Goal: Task Accomplishment & Management: Use online tool/utility

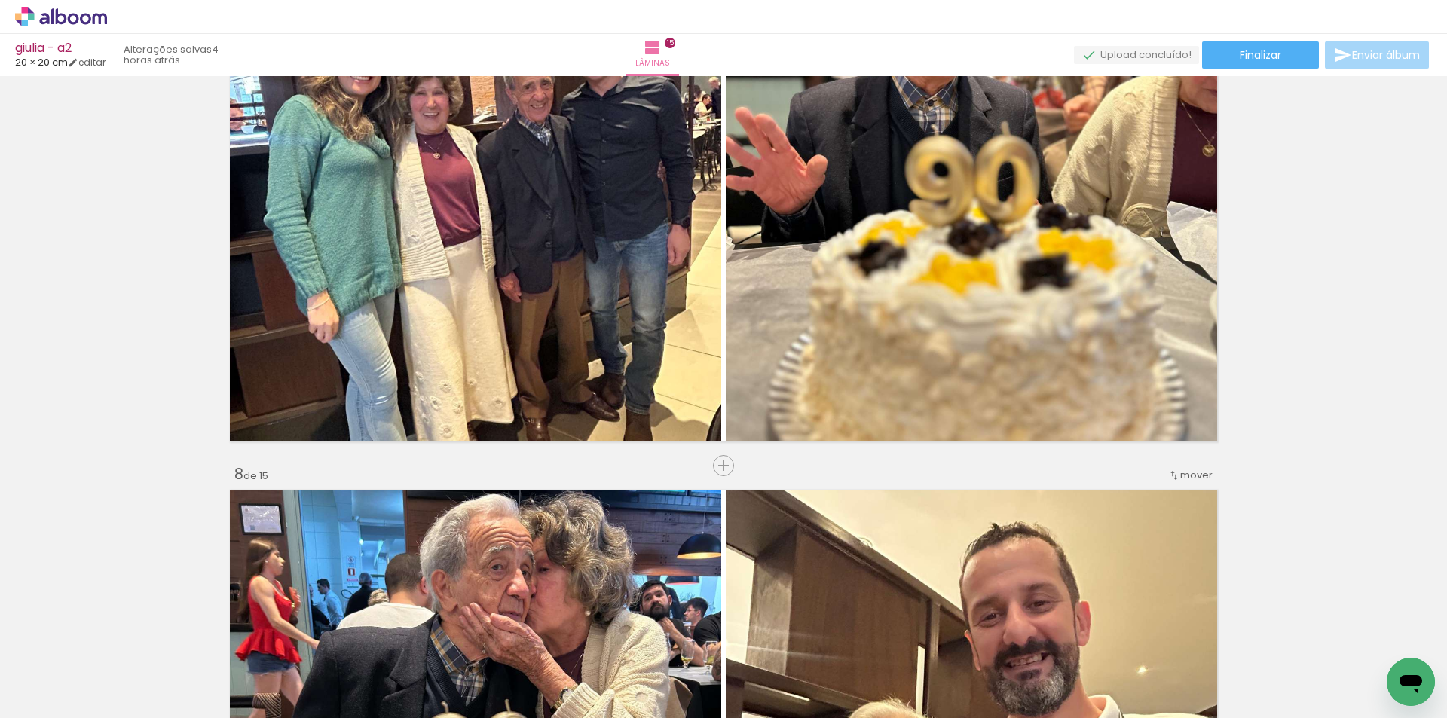
scroll to position [0, 707]
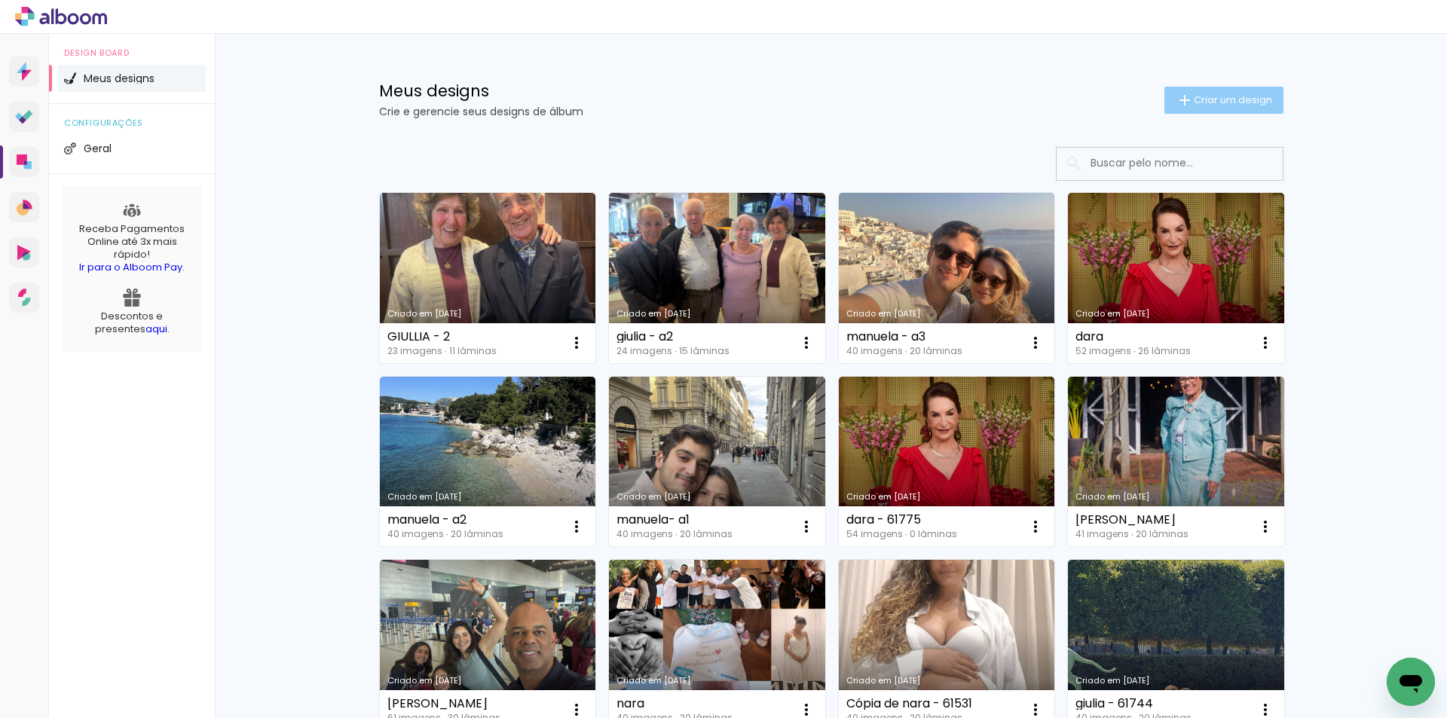
click at [1194, 110] on paper-button "Criar um design" at bounding box center [1223, 100] width 119 height 27
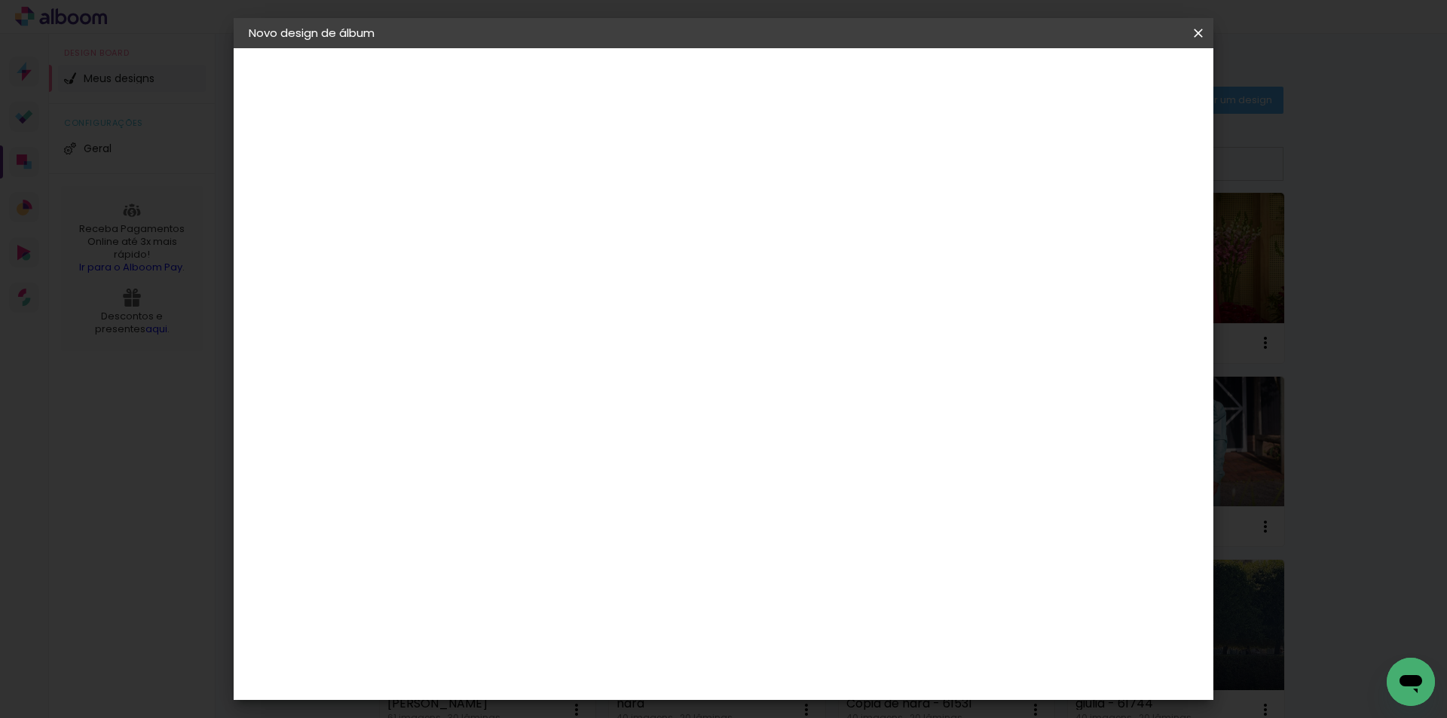
click at [0, 0] on paper-input-container "Título do álbum" at bounding box center [0, 0] width 0 height 0
type input "[PERSON_NAME]"
type paper-input "[PERSON_NAME]"
click at [650, 72] on paper-button "Avançar" at bounding box center [613, 80] width 74 height 26
click at [778, 231] on paper-item "Tamanho Livre" at bounding box center [705, 229] width 145 height 33
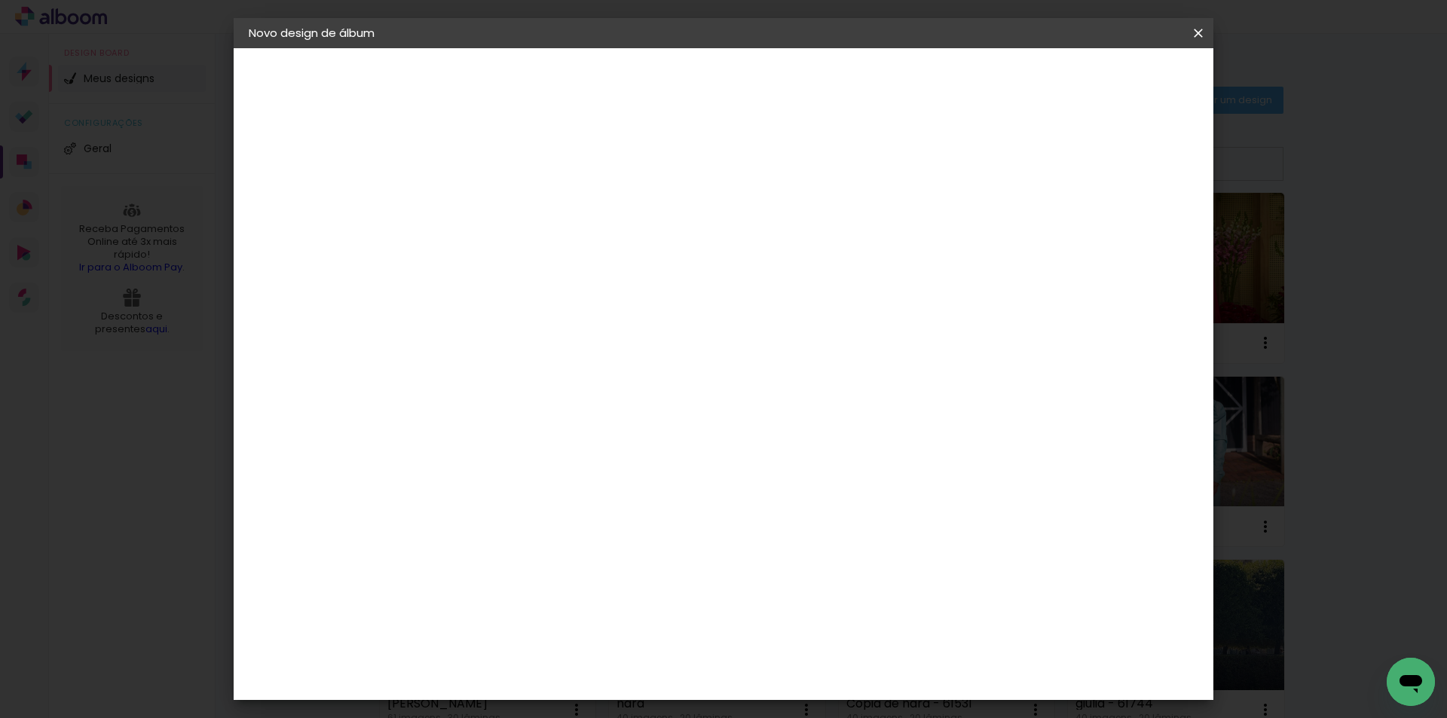
click at [0, 0] on slot "Avançar" at bounding box center [0, 0] width 0 height 0
click at [814, 629] on input "60" at bounding box center [807, 628] width 39 height 23
type input "0"
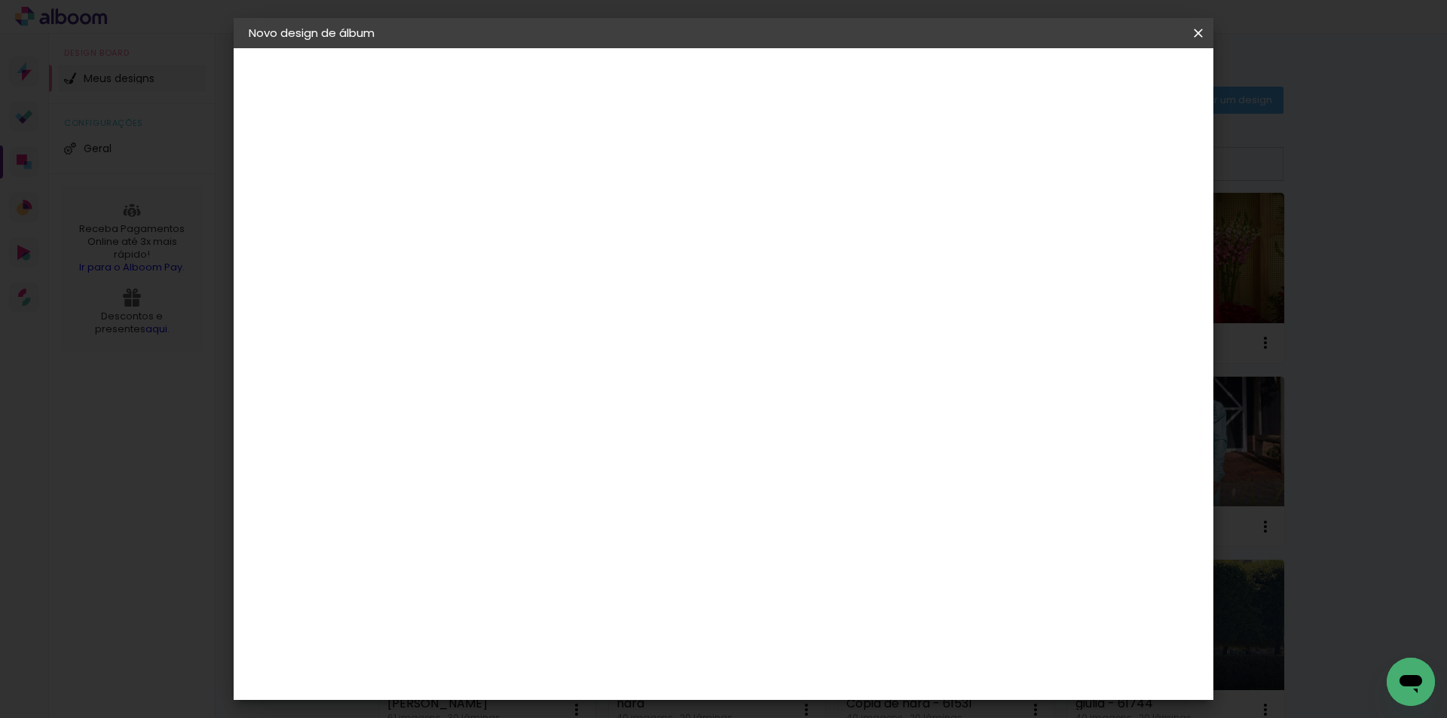
type input "40,6"
type paper-input "40,6"
click at [453, 498] on input "30" at bounding box center [447, 499] width 39 height 23
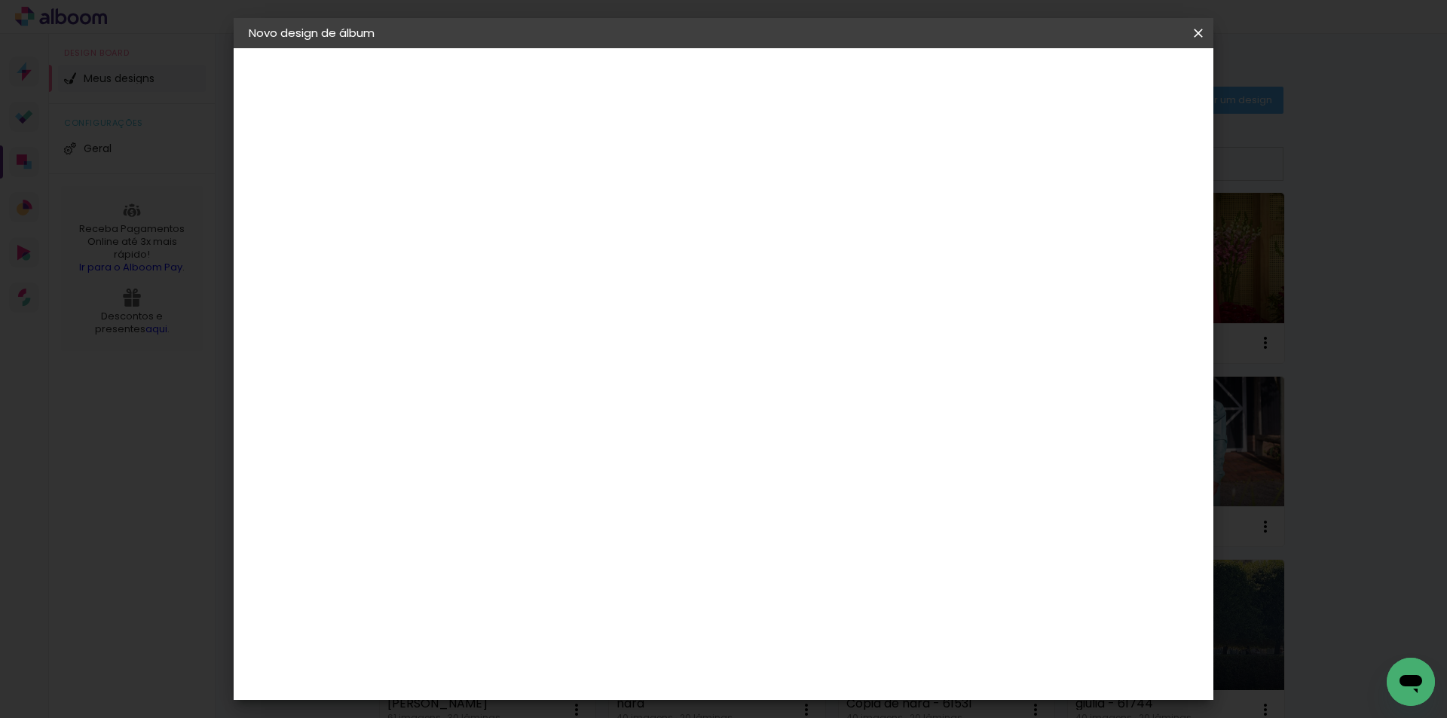
type input "20,3"
type paper-input "20,3"
type input "4"
type paper-input "4"
click at [1123, 233] on input "4" at bounding box center [1119, 227] width 27 height 23
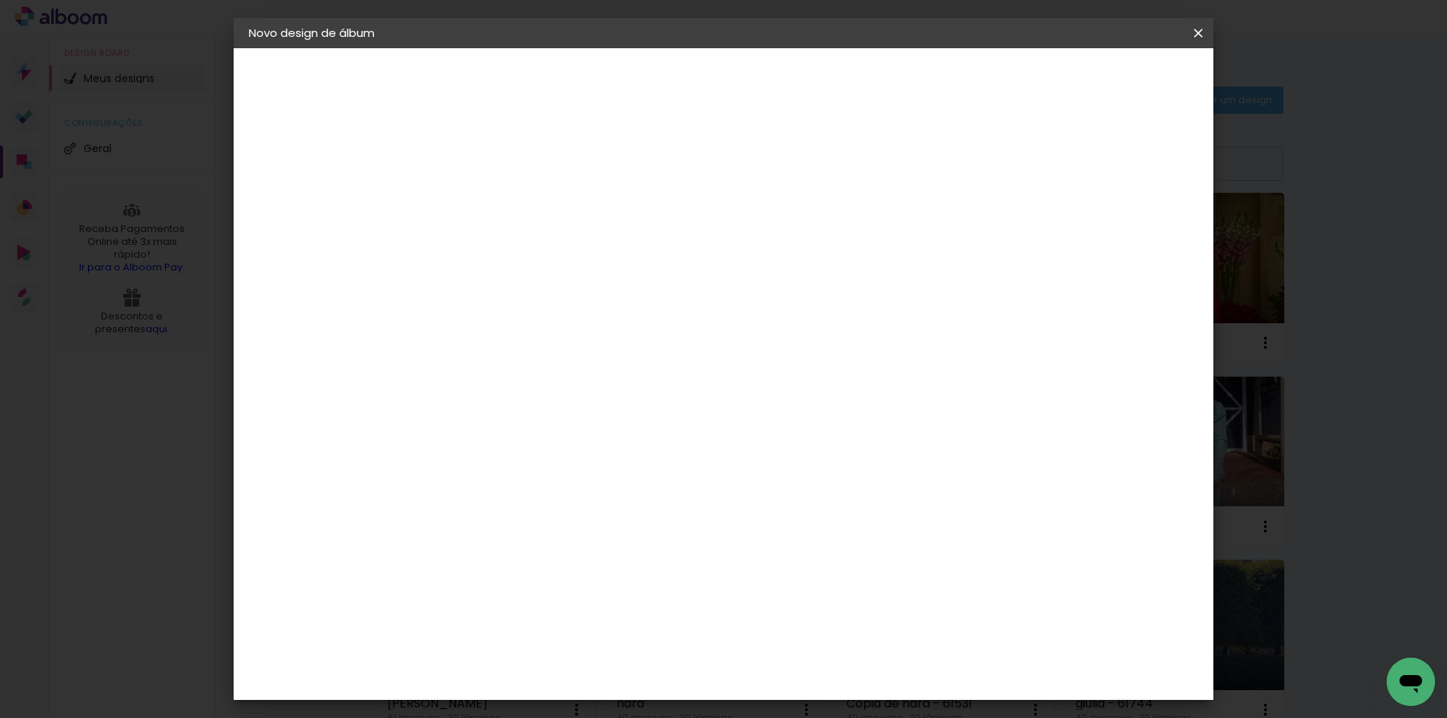
type input "3"
type paper-input "3"
click at [1123, 233] on input "3" at bounding box center [1121, 227] width 27 height 23
type input "2"
type paper-input "2"
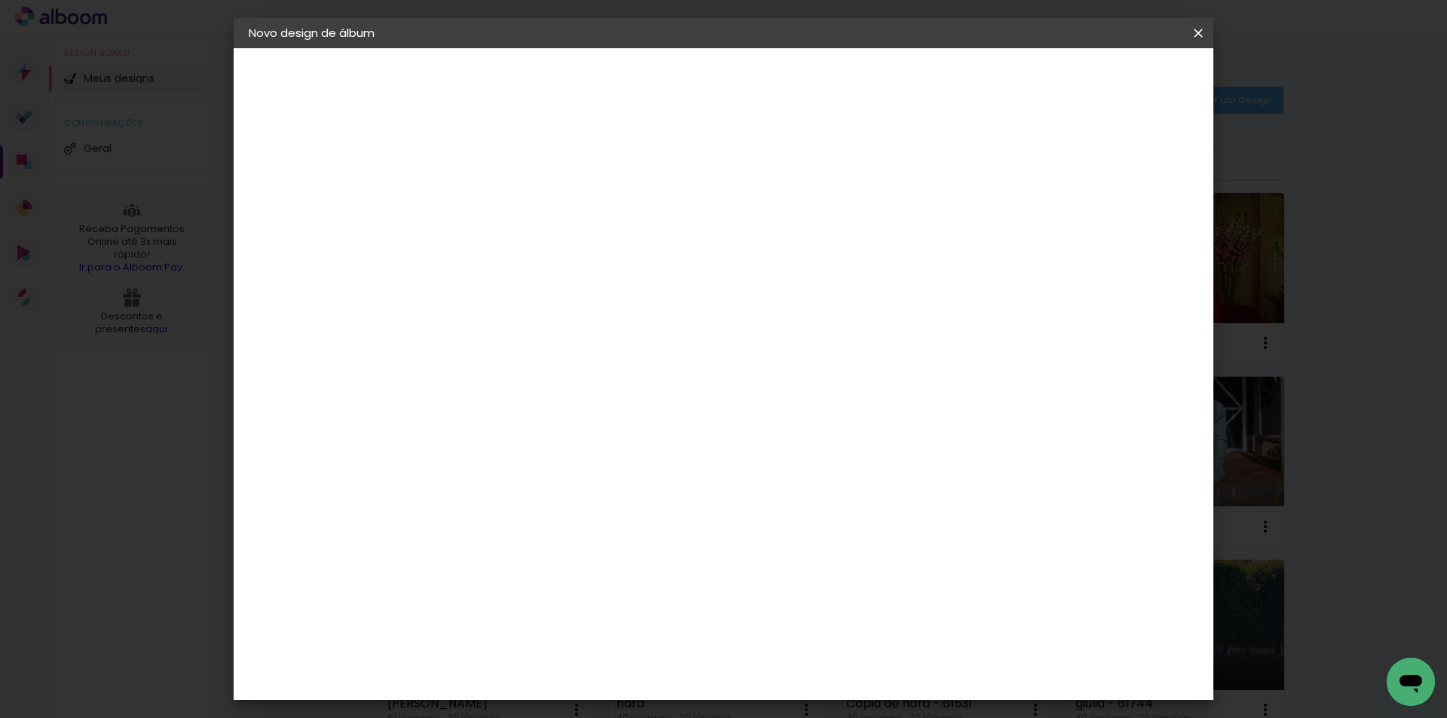
click at [1130, 233] on input "2" at bounding box center [1121, 227] width 27 height 23
click at [1104, 82] on span "Iniciar design" at bounding box center [1070, 80] width 69 height 11
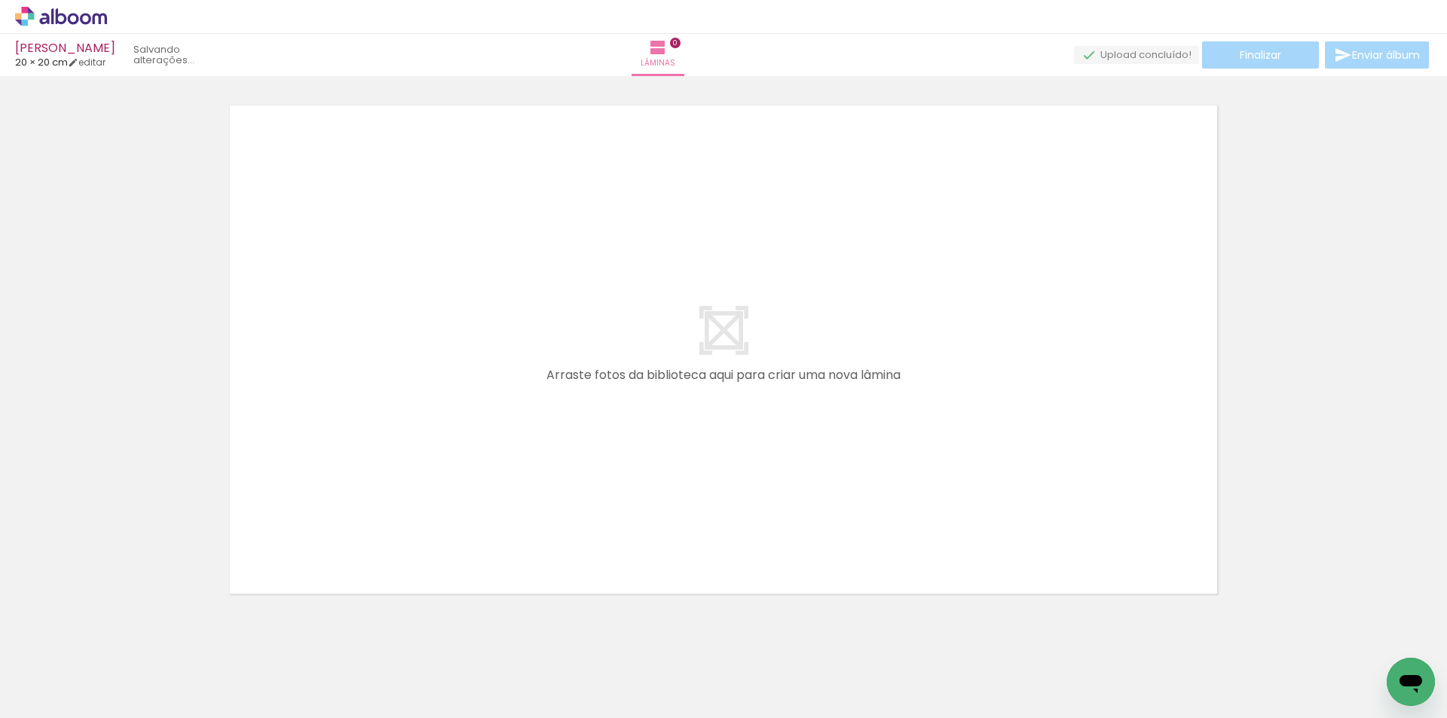
drag, startPoint x: 170, startPoint y: 662, endPoint x: 225, endPoint y: 659, distance: 54.3
click at [246, 565] on quentale-workspace at bounding box center [723, 359] width 1447 height 718
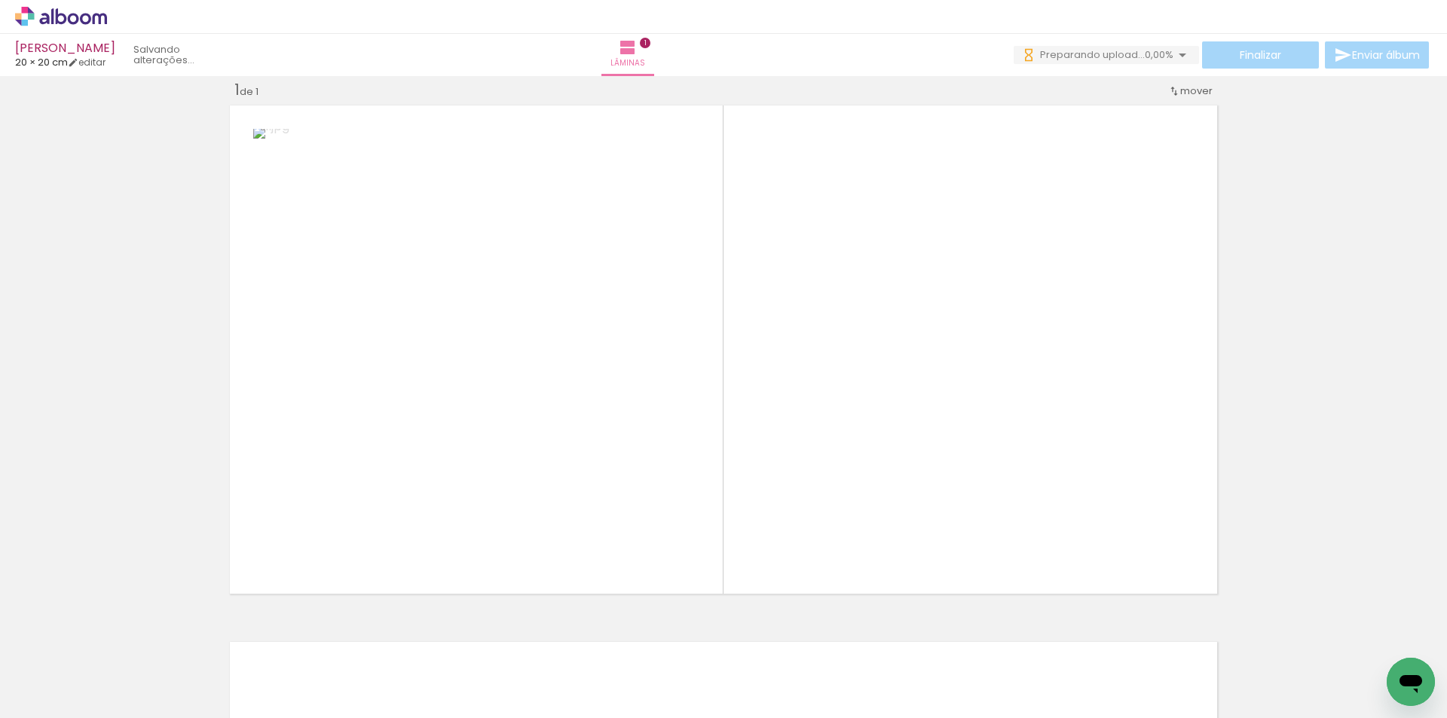
scroll to position [20, 0]
drag, startPoint x: 225, startPoint y: 669, endPoint x: 620, endPoint y: 531, distance: 418.6
click at [580, 531] on quentale-workspace at bounding box center [723, 359] width 1447 height 718
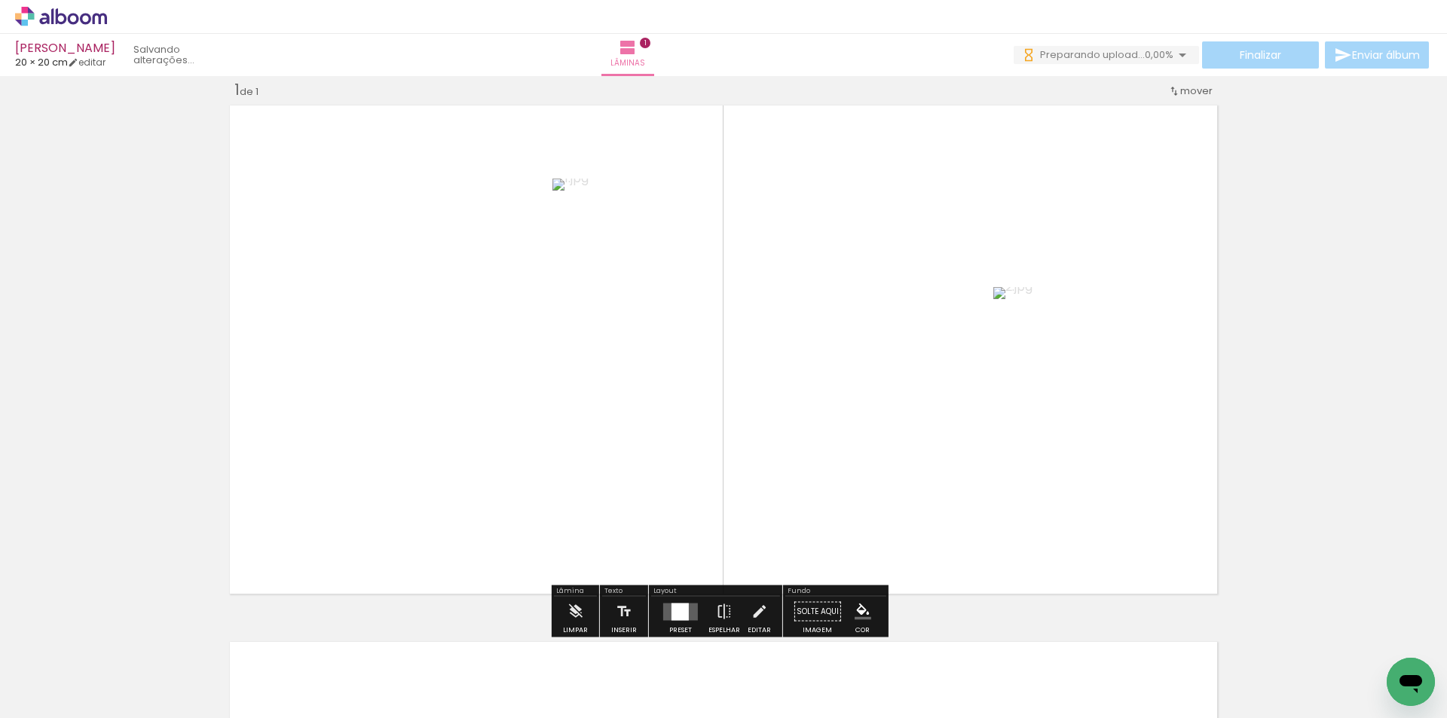
scroll to position [0, 0]
click at [667, 620] on quentale-layouter at bounding box center [680, 611] width 35 height 17
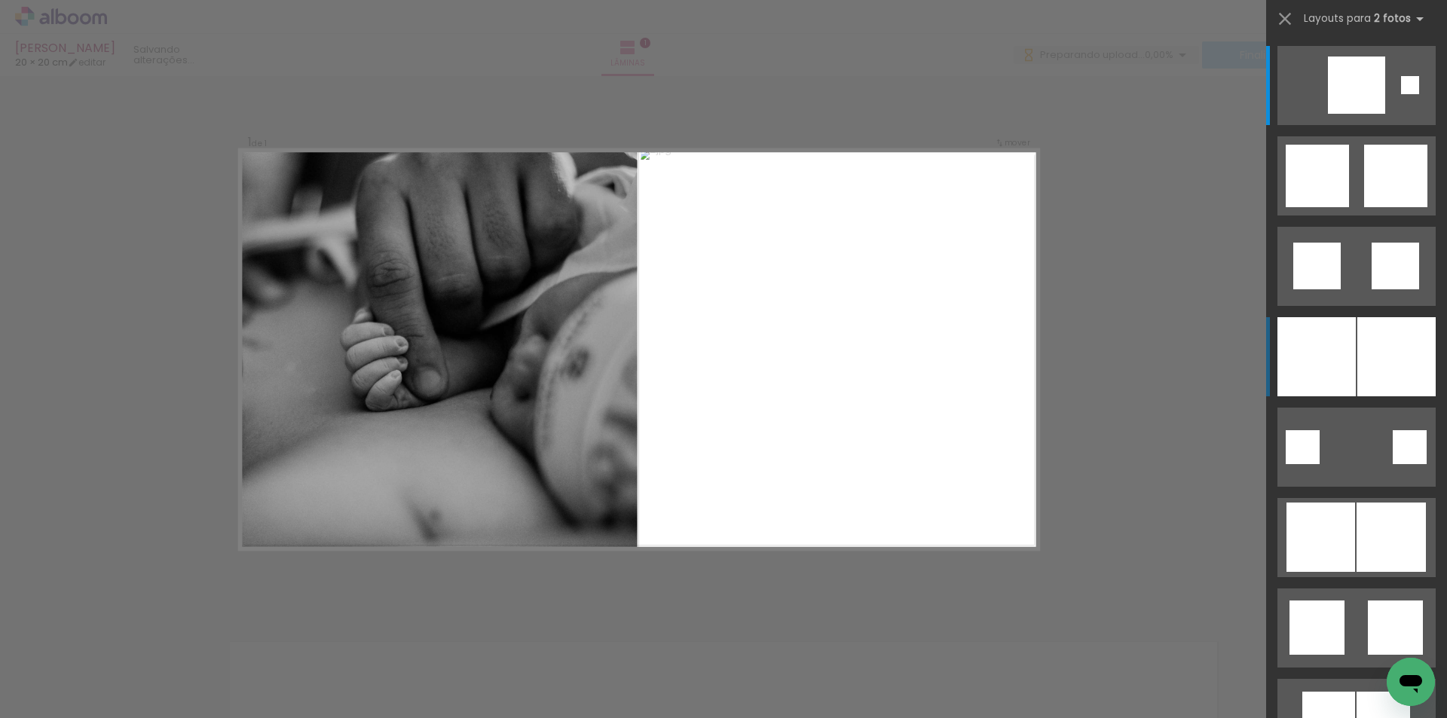
click at [1299, 348] on div at bounding box center [1316, 356] width 78 height 79
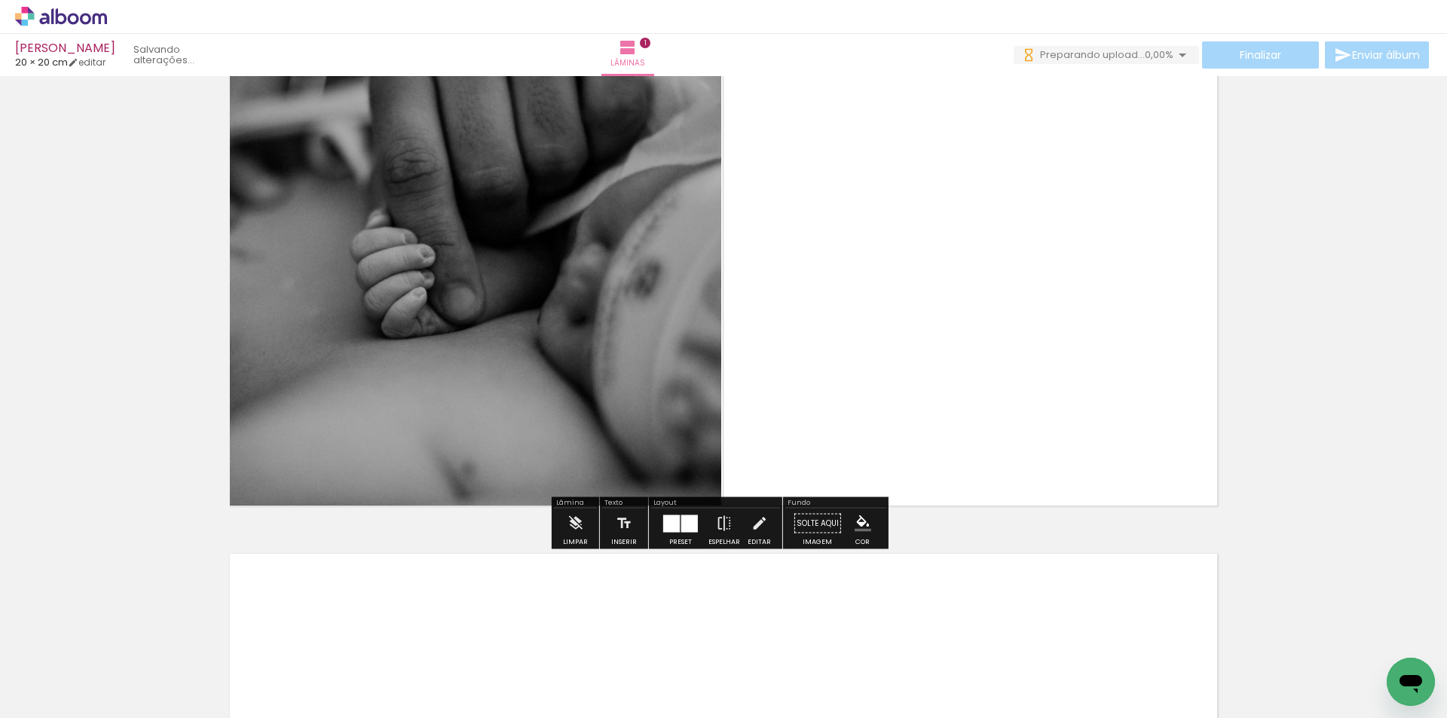
scroll to position [246, 0]
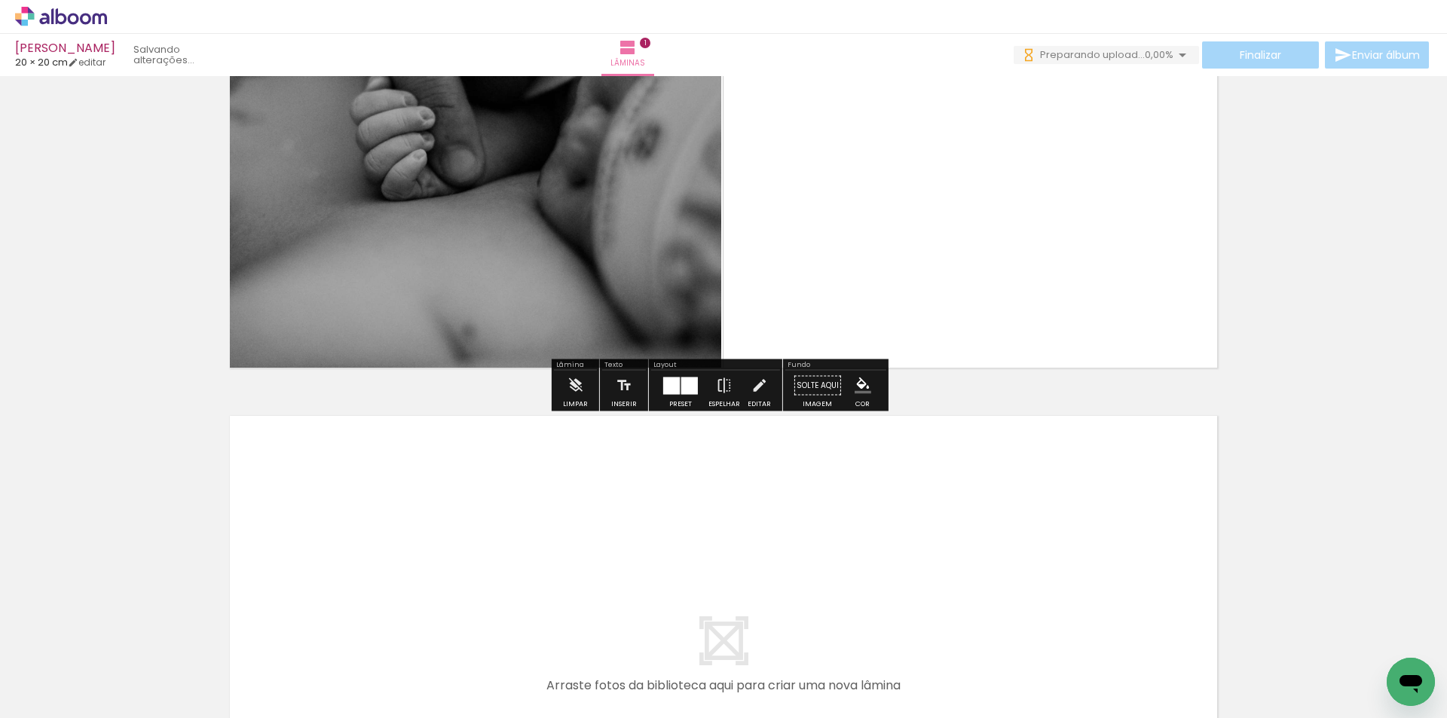
drag, startPoint x: 361, startPoint y: 611, endPoint x: 405, endPoint y: 644, distance: 55.0
click at [401, 573] on quentale-workspace at bounding box center [723, 359] width 1447 height 718
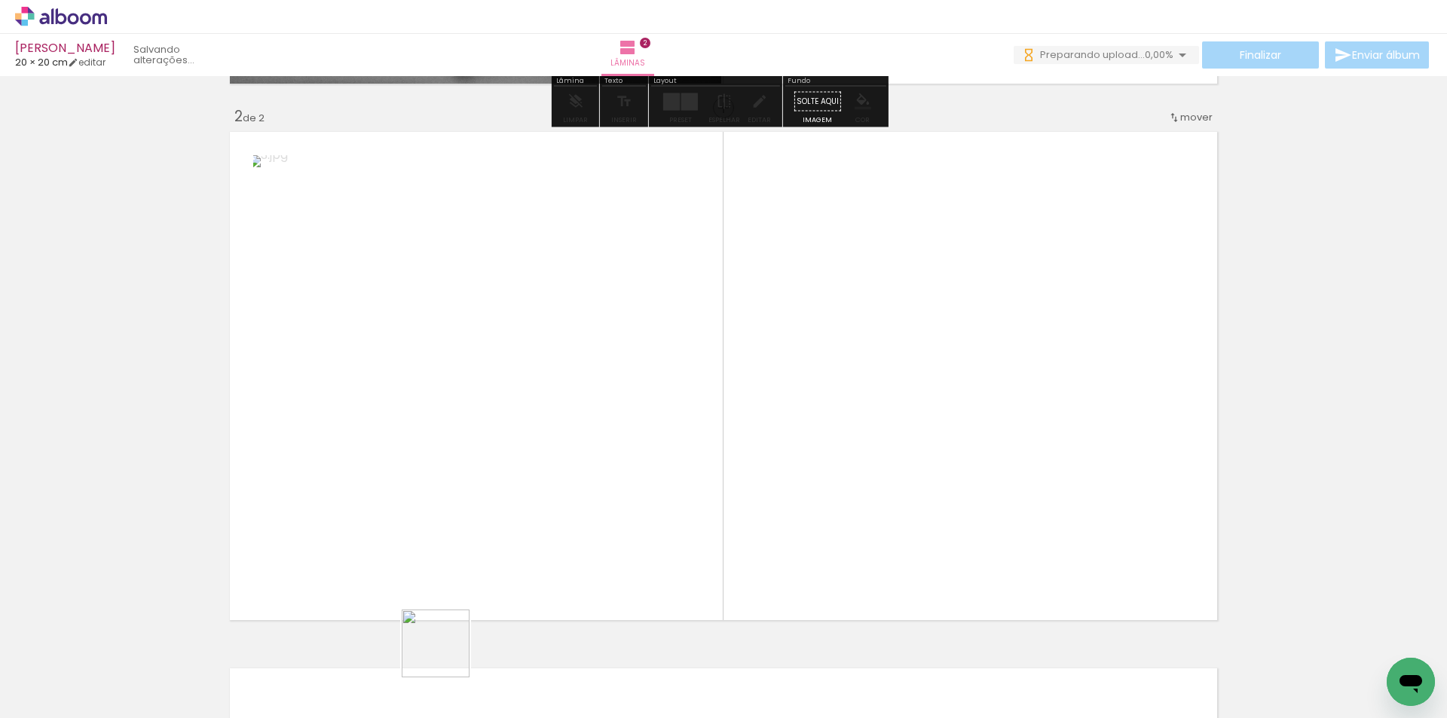
scroll to position [556, 0]
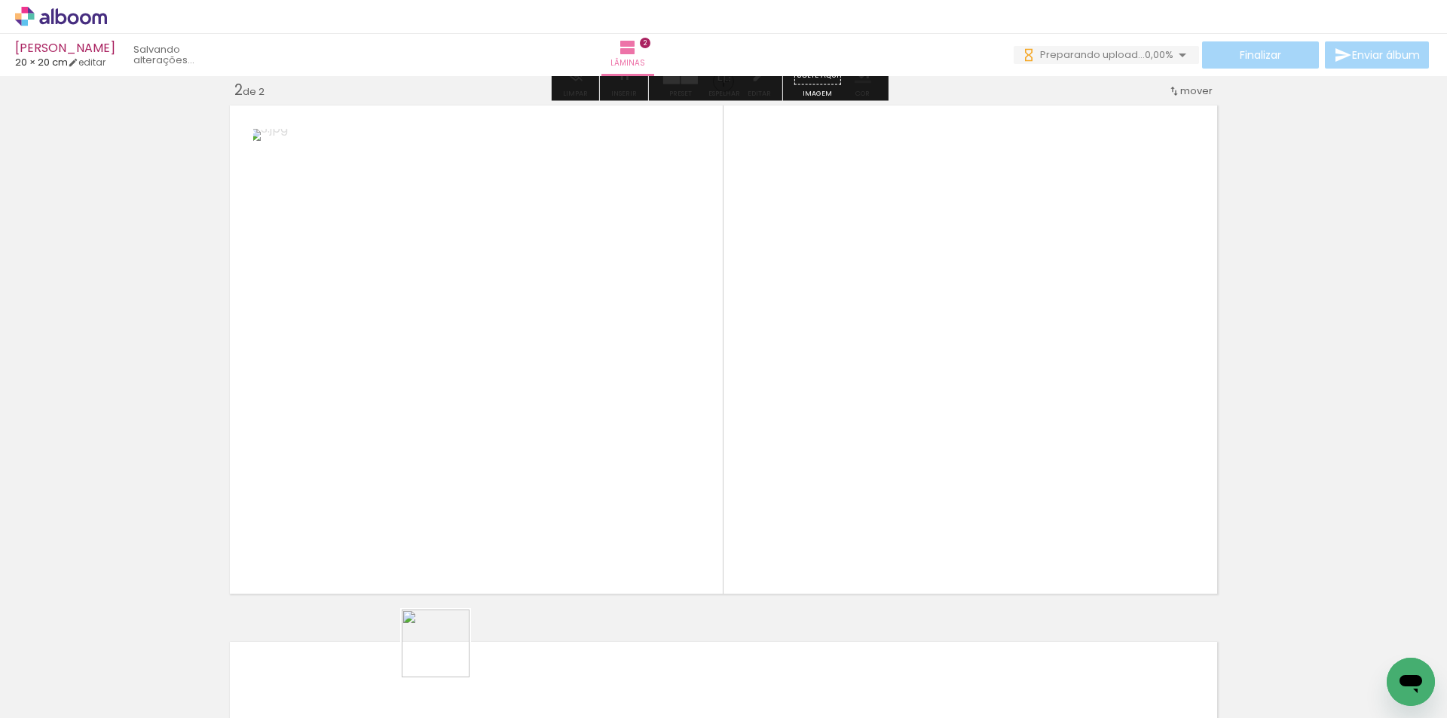
drag, startPoint x: 405, startPoint y: 684, endPoint x: 739, endPoint y: 543, distance: 361.7
click at [797, 430] on quentale-workspace at bounding box center [723, 359] width 1447 height 718
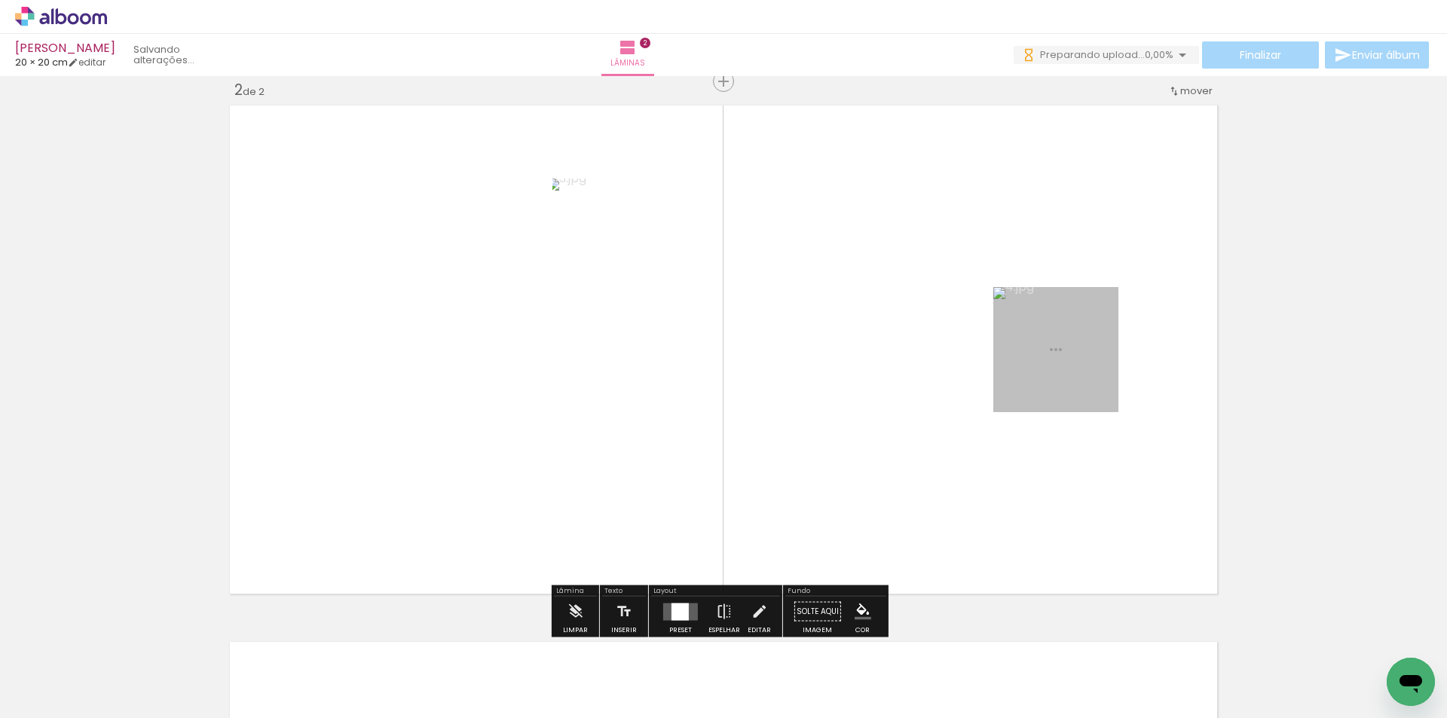
scroll to position [0, 0]
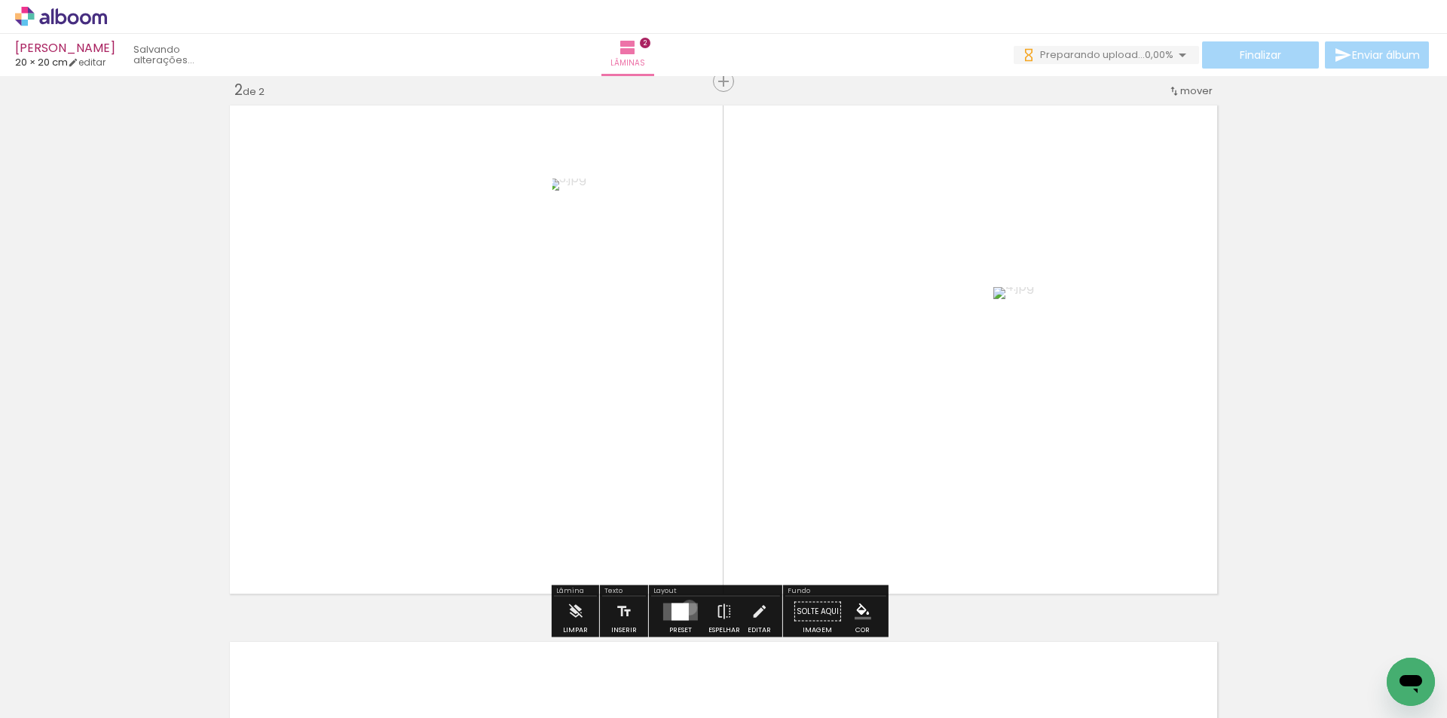
click at [686, 607] on quentale-layouter at bounding box center [680, 611] width 35 height 17
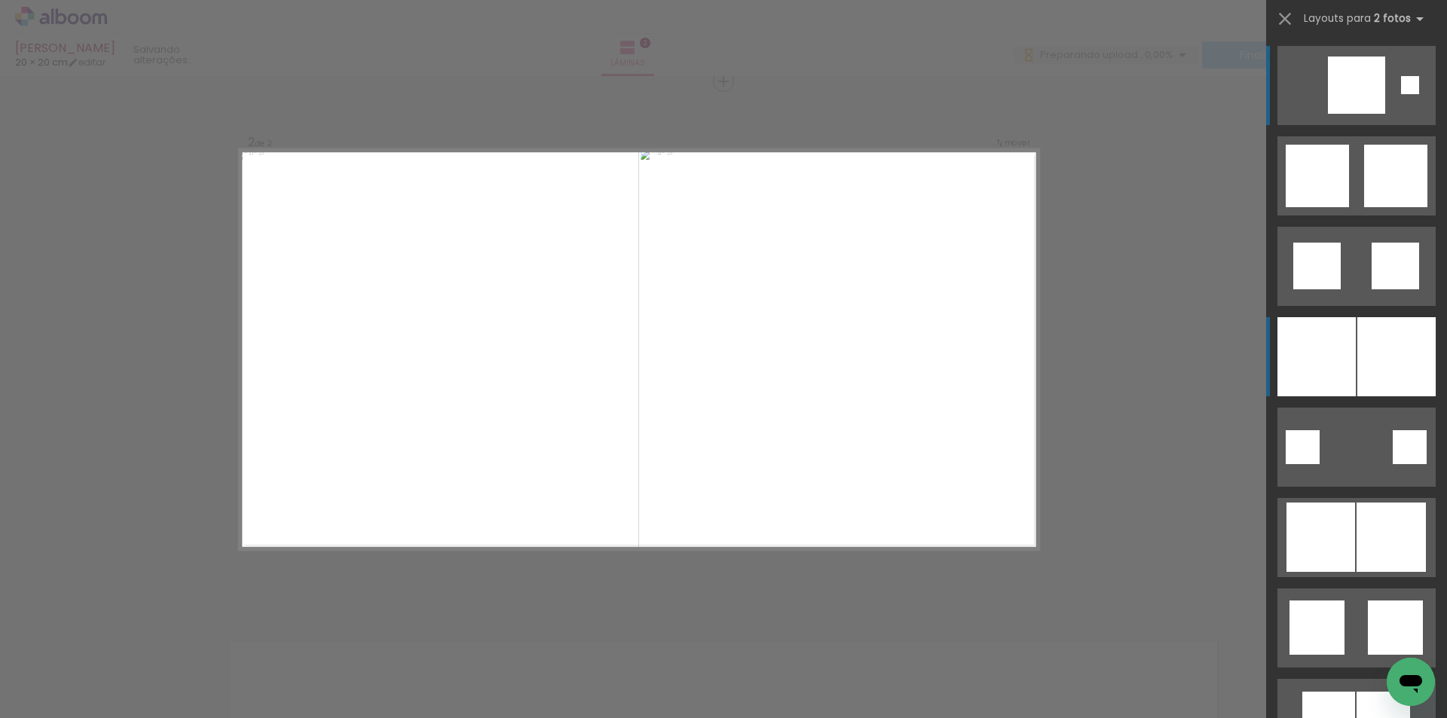
click at [1304, 356] on div at bounding box center [1316, 356] width 78 height 79
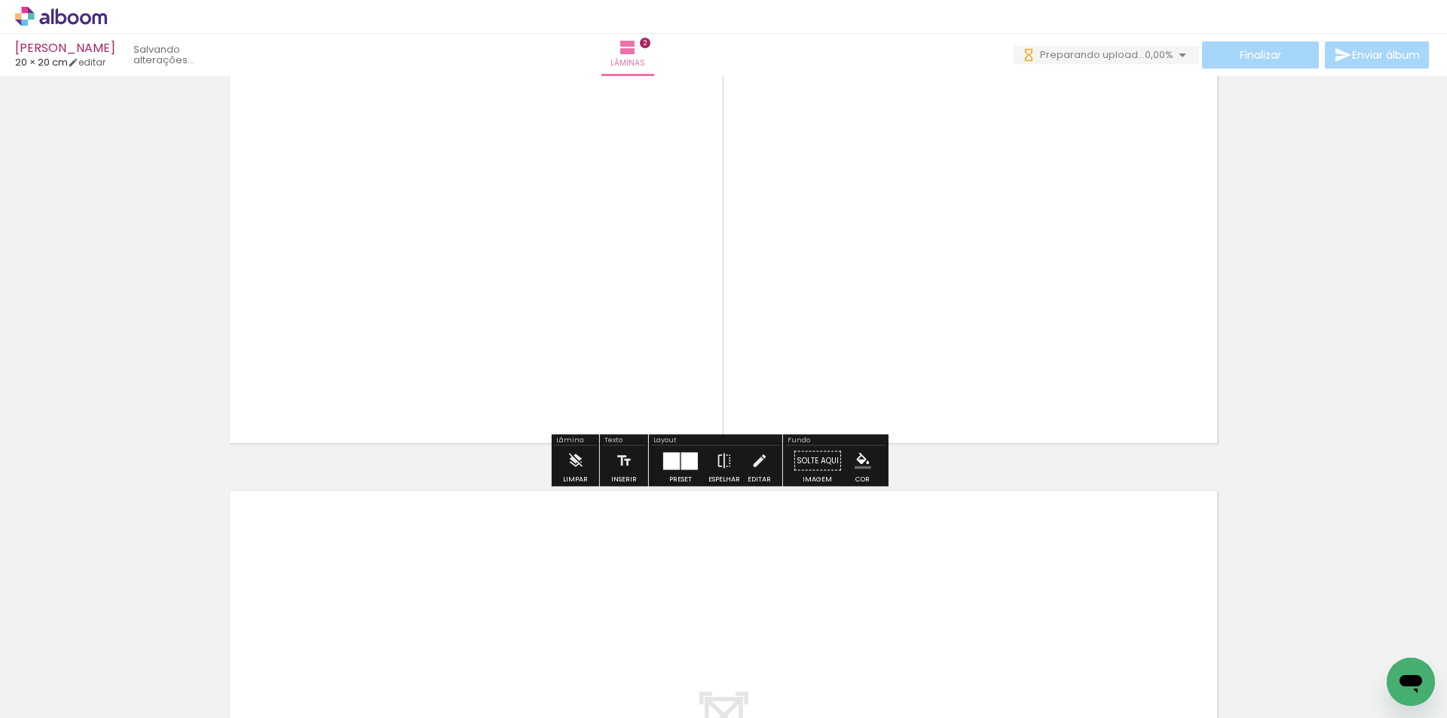
drag, startPoint x: 520, startPoint y: 641, endPoint x: 564, endPoint y: 675, distance: 55.8
click at [558, 578] on quentale-workspace at bounding box center [723, 359] width 1447 height 718
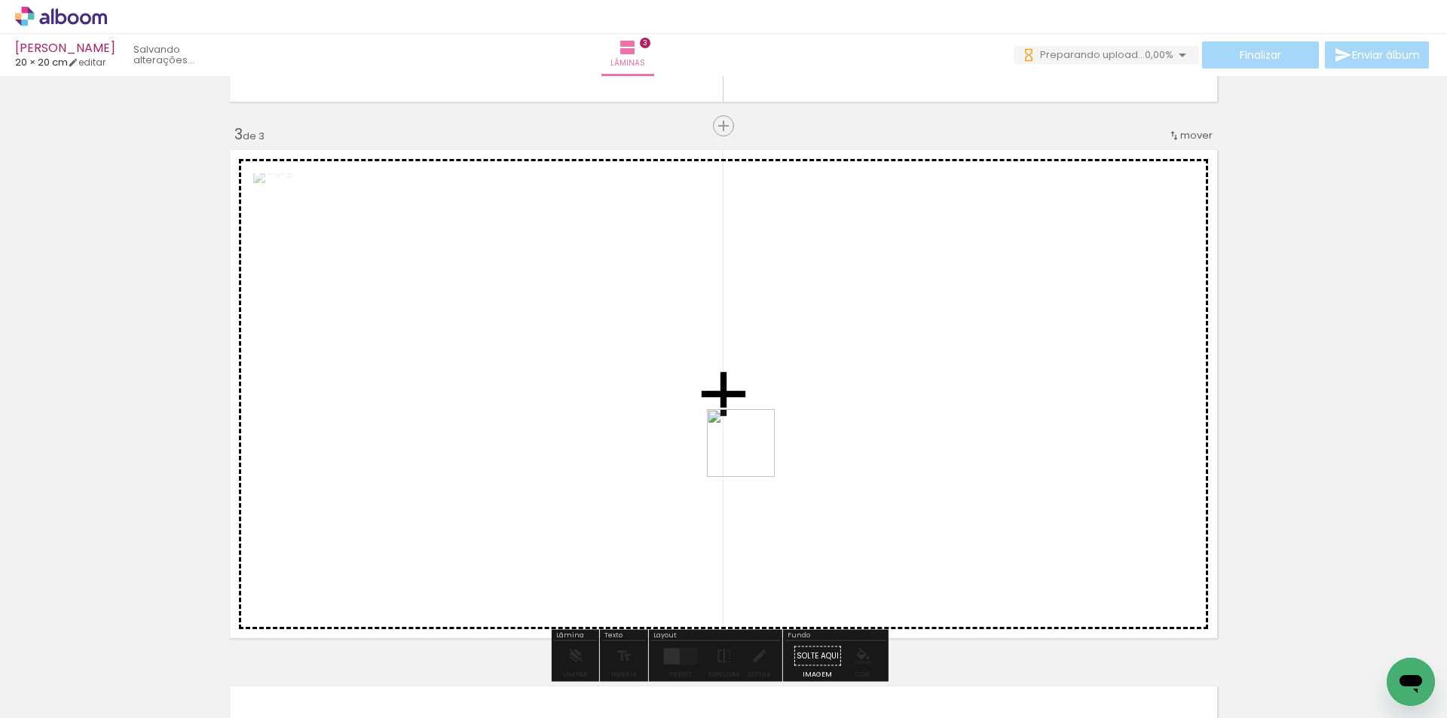
drag, startPoint x: 566, startPoint y: 678, endPoint x: 716, endPoint y: 554, distance: 194.4
click at [803, 406] on quentale-workspace at bounding box center [723, 359] width 1447 height 718
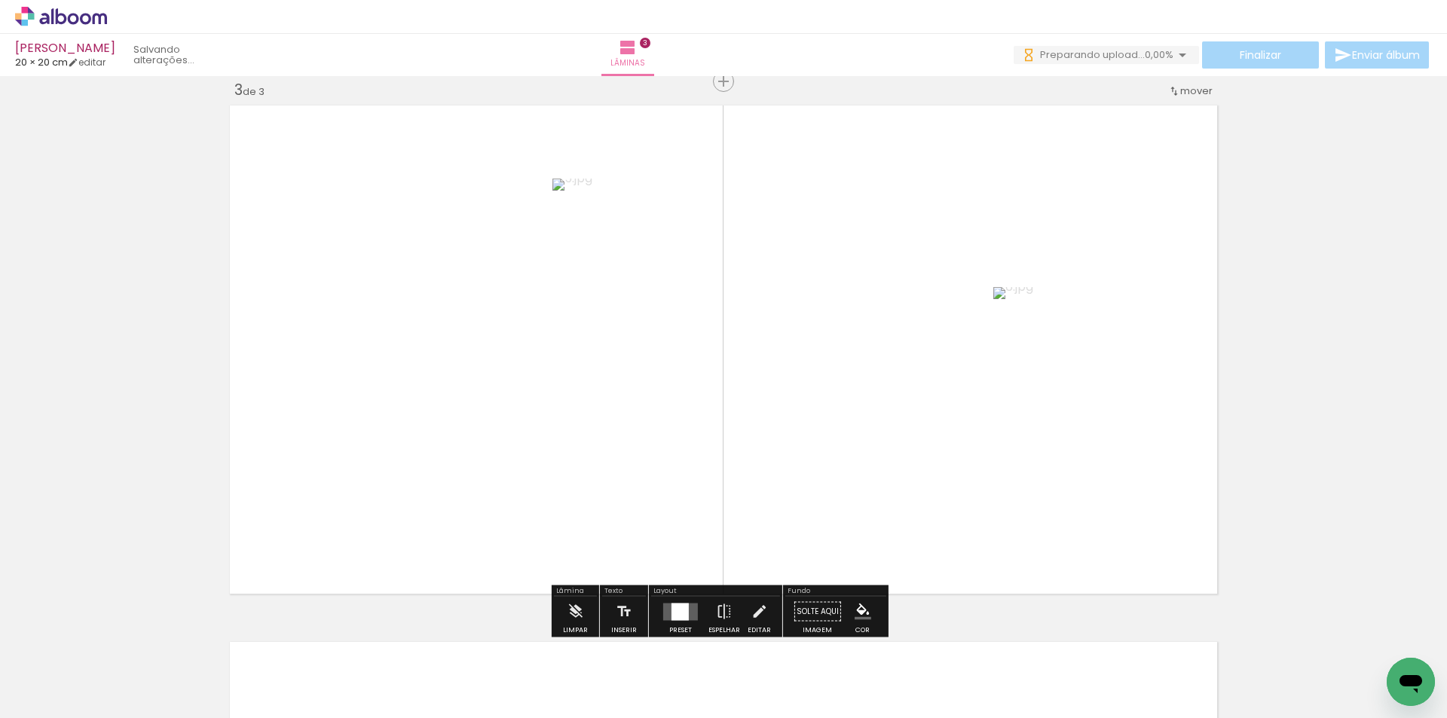
click at [679, 599] on div at bounding box center [680, 612] width 41 height 30
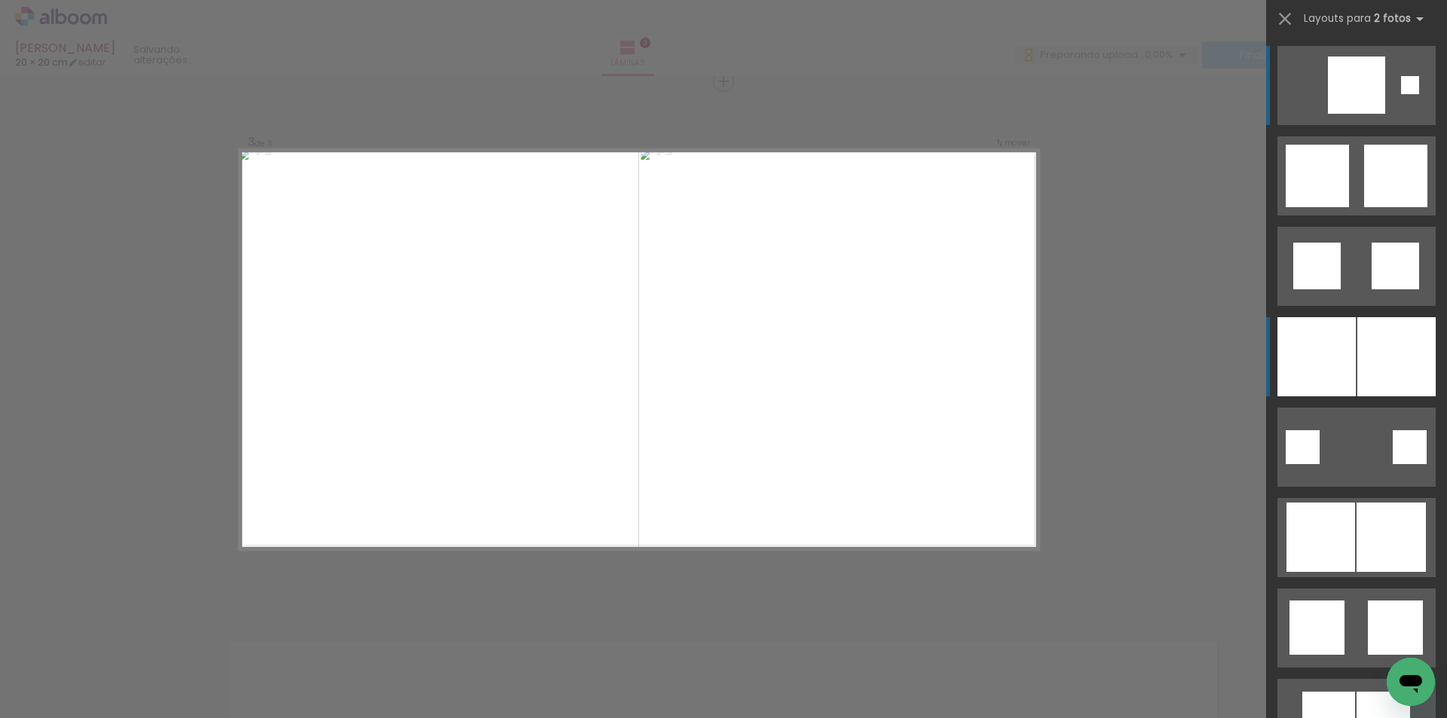
click at [1339, 348] on div at bounding box center [1316, 356] width 78 height 79
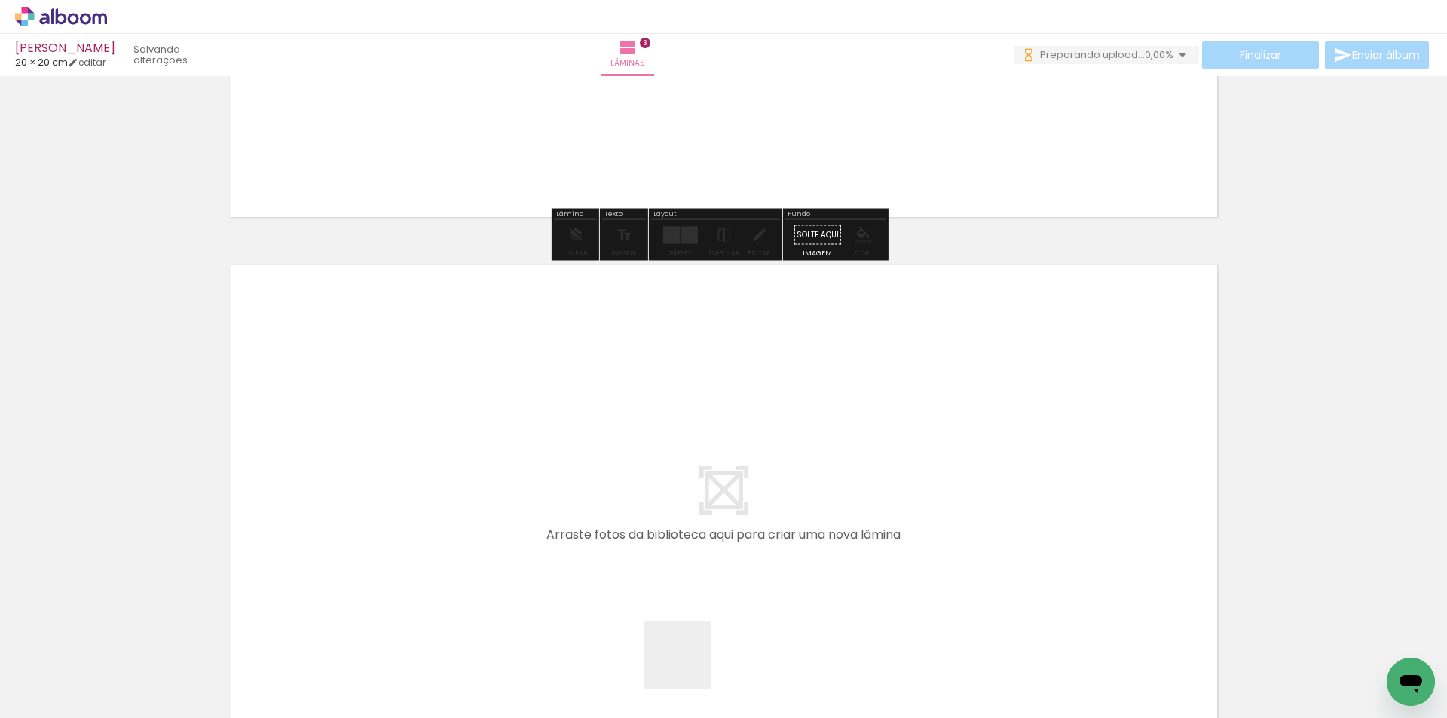
drag, startPoint x: 689, startPoint y: 675, endPoint x: 729, endPoint y: 686, distance: 41.3
click at [694, 546] on quentale-workspace at bounding box center [723, 359] width 1447 height 718
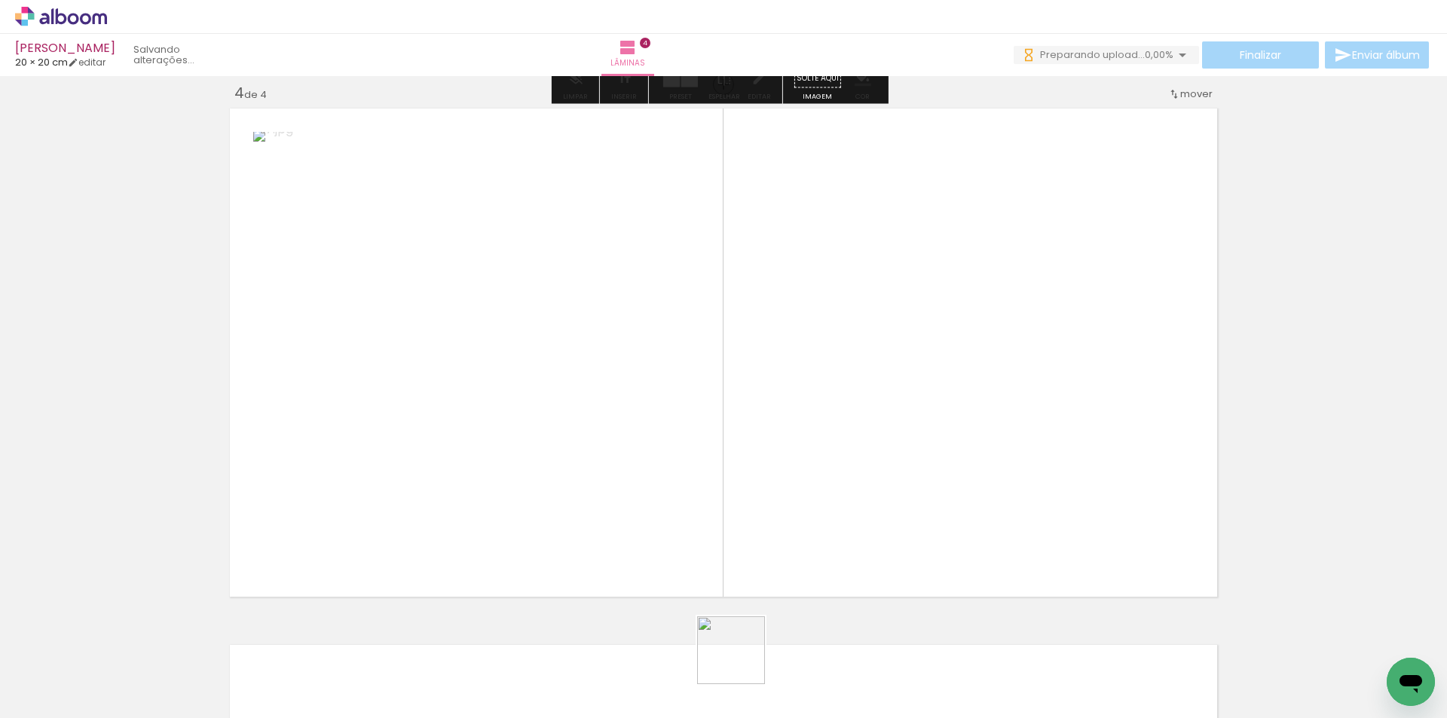
drag, startPoint x: 736, startPoint y: 688, endPoint x: 730, endPoint y: 575, distance: 113.2
click at [800, 445] on quentale-workspace at bounding box center [723, 359] width 1447 height 718
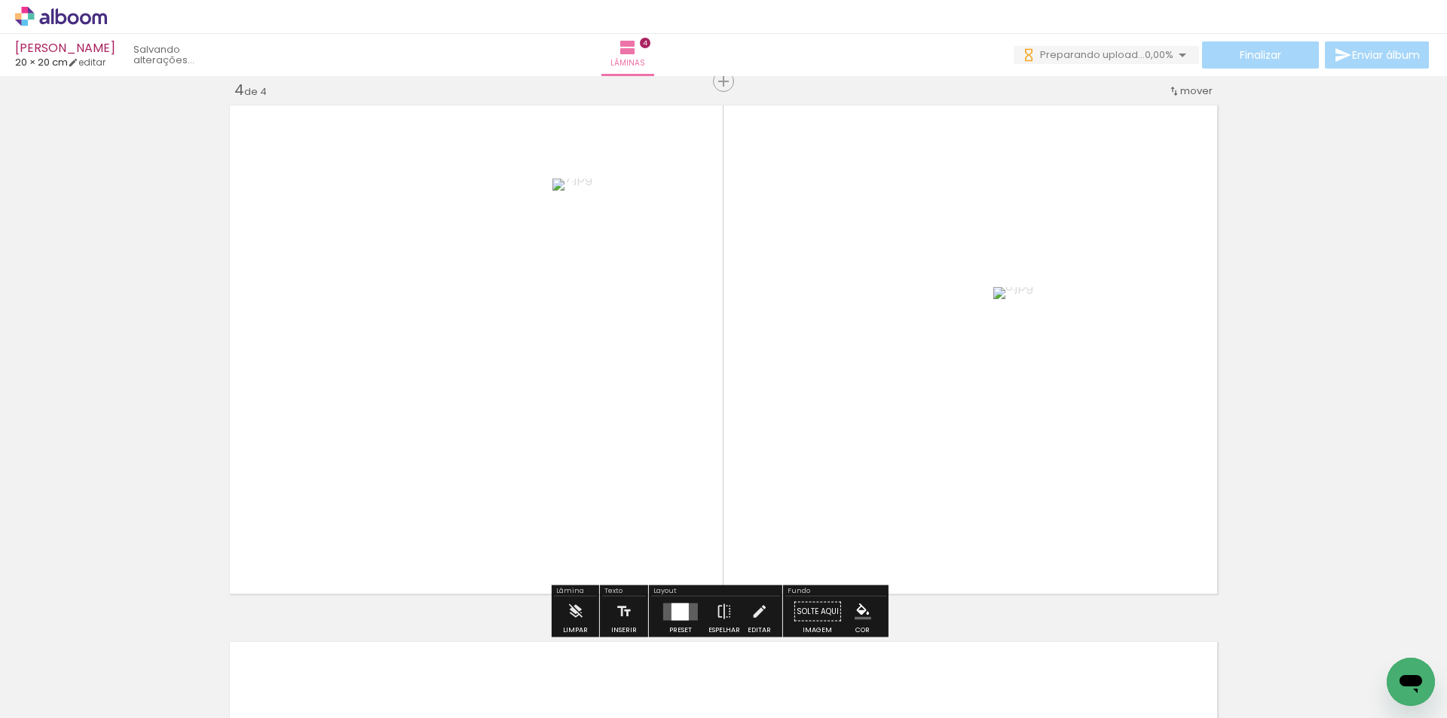
click at [678, 610] on div at bounding box center [680, 611] width 17 height 17
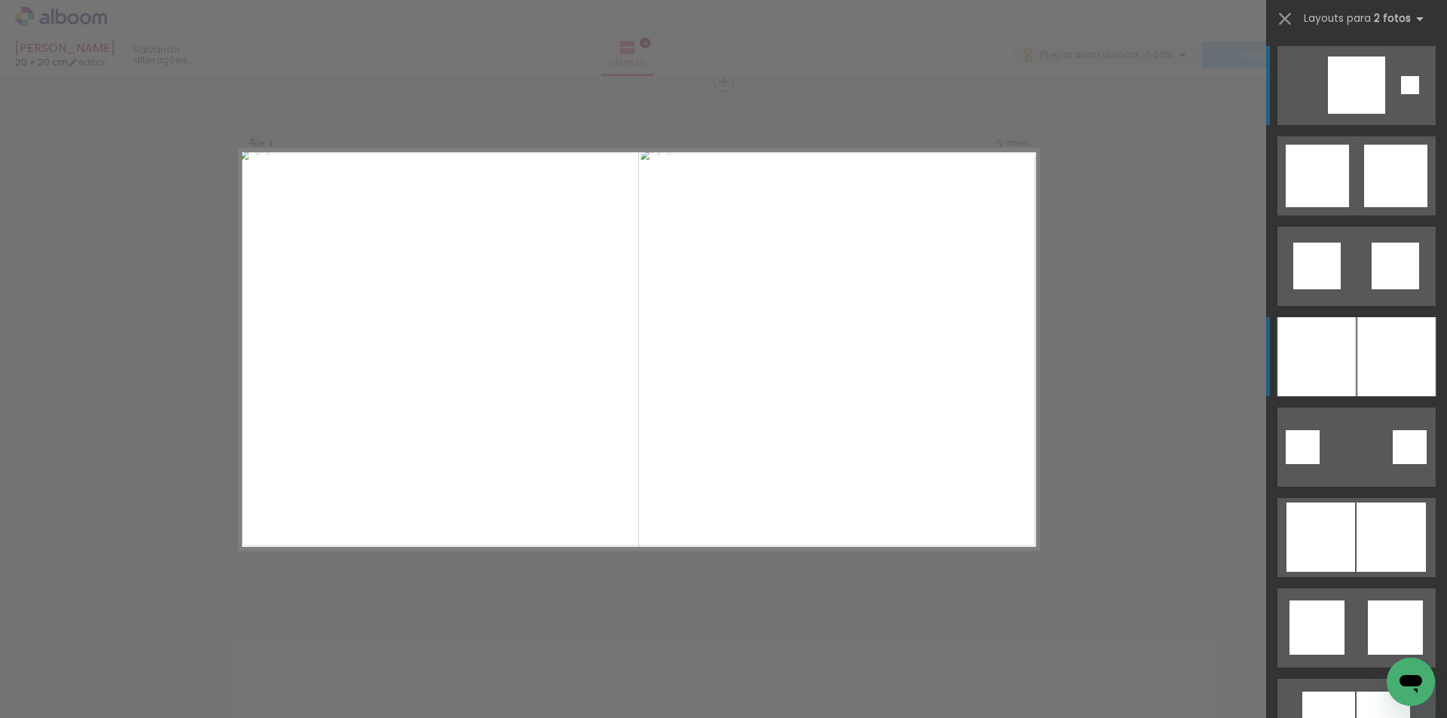
click at [1341, 365] on div at bounding box center [1316, 356] width 78 height 79
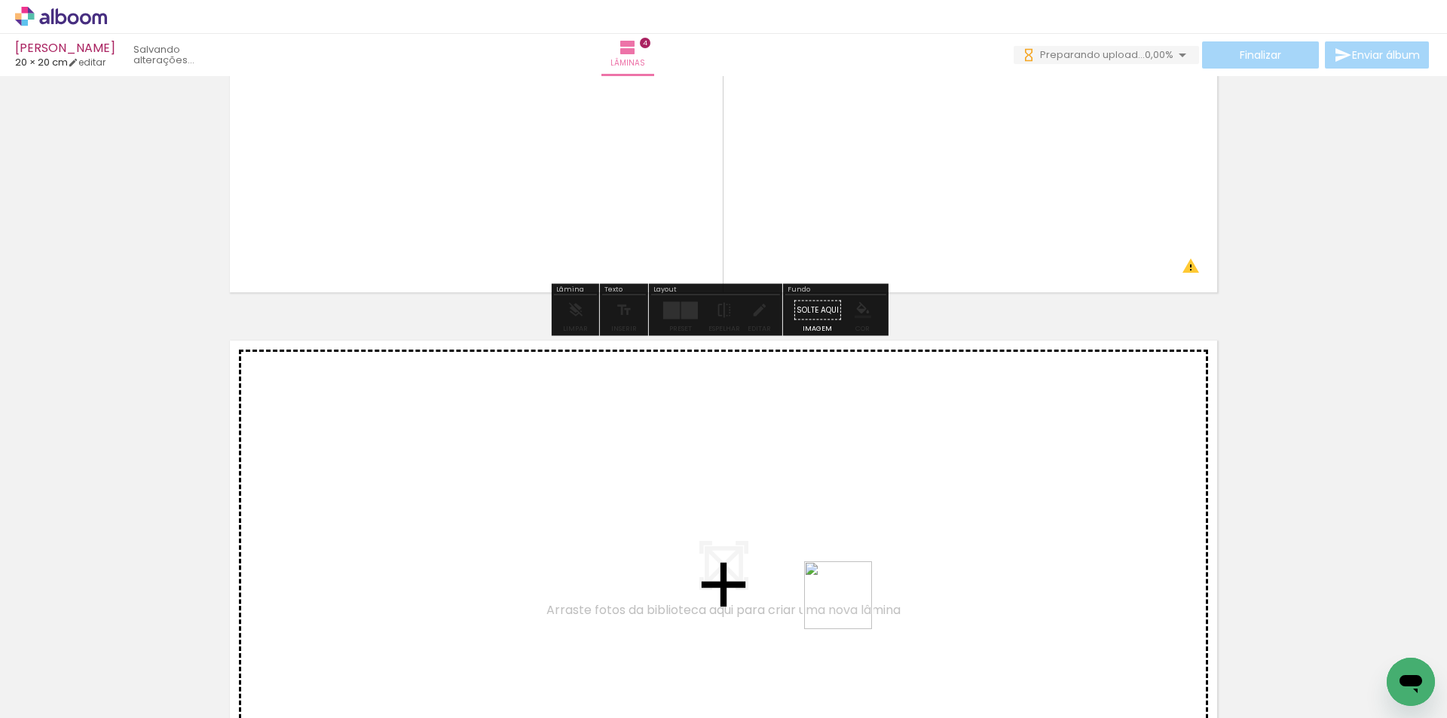
drag, startPoint x: 838, startPoint y: 662, endPoint x: 893, endPoint y: 668, distance: 55.3
click at [851, 600] on quentale-workspace at bounding box center [723, 359] width 1447 height 718
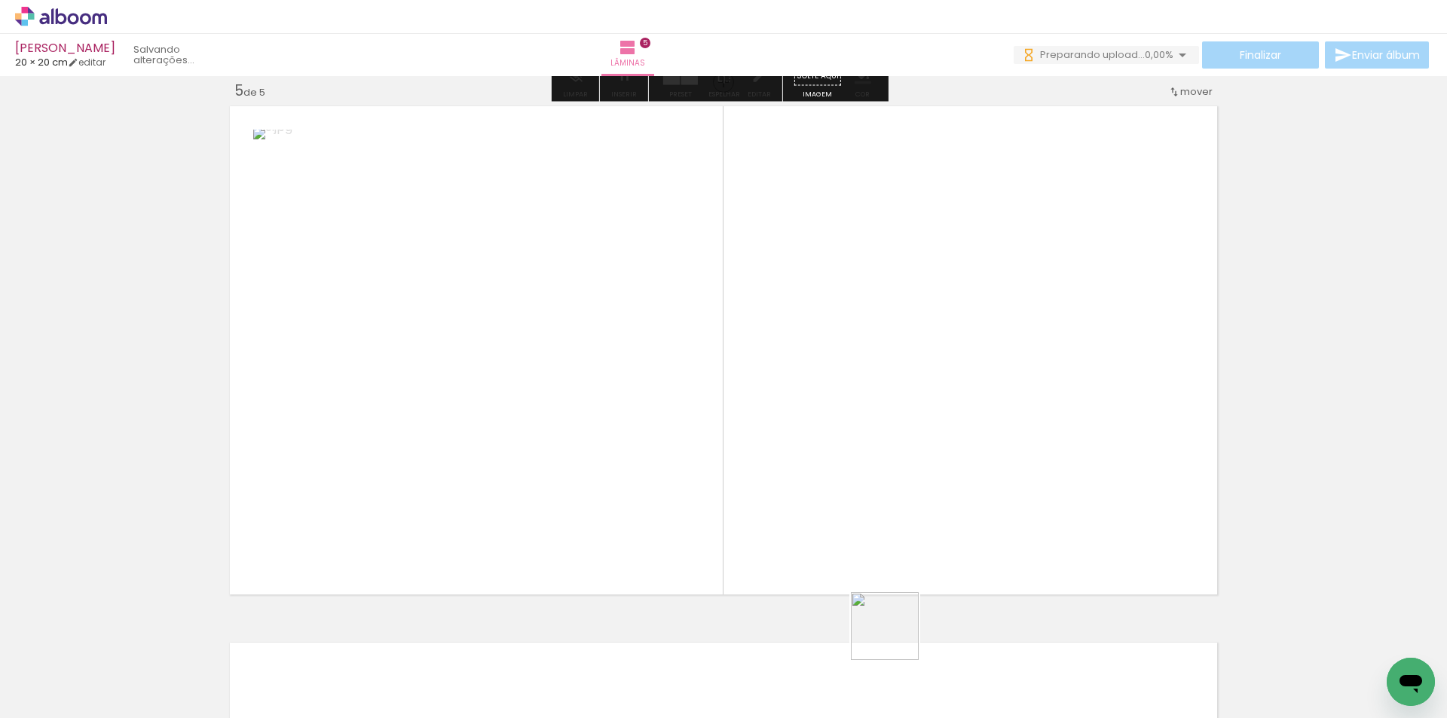
drag, startPoint x: 896, startPoint y: 673, endPoint x: 887, endPoint y: 549, distance: 123.9
click at [889, 550] on quentale-workspace at bounding box center [723, 359] width 1447 height 718
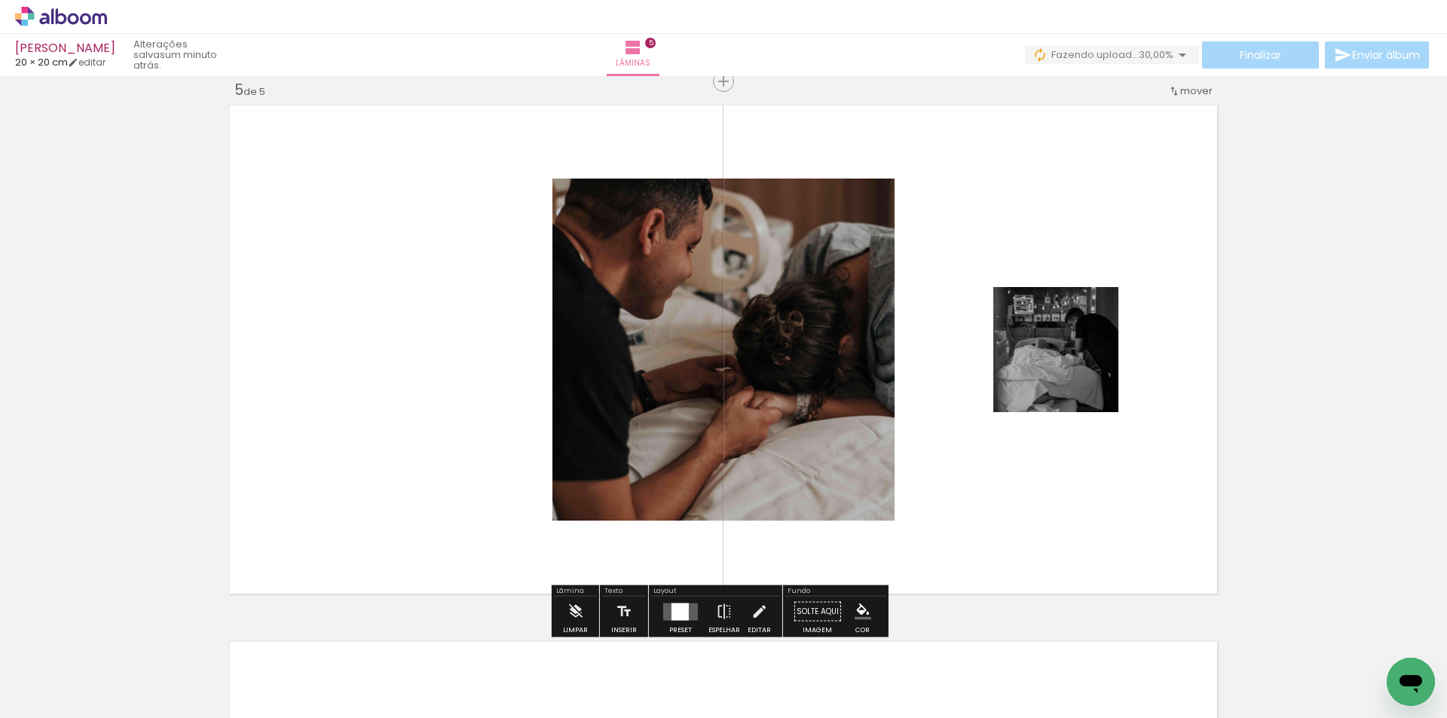
click at [667, 607] on quentale-layouter at bounding box center [680, 611] width 35 height 17
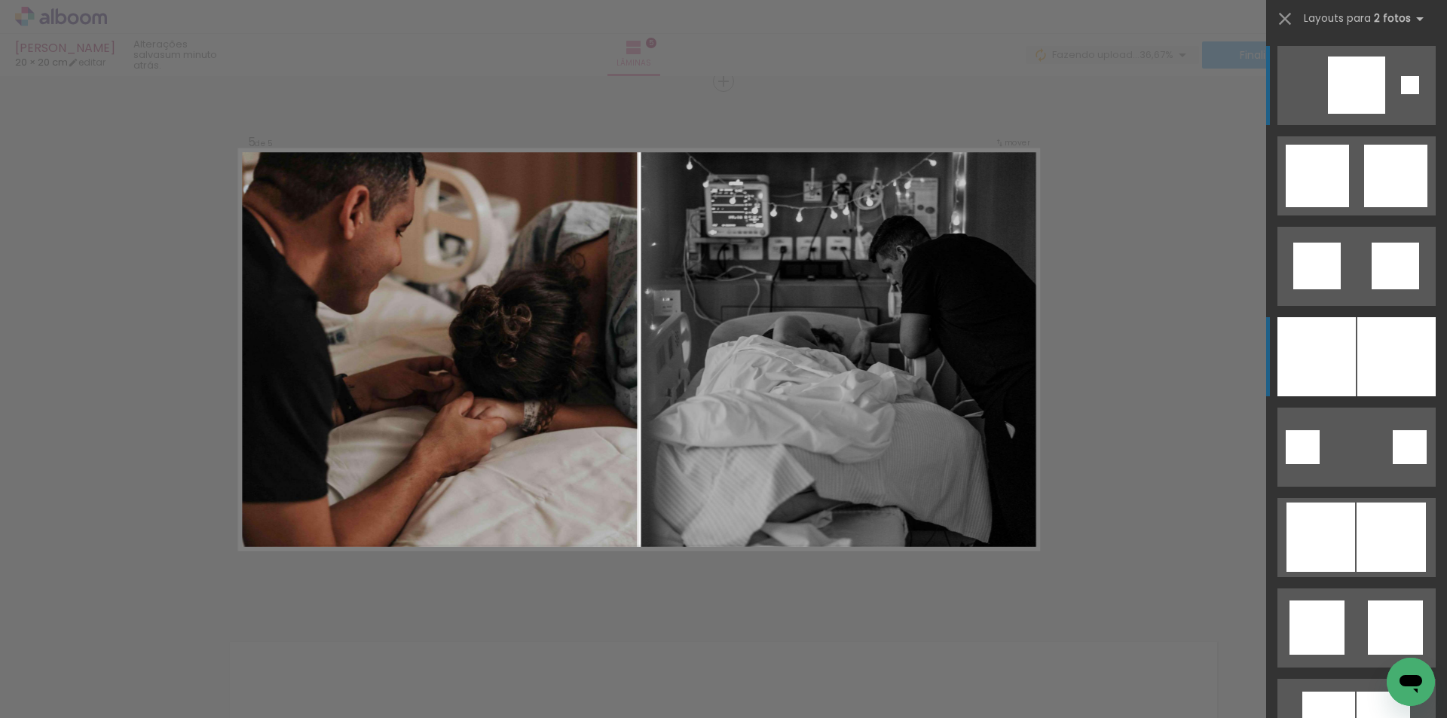
click at [1402, 352] on div at bounding box center [1396, 356] width 78 height 79
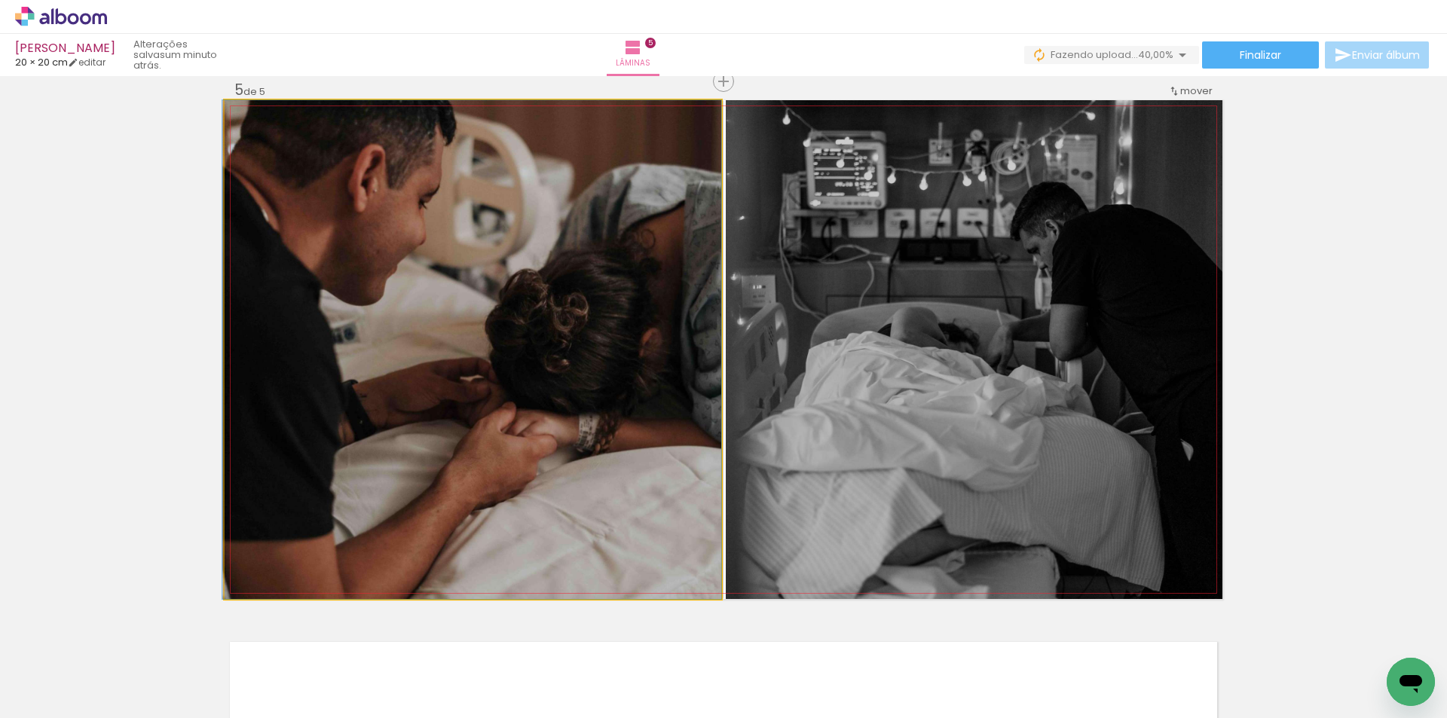
drag, startPoint x: 492, startPoint y: 339, endPoint x: 490, endPoint y: 362, distance: 22.7
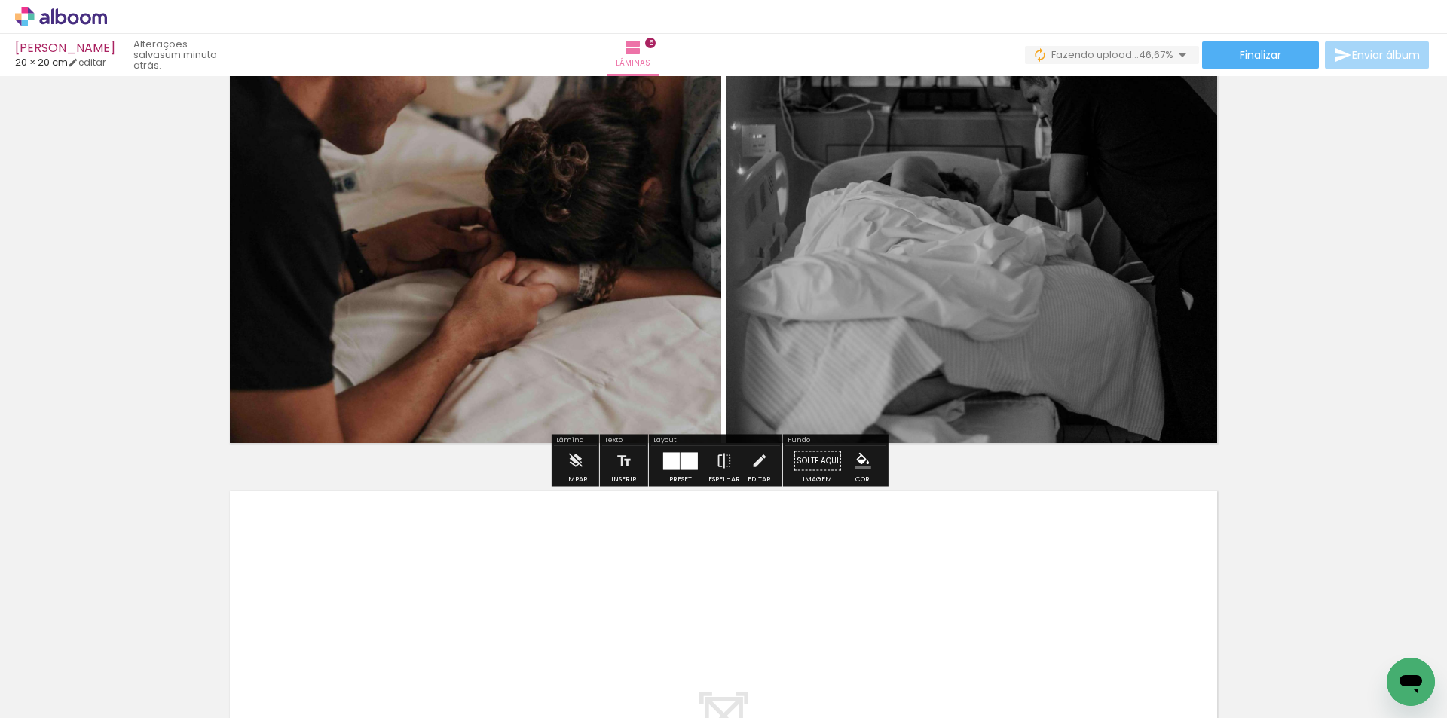
scroll to position [0, 346]
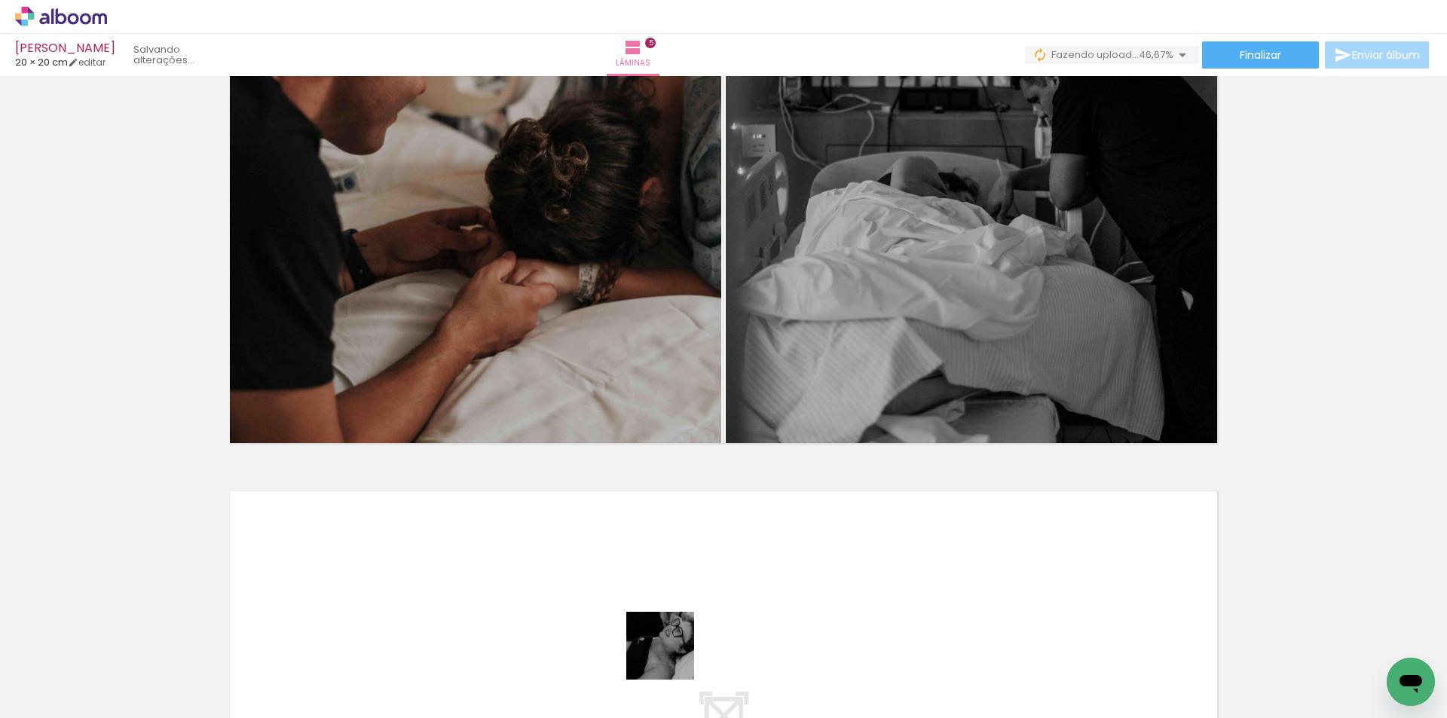
drag, startPoint x: 672, startPoint y: 688, endPoint x: 672, endPoint y: 647, distance: 40.7
click at [672, 647] on div at bounding box center [649, 667] width 75 height 75
drag, startPoint x: 675, startPoint y: 665, endPoint x: 733, endPoint y: 641, distance: 63.3
click at [688, 604] on quentale-workspace at bounding box center [723, 359] width 1447 height 718
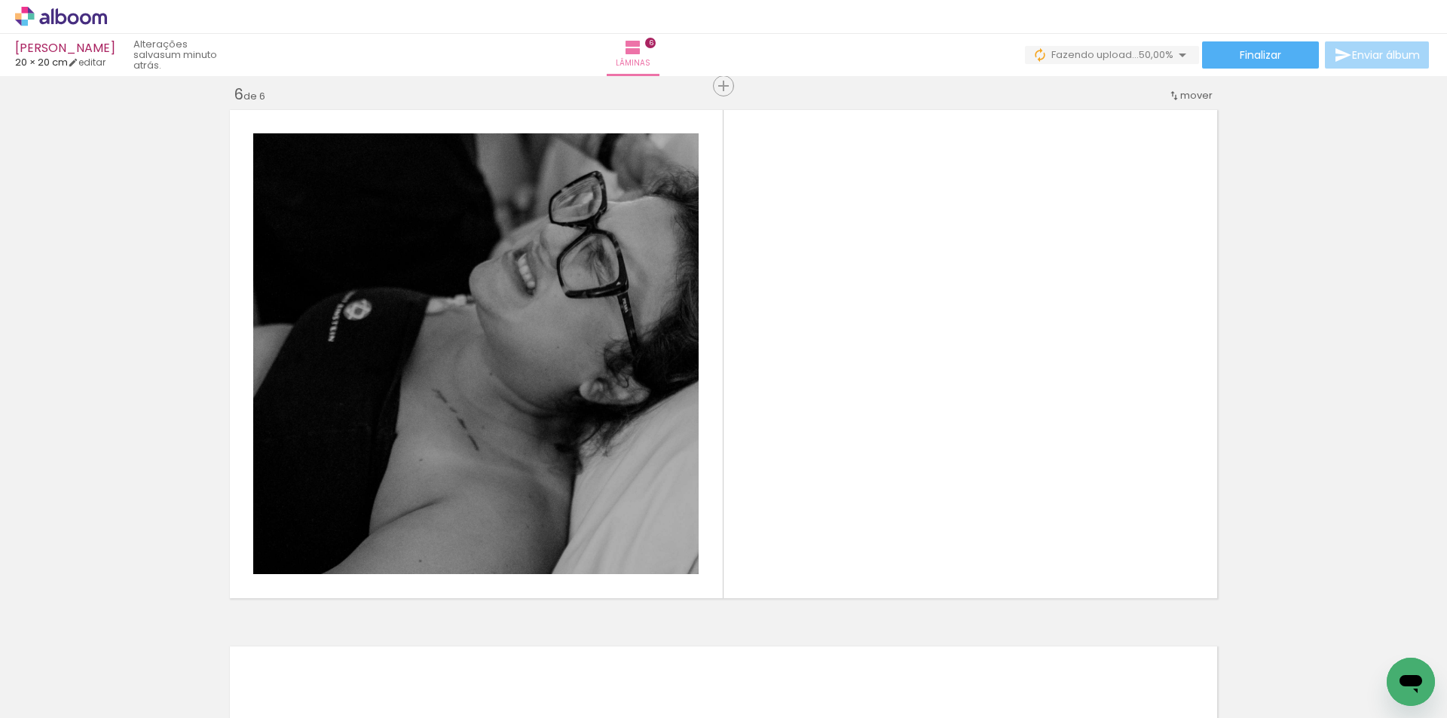
drag, startPoint x: 749, startPoint y: 656, endPoint x: 725, endPoint y: 506, distance: 152.7
click at [741, 512] on quentale-workspace at bounding box center [723, 359] width 1447 height 718
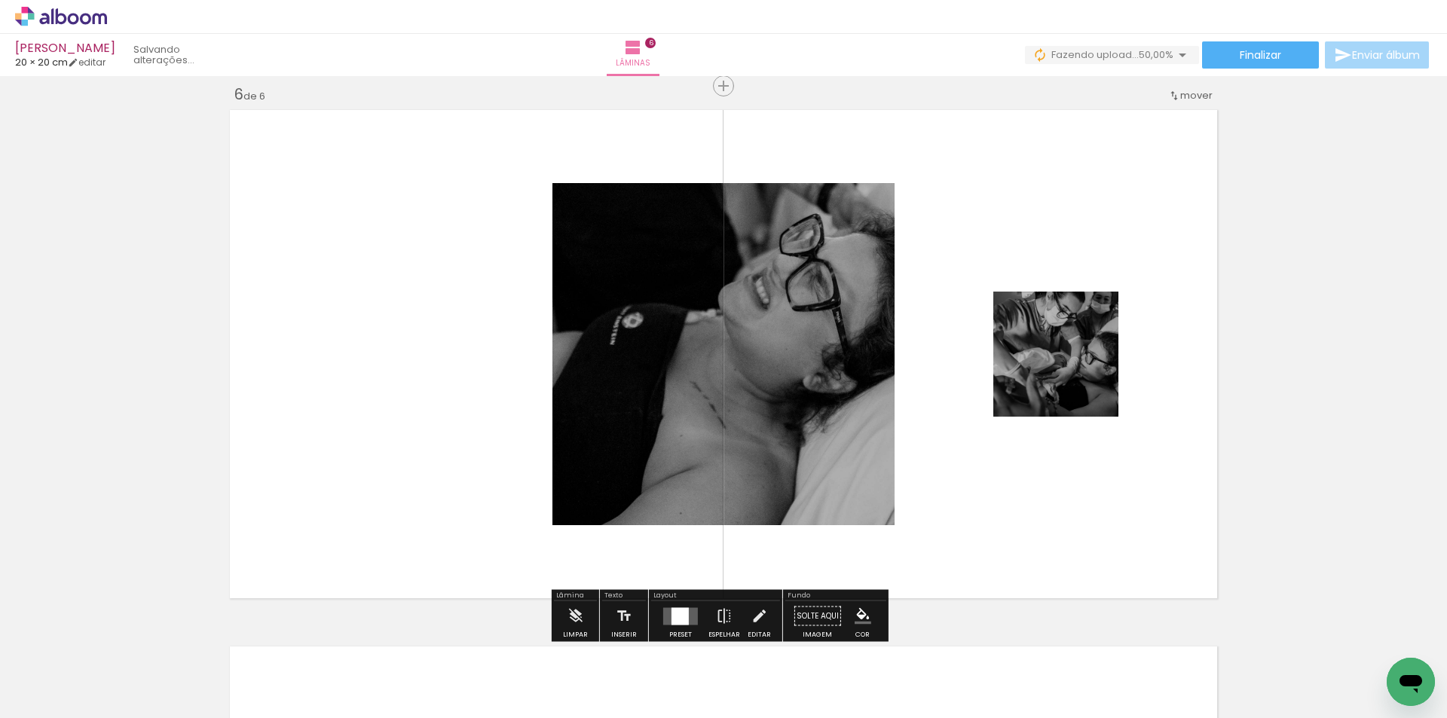
scroll to position [2703, 0]
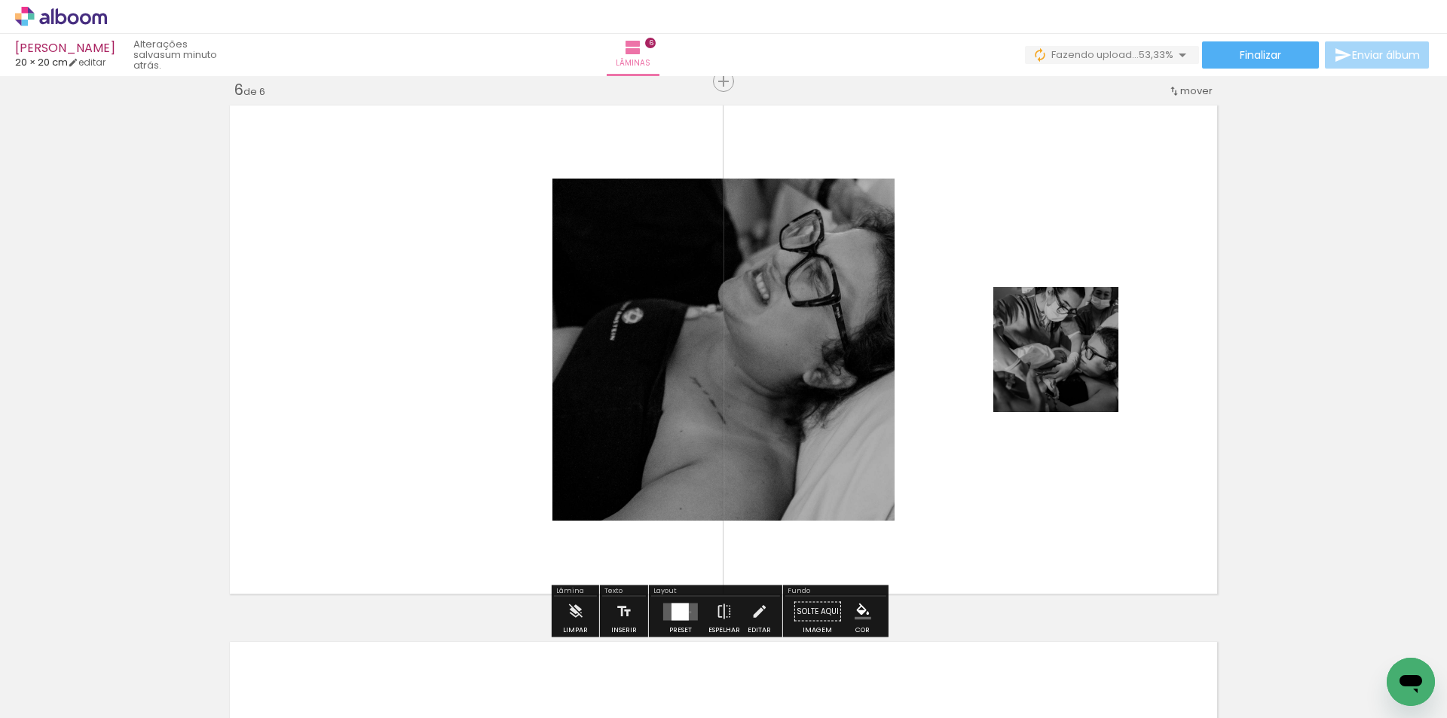
click at [687, 612] on quentale-layouter at bounding box center [680, 611] width 35 height 17
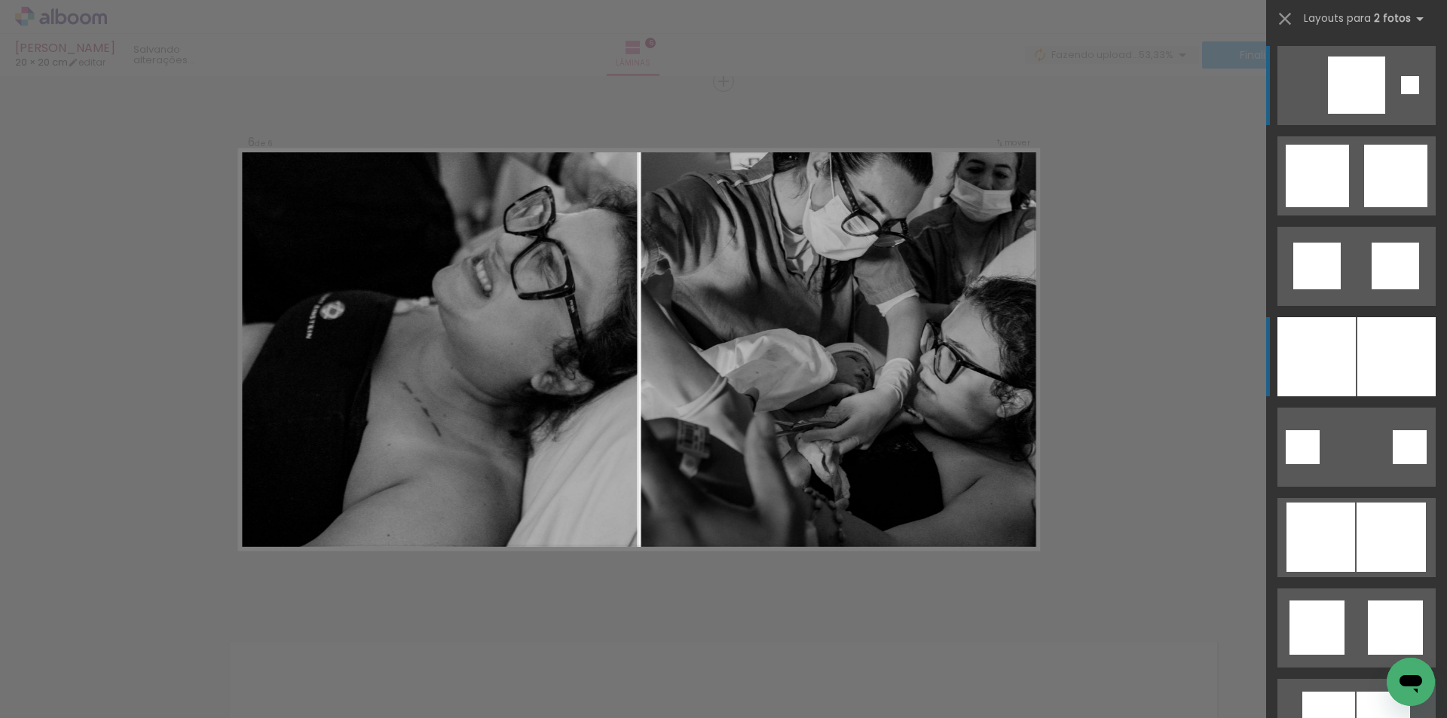
click at [1346, 364] on div at bounding box center [1316, 356] width 78 height 79
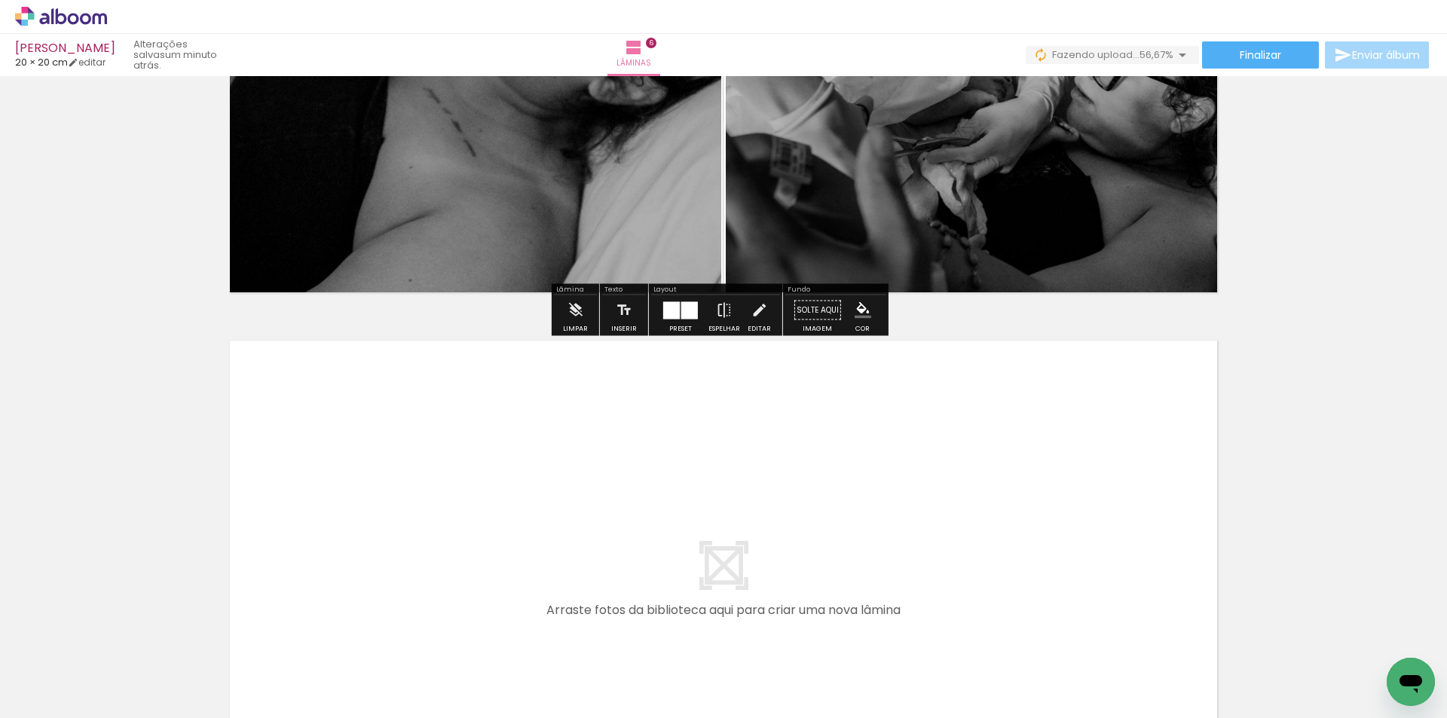
drag, startPoint x: 828, startPoint y: 666, endPoint x: 861, endPoint y: 716, distance: 59.4
click at [822, 608] on quentale-workspace at bounding box center [723, 359] width 1447 height 718
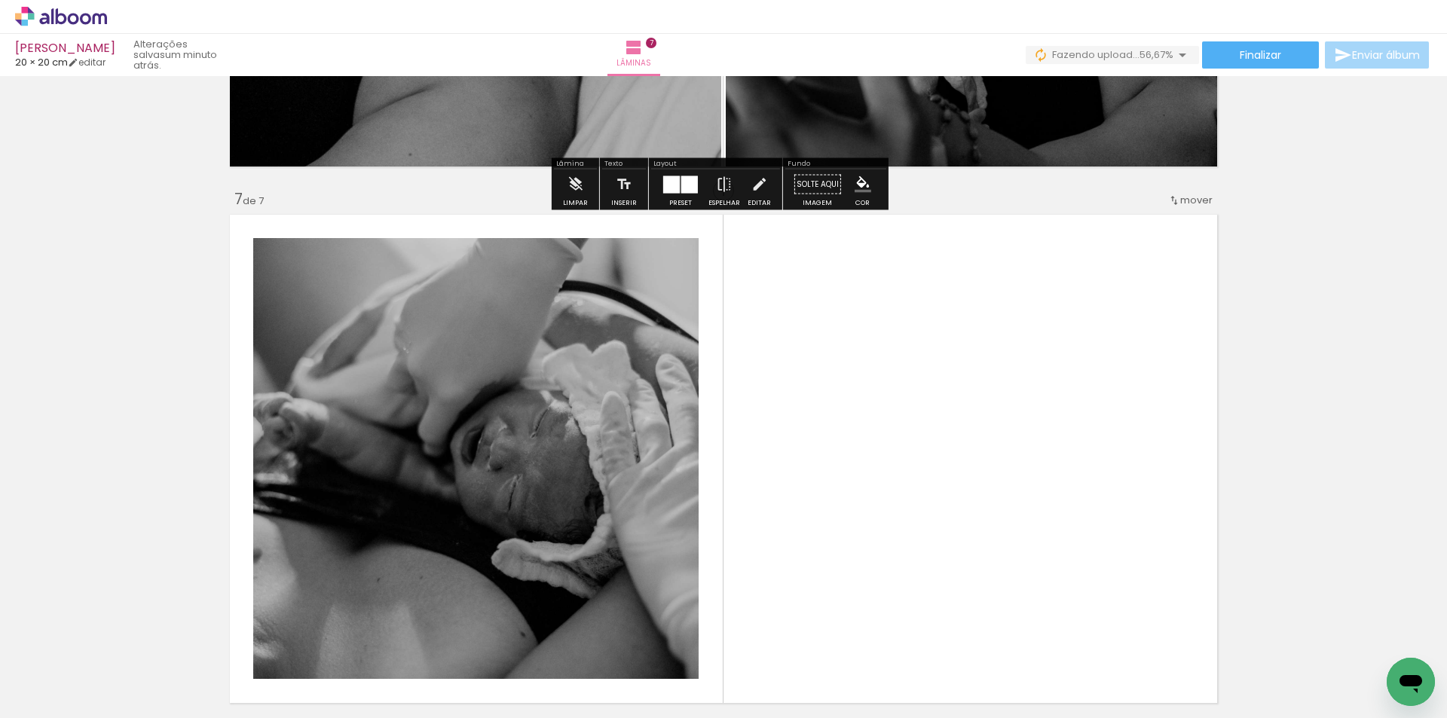
scroll to position [3239, 0]
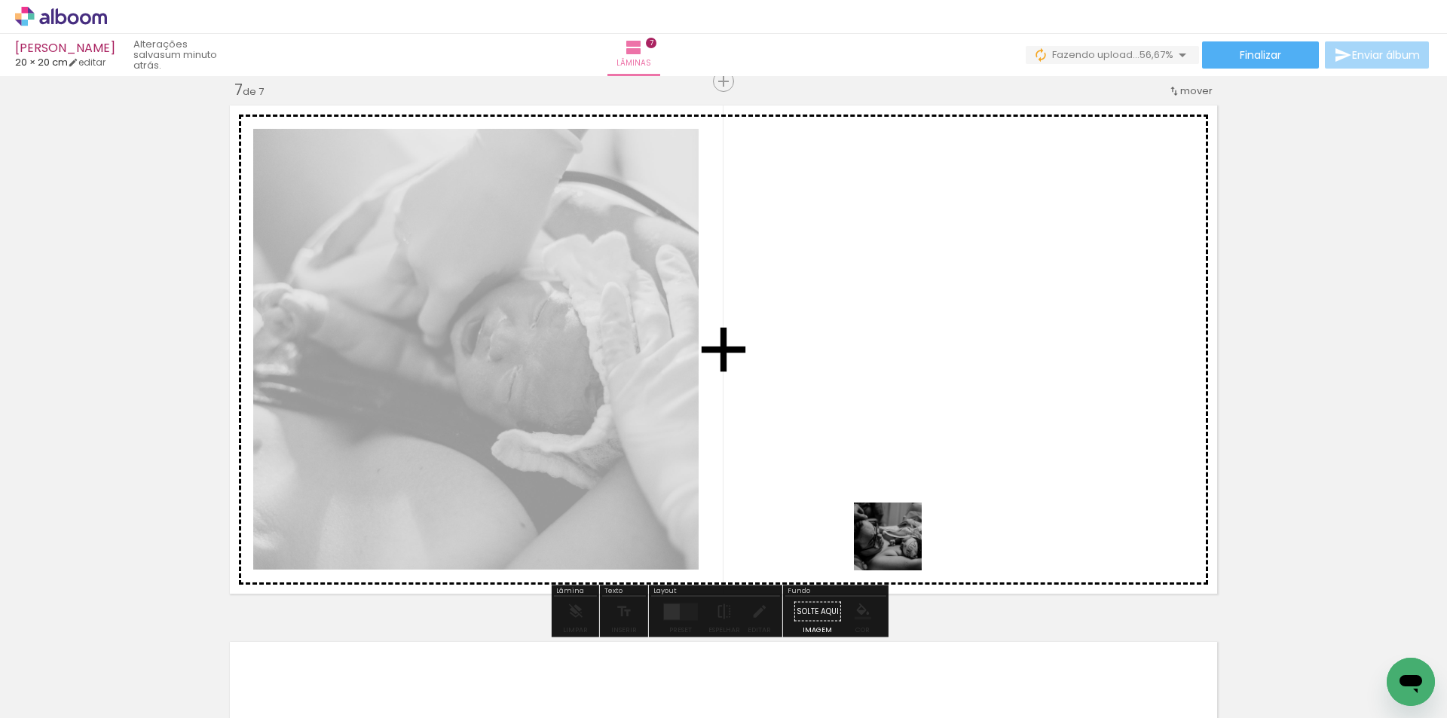
drag, startPoint x: 898, startPoint y: 668, endPoint x: 799, endPoint y: 596, distance: 122.6
click at [888, 522] on quentale-workspace at bounding box center [723, 359] width 1447 height 718
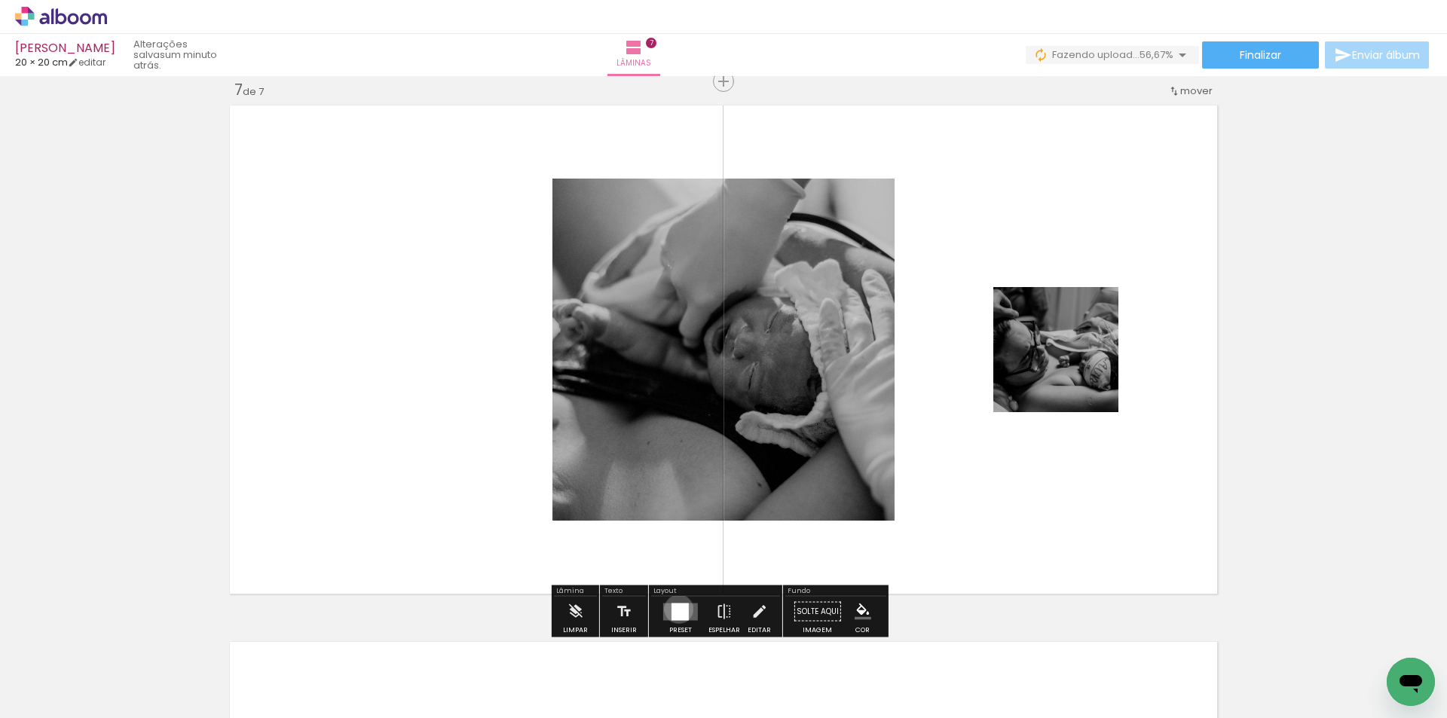
click at [676, 609] on div at bounding box center [680, 611] width 17 height 17
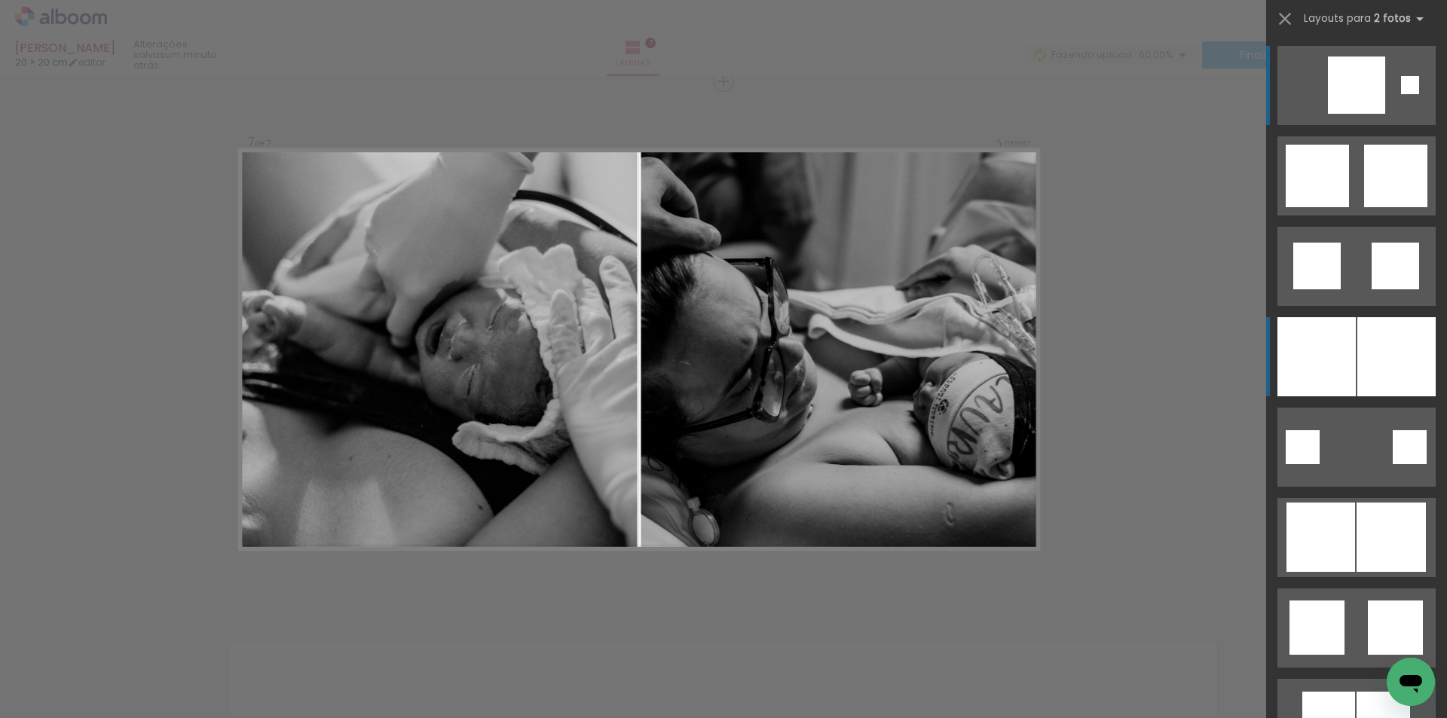
click at [1350, 346] on div at bounding box center [1316, 356] width 78 height 79
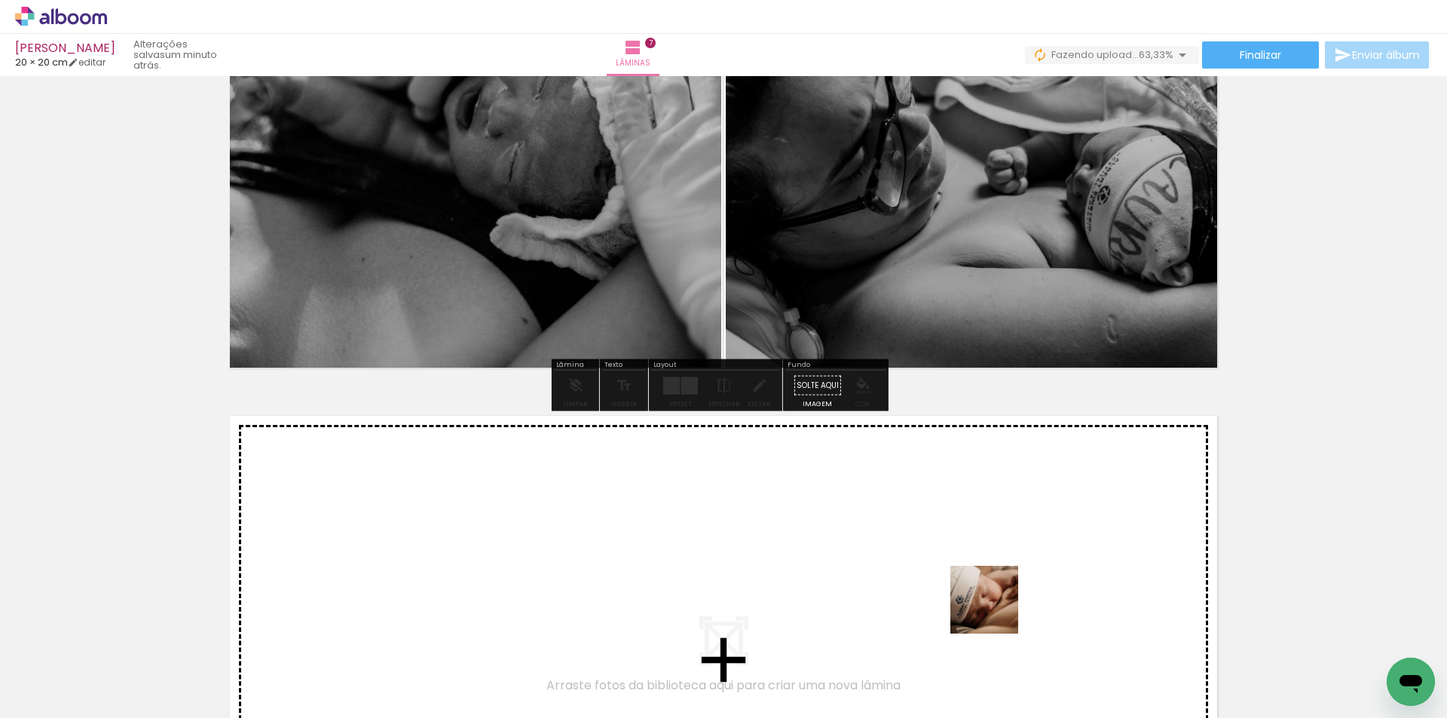
drag, startPoint x: 996, startPoint y: 653, endPoint x: 1038, endPoint y: 653, distance: 42.2
click at [996, 595] on quentale-workspace at bounding box center [723, 359] width 1447 height 718
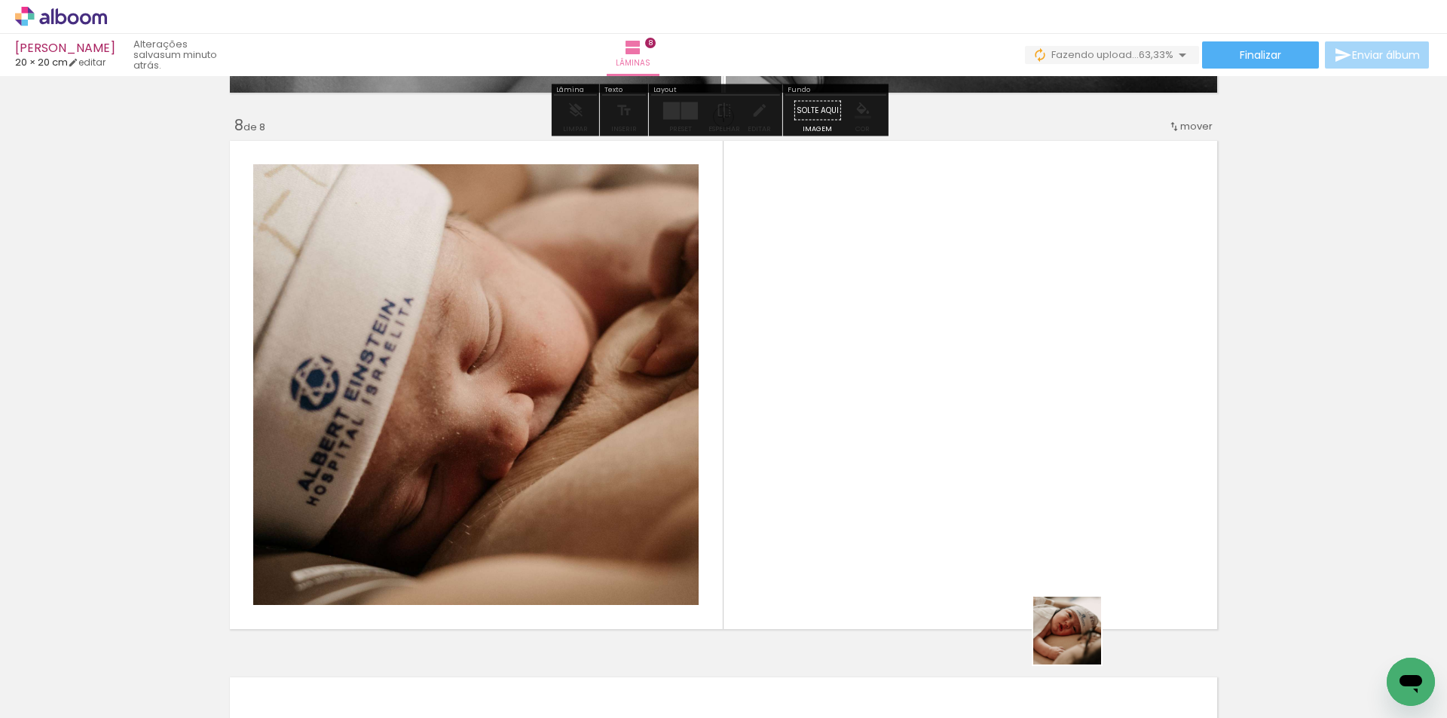
scroll to position [3776, 0]
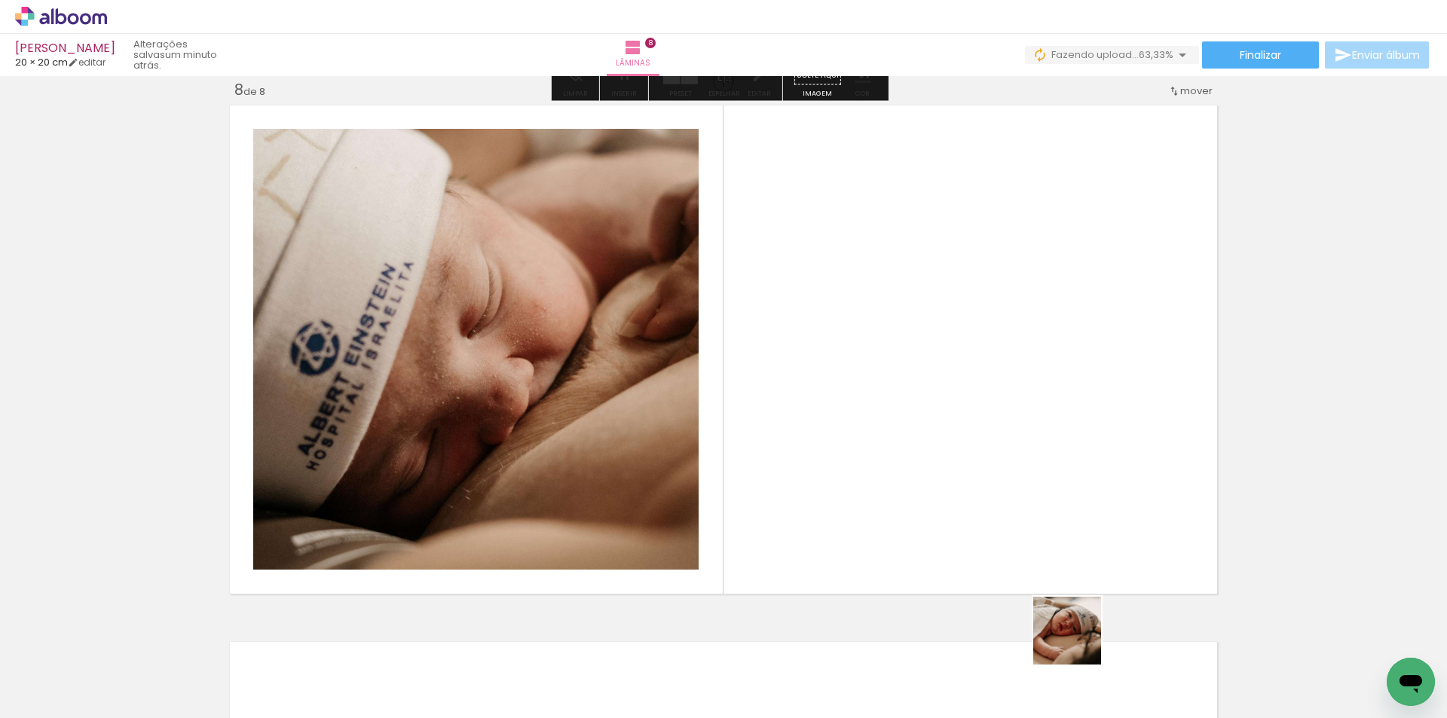
drag, startPoint x: 1079, startPoint y: 642, endPoint x: 815, endPoint y: 560, distance: 275.6
click at [954, 465] on quentale-workspace at bounding box center [723, 359] width 1447 height 718
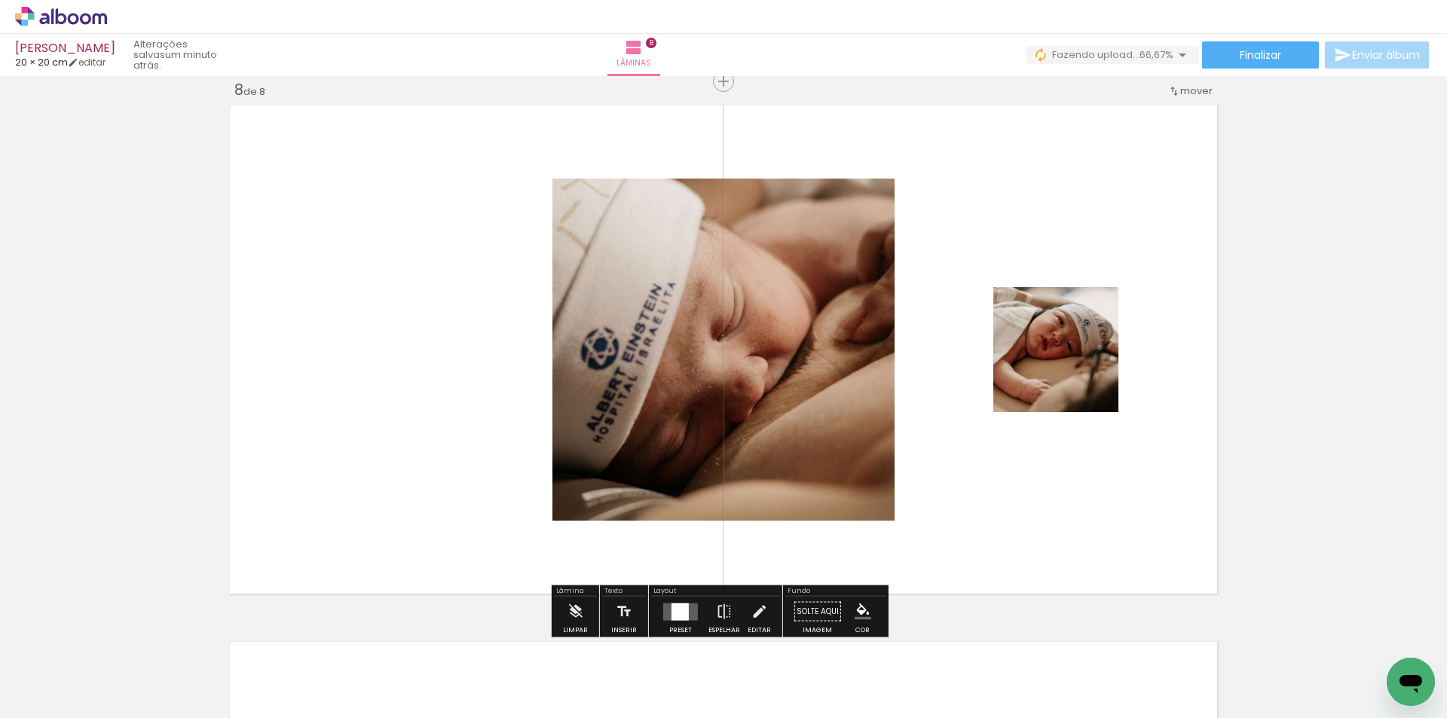
click at [684, 611] on div at bounding box center [680, 611] width 17 height 17
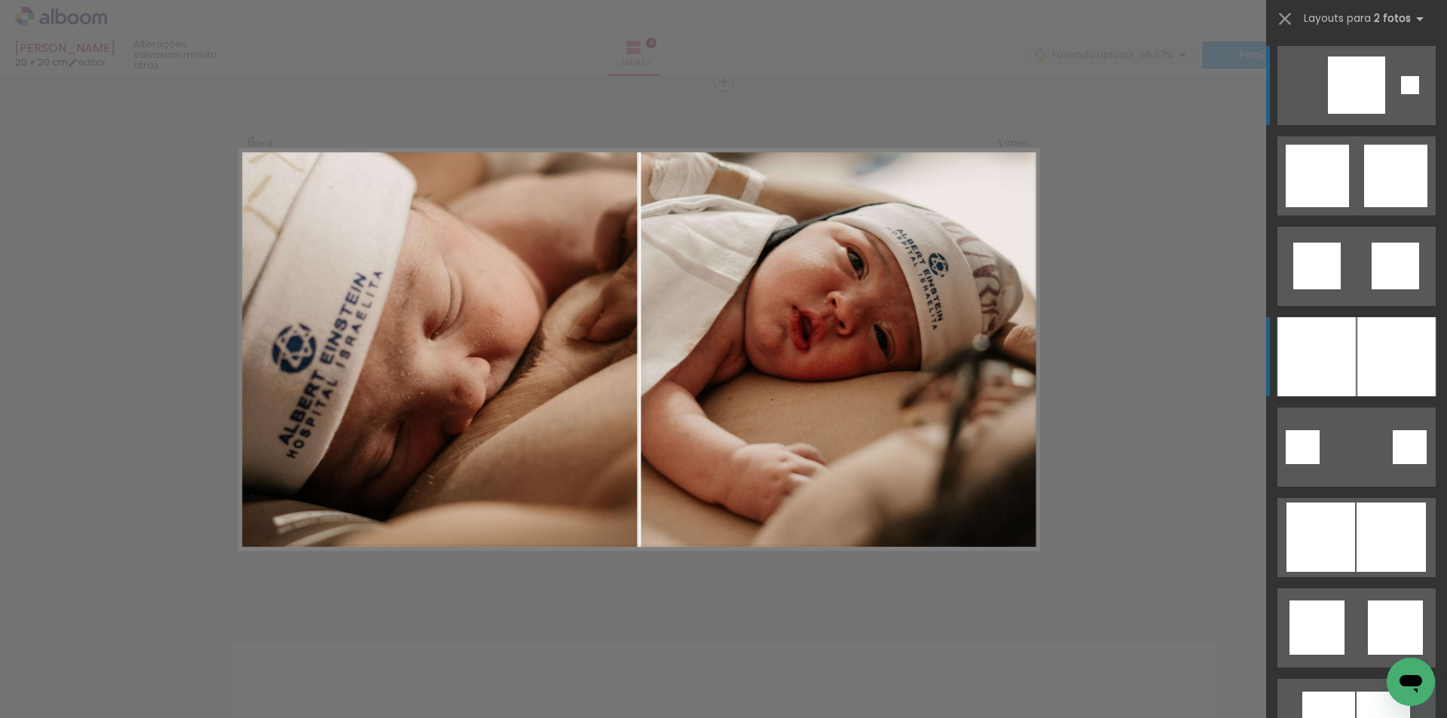
click at [1350, 364] on div at bounding box center [1316, 356] width 78 height 79
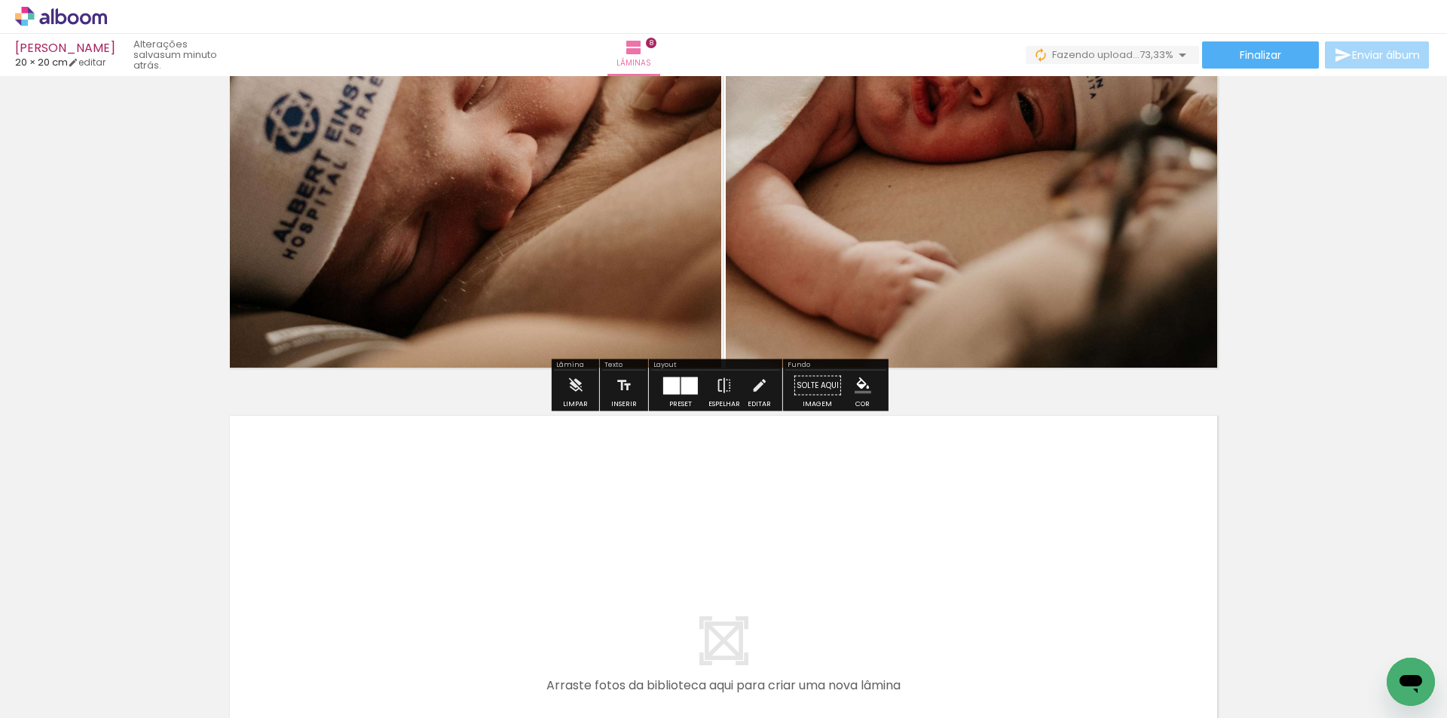
drag, startPoint x: 1164, startPoint y: 644, endPoint x: 1210, endPoint y: 646, distance: 45.2
click at [1131, 592] on quentale-workspace at bounding box center [723, 359] width 1447 height 718
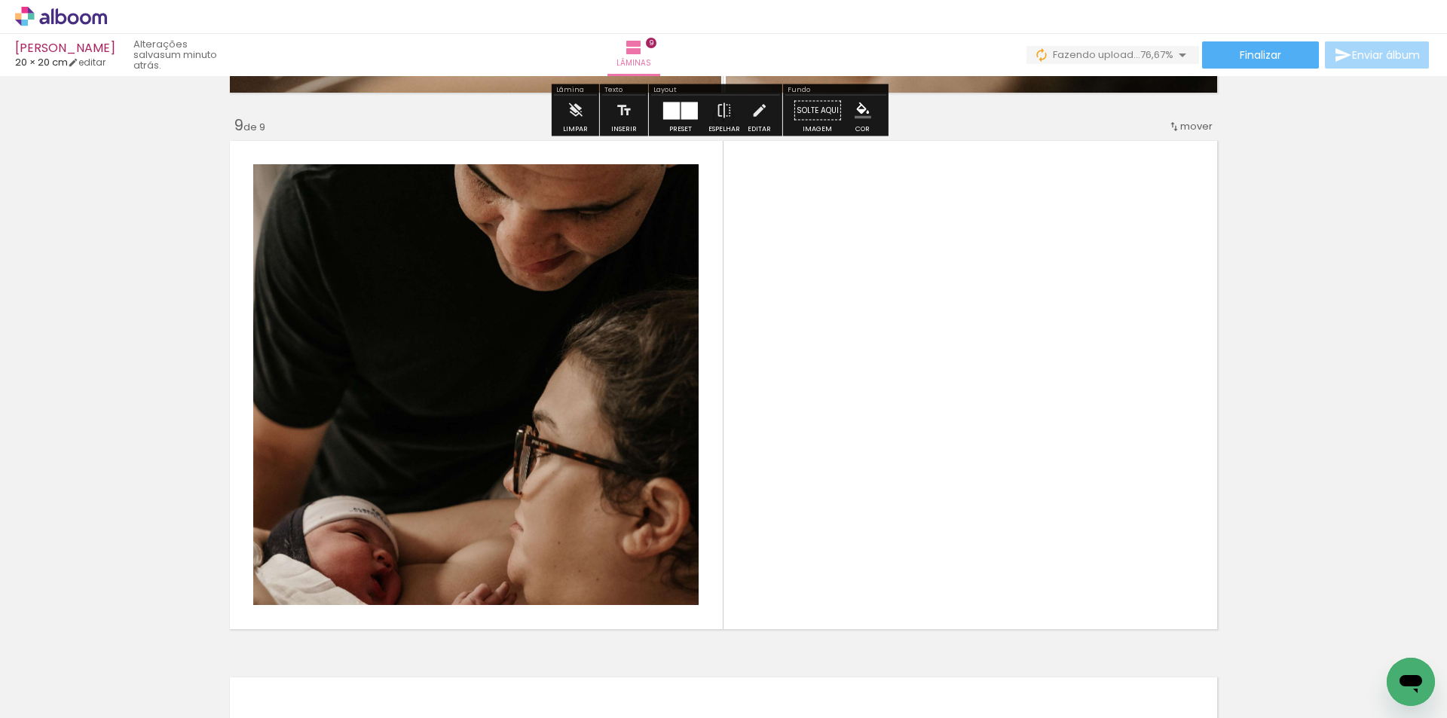
scroll to position [4313, 0]
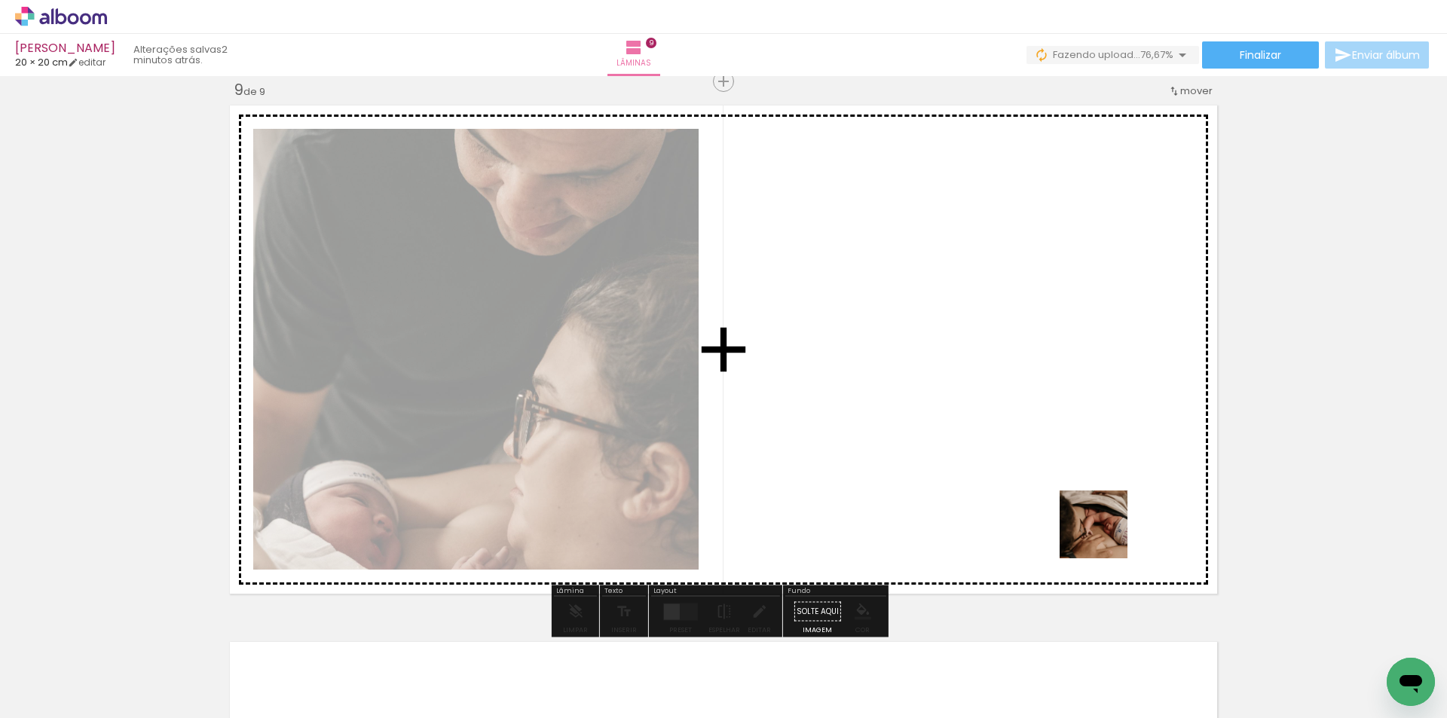
drag, startPoint x: 1228, startPoint y: 662, endPoint x: 895, endPoint y: 620, distance: 335.0
click at [1048, 526] on quentale-workspace at bounding box center [723, 359] width 1447 height 718
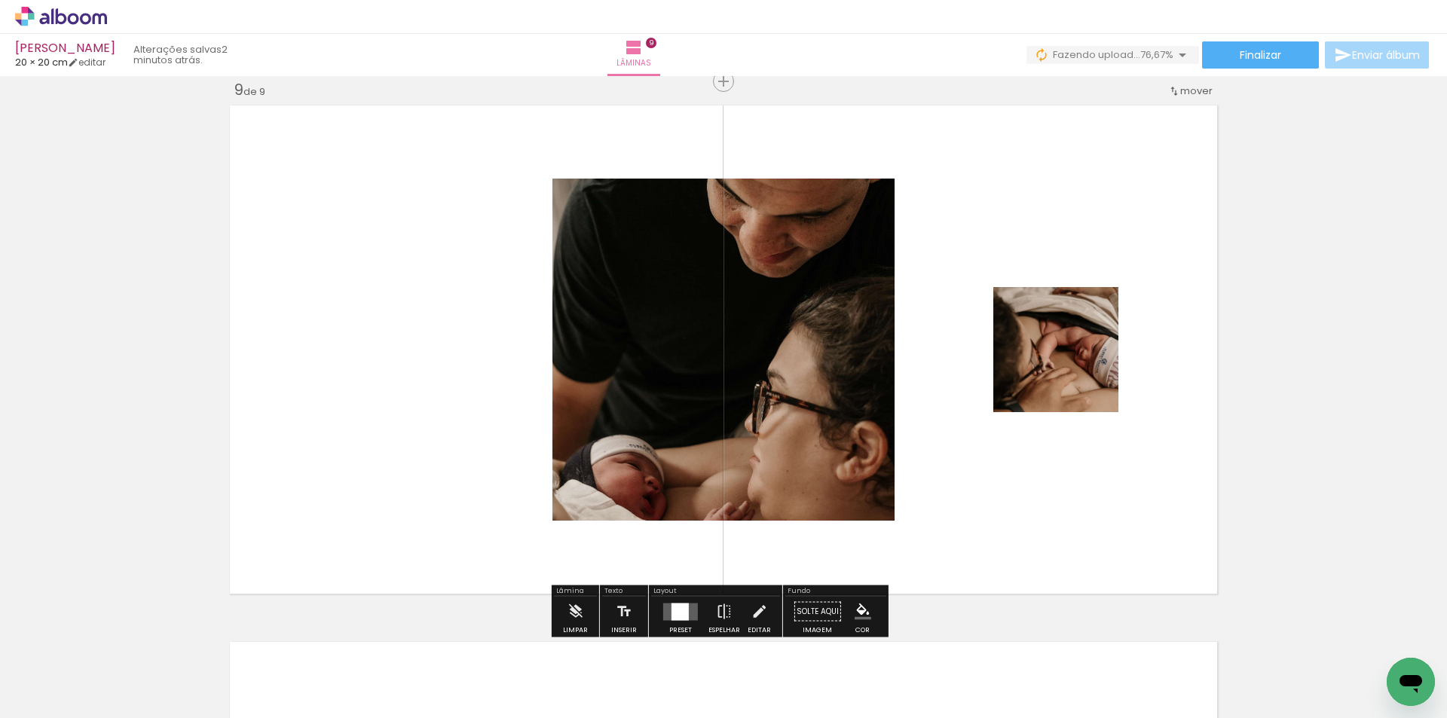
click at [675, 613] on div at bounding box center [680, 611] width 17 height 17
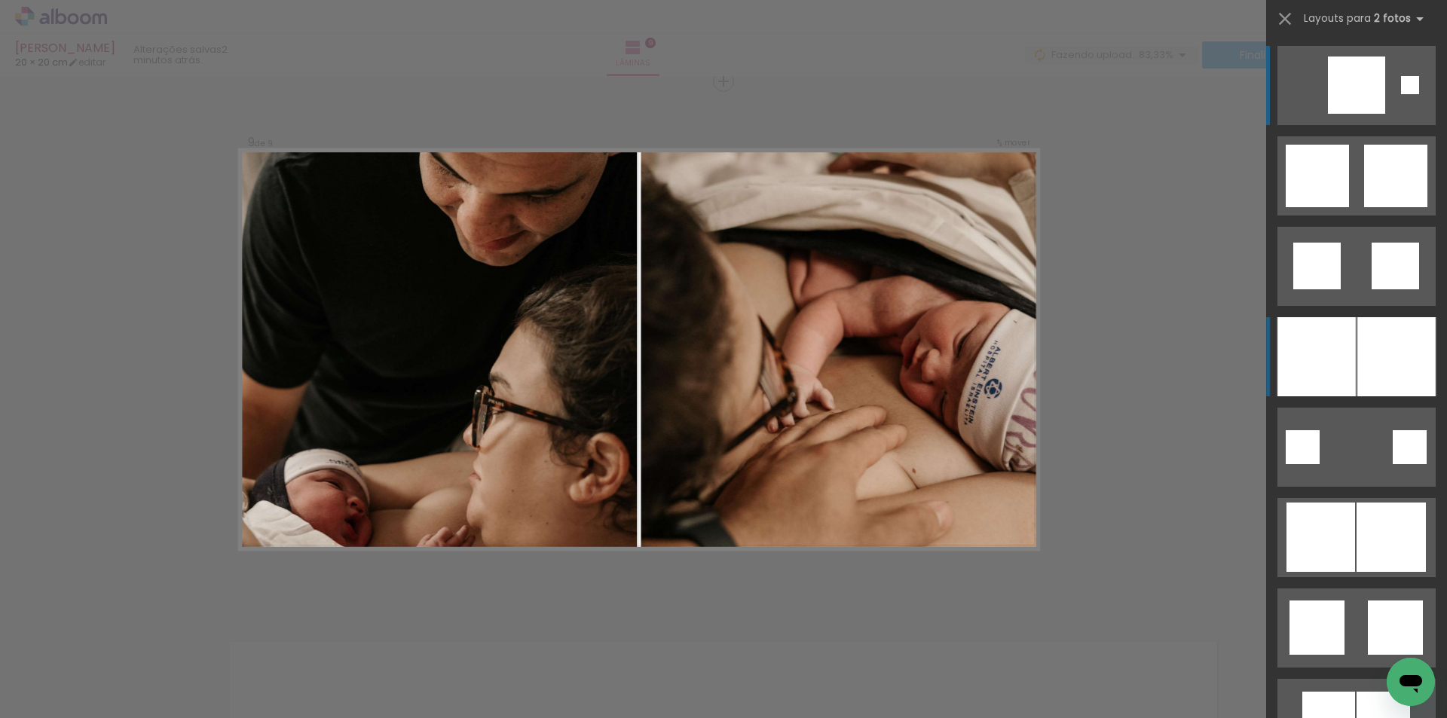
click at [1329, 355] on div at bounding box center [1316, 356] width 78 height 79
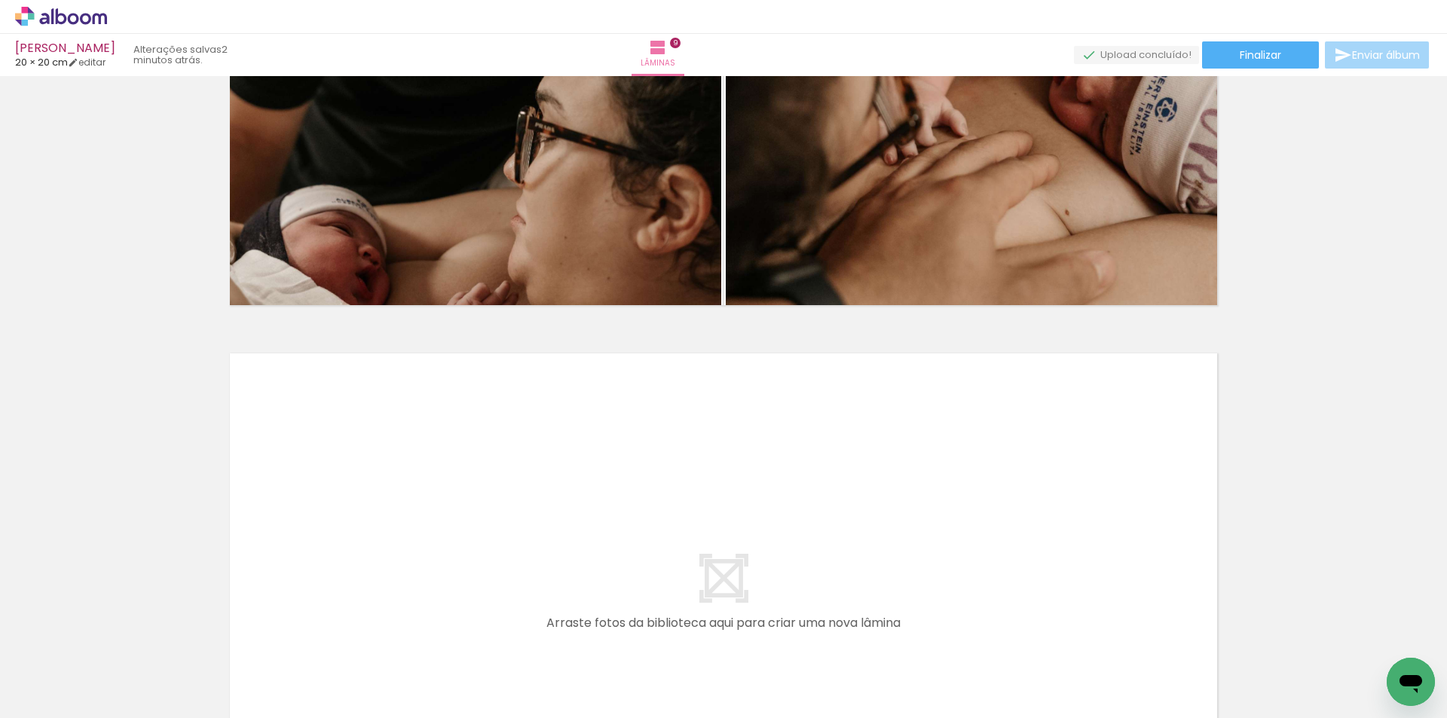
scroll to position [4614, 0]
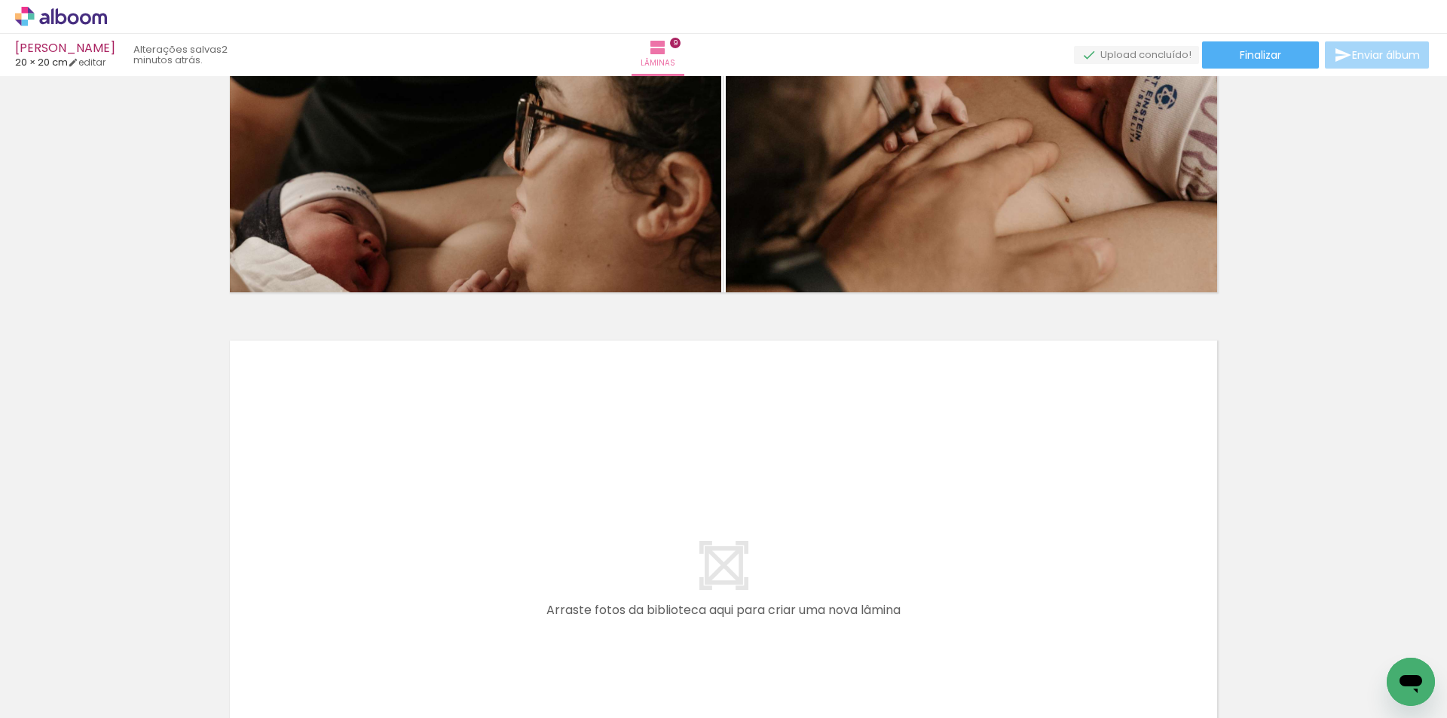
drag, startPoint x: 743, startPoint y: 655, endPoint x: 803, endPoint y: 645, distance: 61.1
click at [757, 604] on quentale-workspace at bounding box center [723, 359] width 1447 height 718
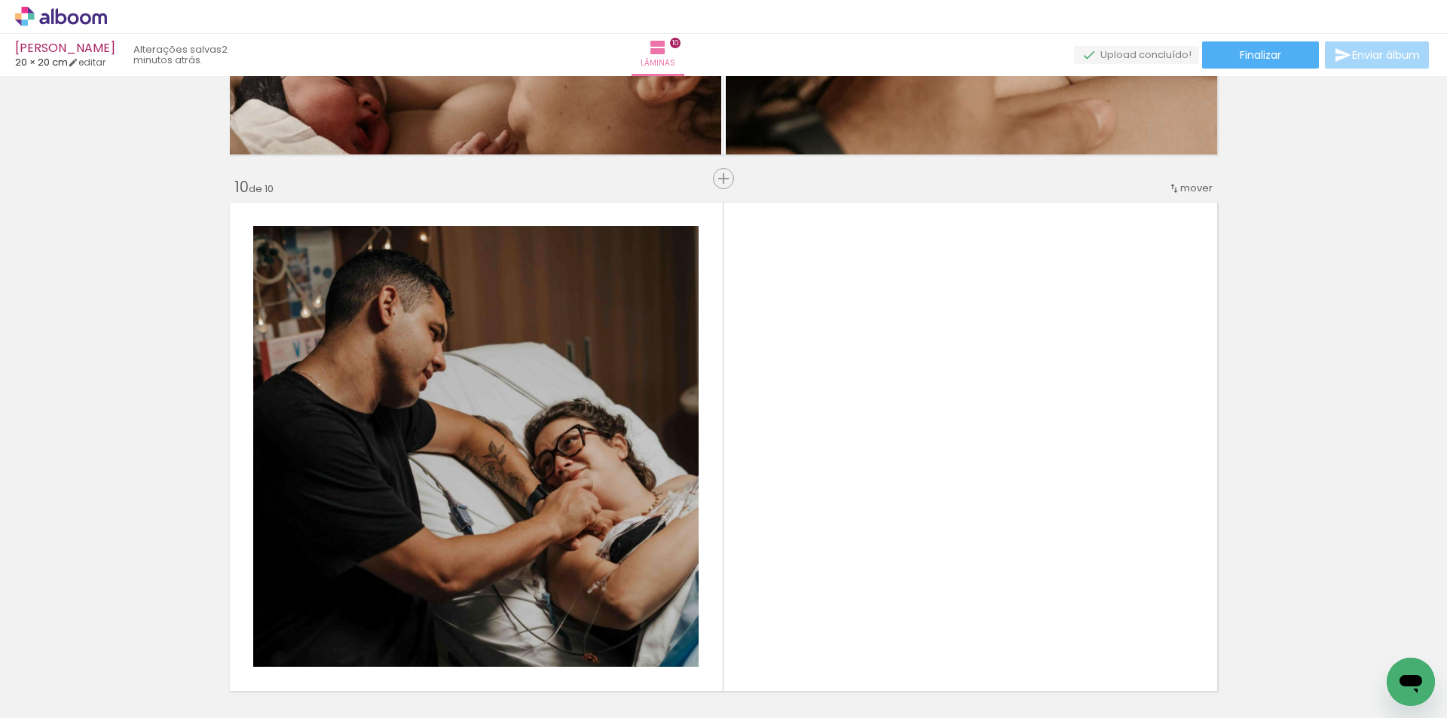
scroll to position [4849, 0]
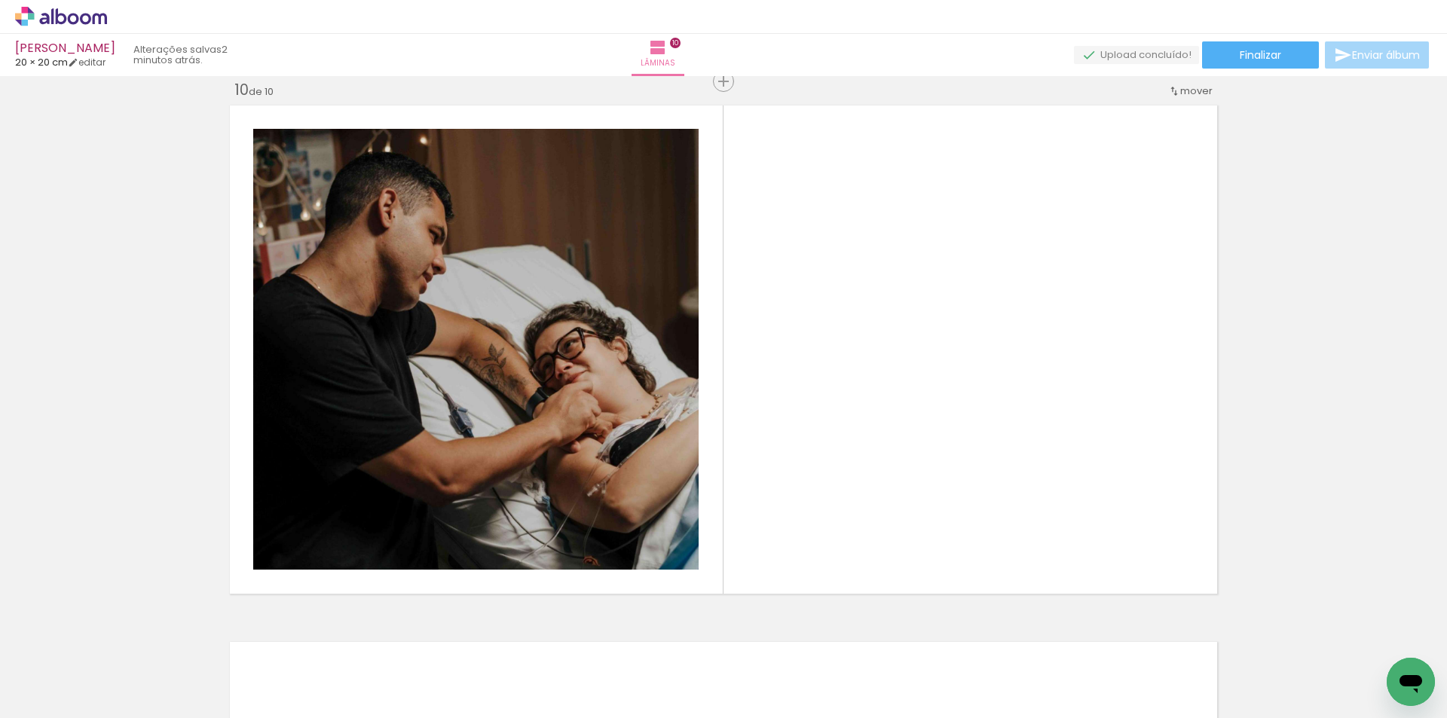
drag, startPoint x: 818, startPoint y: 663, endPoint x: 686, endPoint y: 610, distance: 142.1
click at [761, 504] on quentale-workspace at bounding box center [723, 359] width 1447 height 718
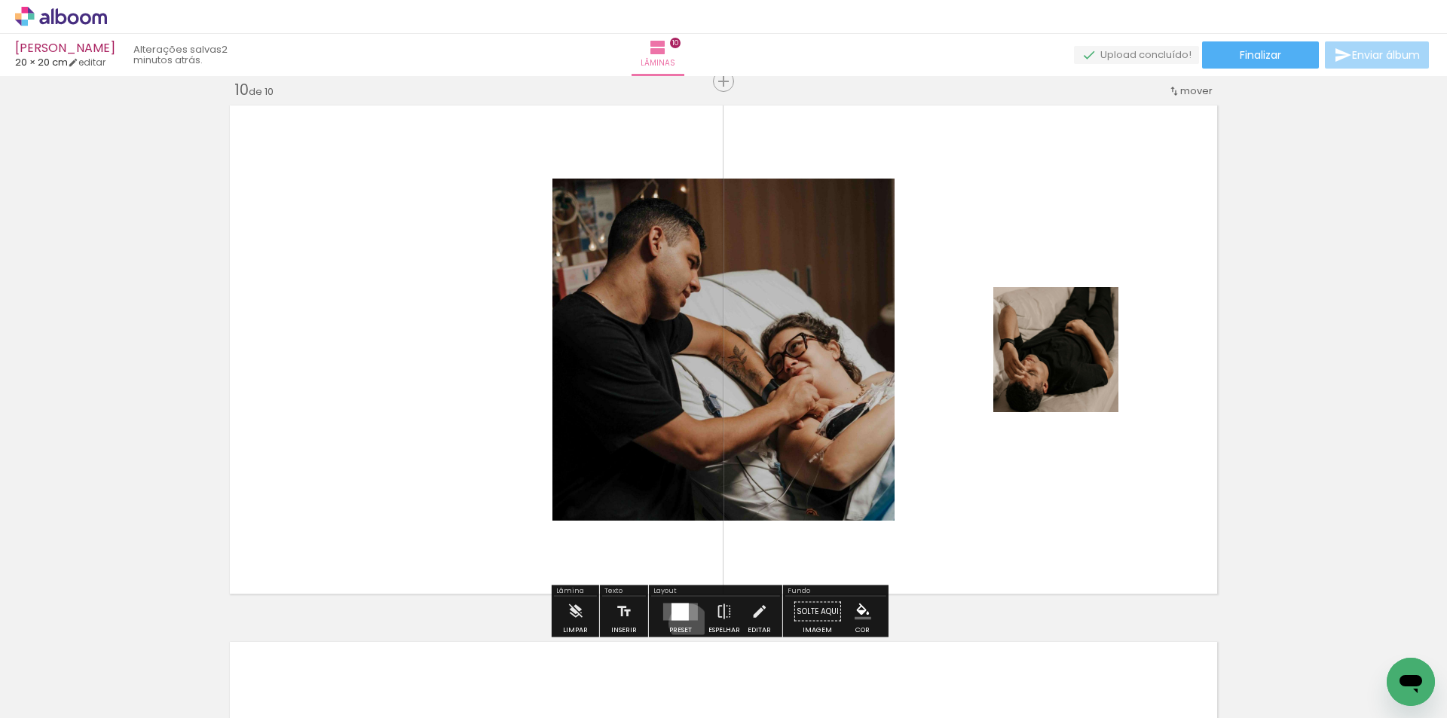
drag, startPoint x: 685, startPoint y: 623, endPoint x: 678, endPoint y: 615, distance: 11.2
click at [678, 615] on div at bounding box center [680, 612] width 41 height 30
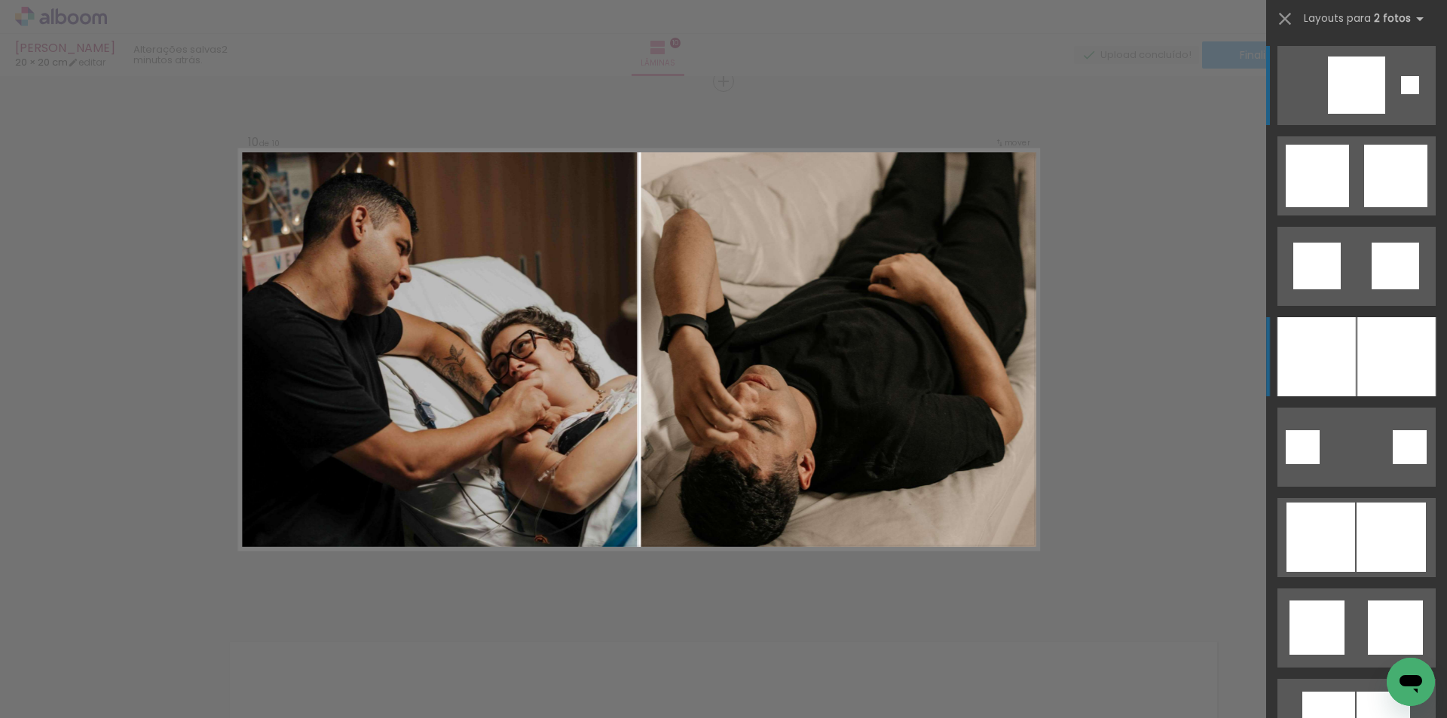
click at [1357, 364] on div at bounding box center [1396, 356] width 78 height 79
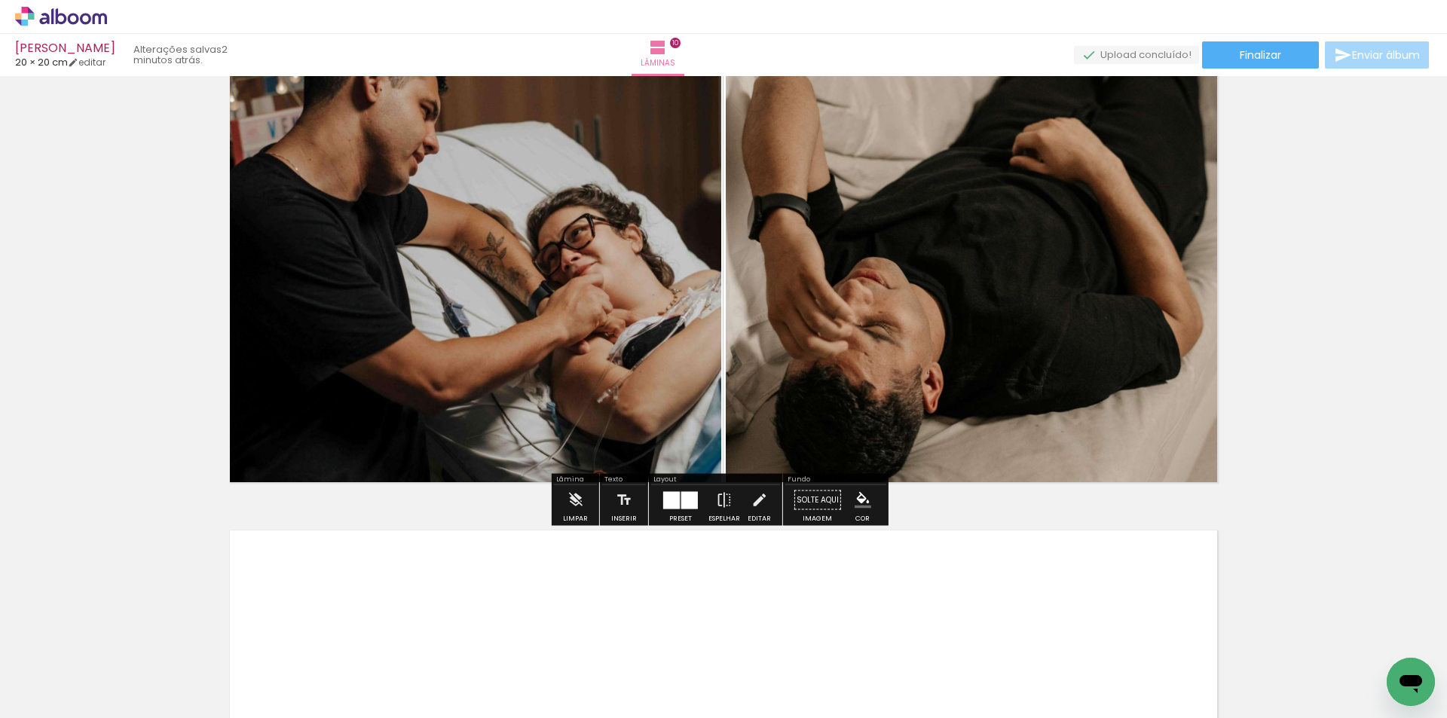
scroll to position [5075, 0]
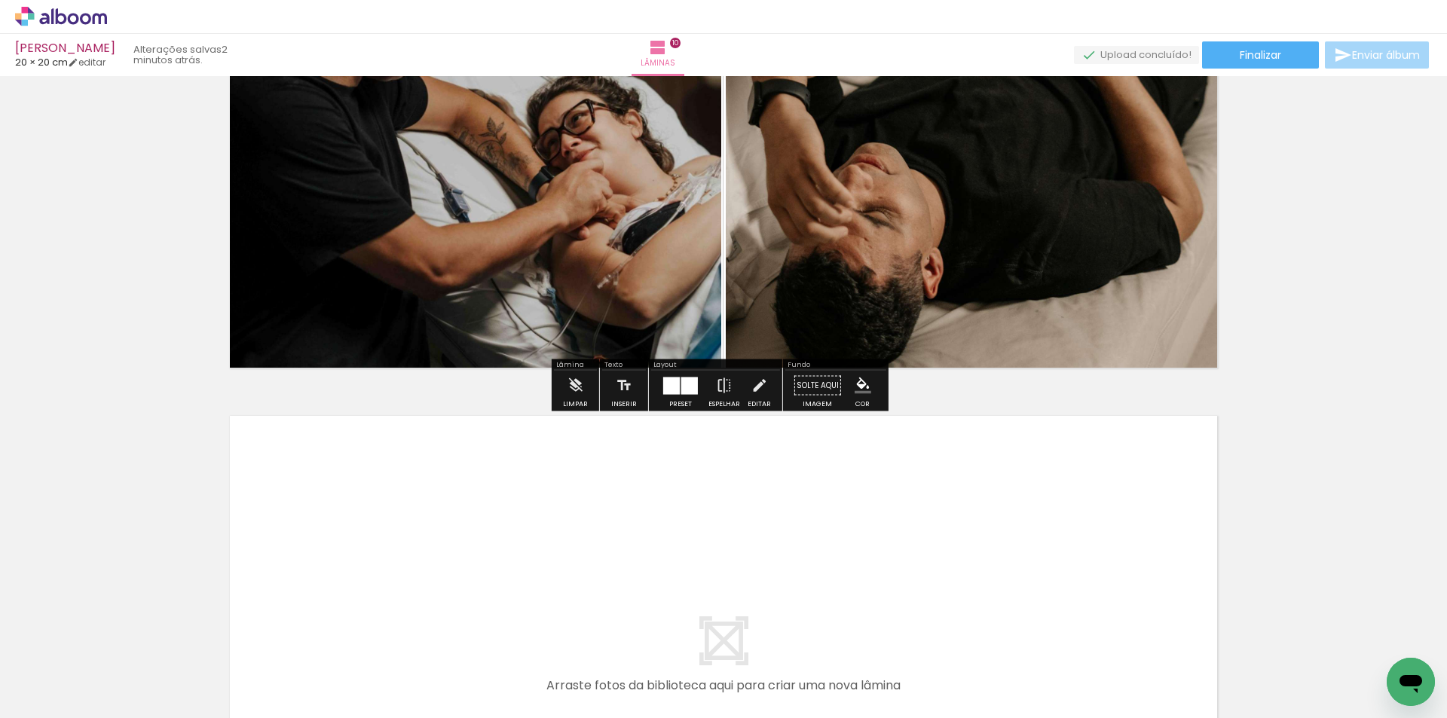
drag, startPoint x: 934, startPoint y: 665, endPoint x: 1043, endPoint y: 677, distance: 109.9
click at [921, 577] on quentale-workspace at bounding box center [723, 359] width 1447 height 718
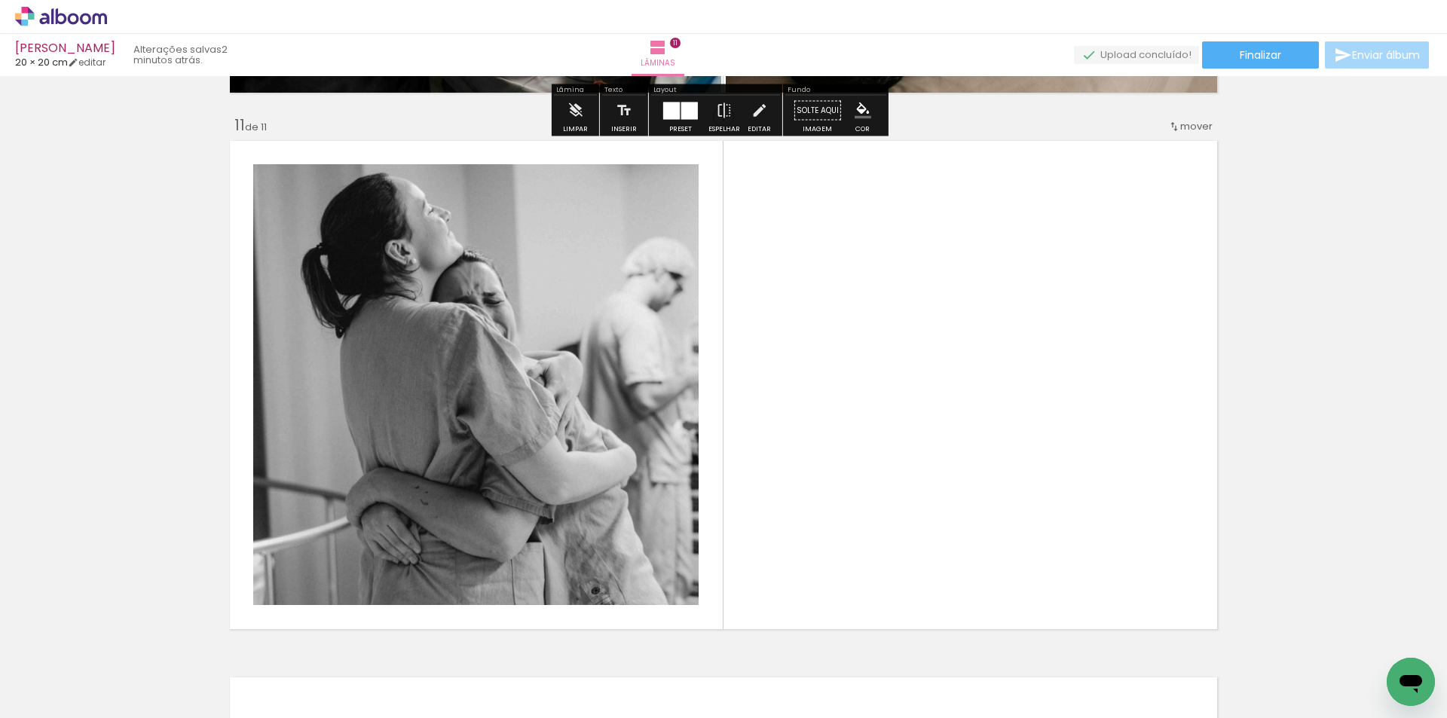
scroll to position [5386, 0]
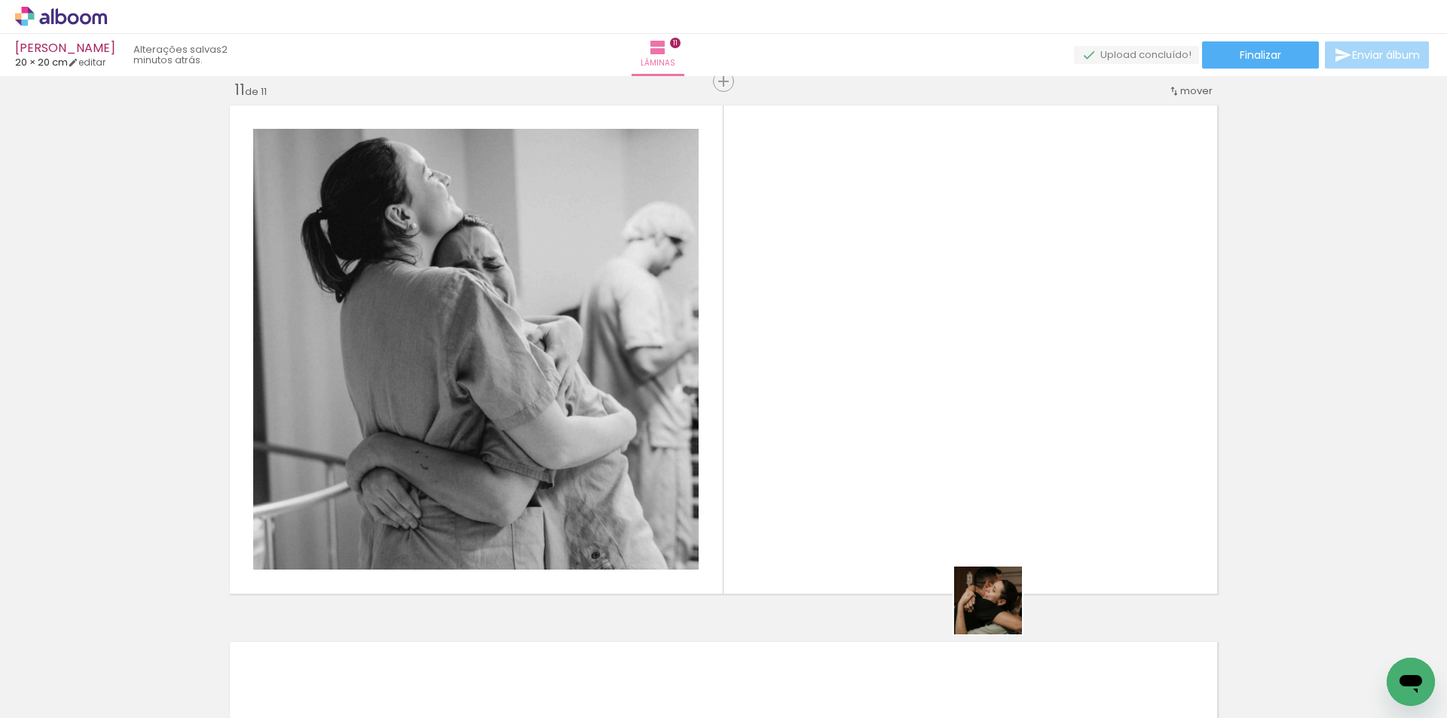
drag, startPoint x: 999, startPoint y: 612, endPoint x: 783, endPoint y: 569, distance: 220.5
click at [926, 470] on quentale-workspace at bounding box center [723, 359] width 1447 height 718
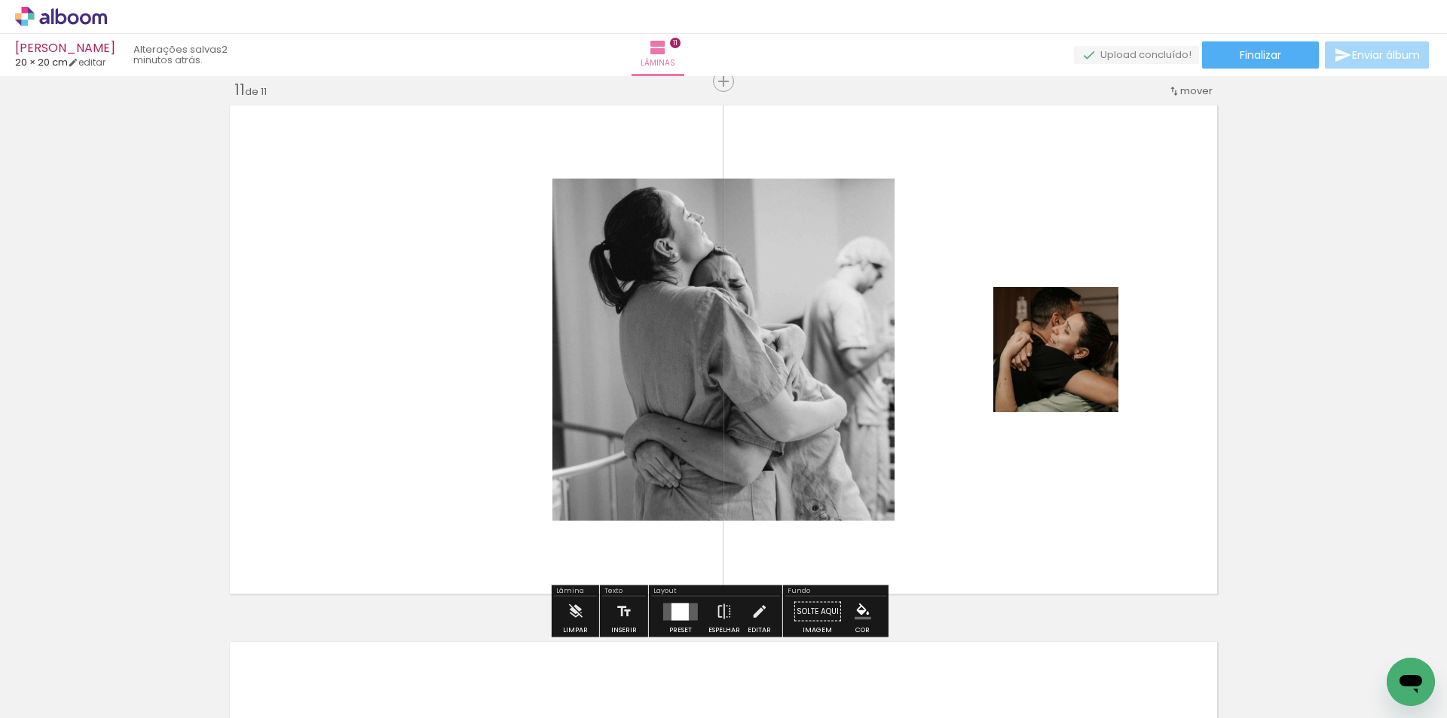
click at [654, 612] on div "Preset Espelhar Editar" at bounding box center [715, 616] width 129 height 38
click at [665, 613] on quentale-layouter at bounding box center [680, 611] width 35 height 17
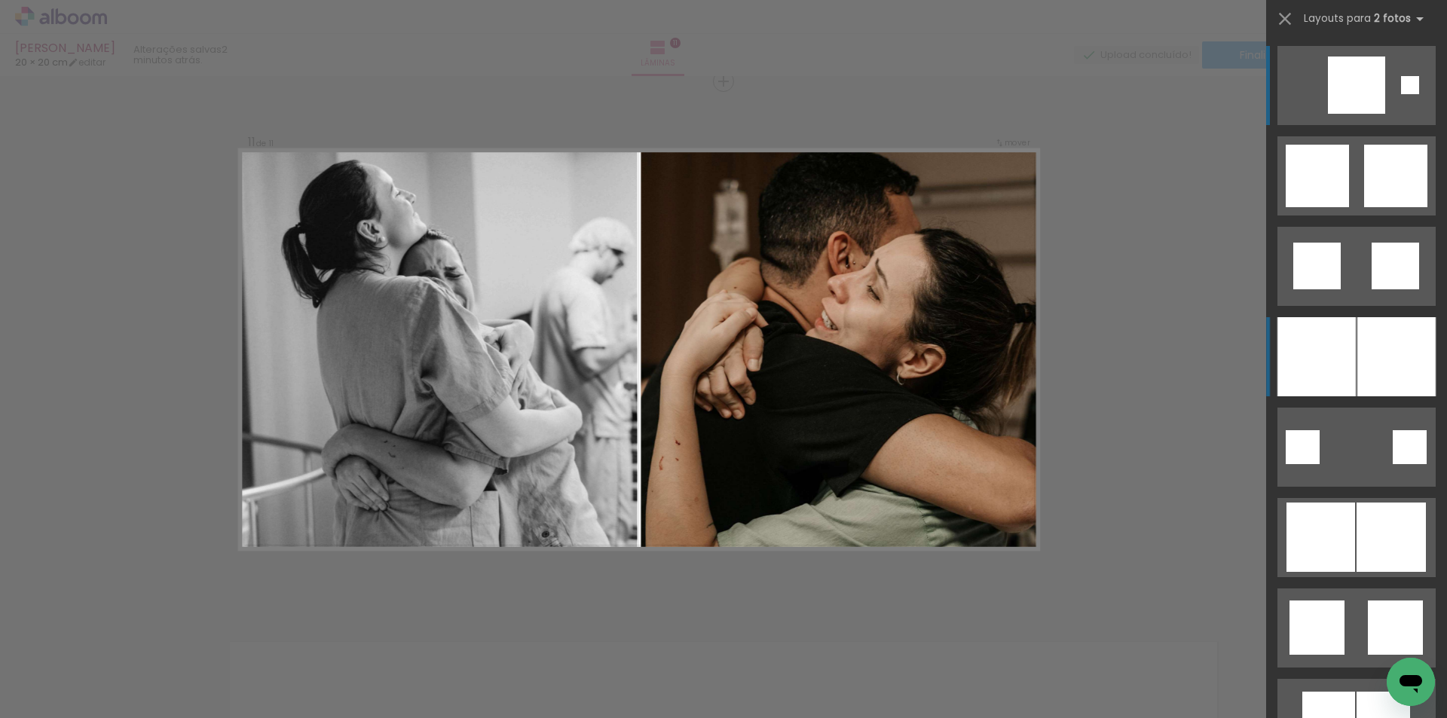
click at [1349, 369] on div at bounding box center [1316, 356] width 78 height 79
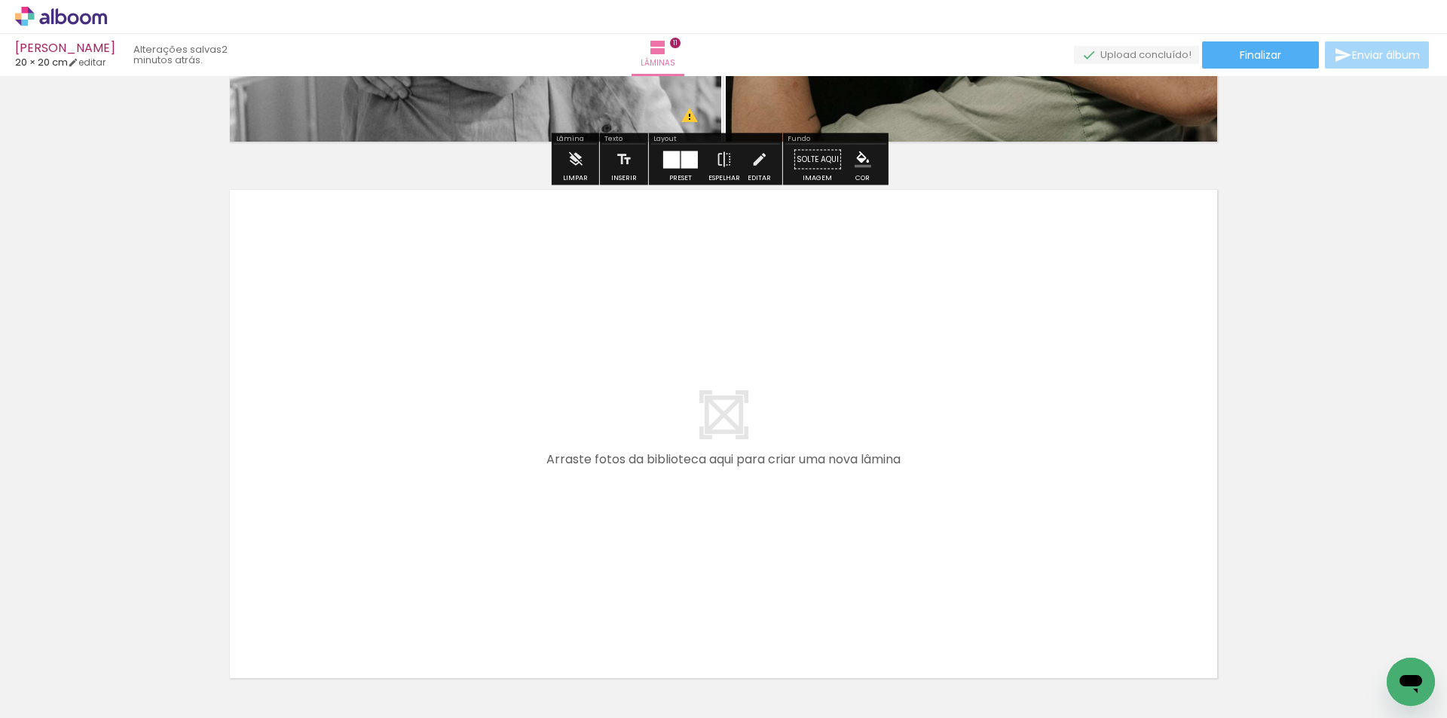
drag, startPoint x: 1077, startPoint y: 640, endPoint x: 1143, endPoint y: 667, distance: 71.0
click at [1087, 574] on quentale-workspace at bounding box center [723, 359] width 1447 height 718
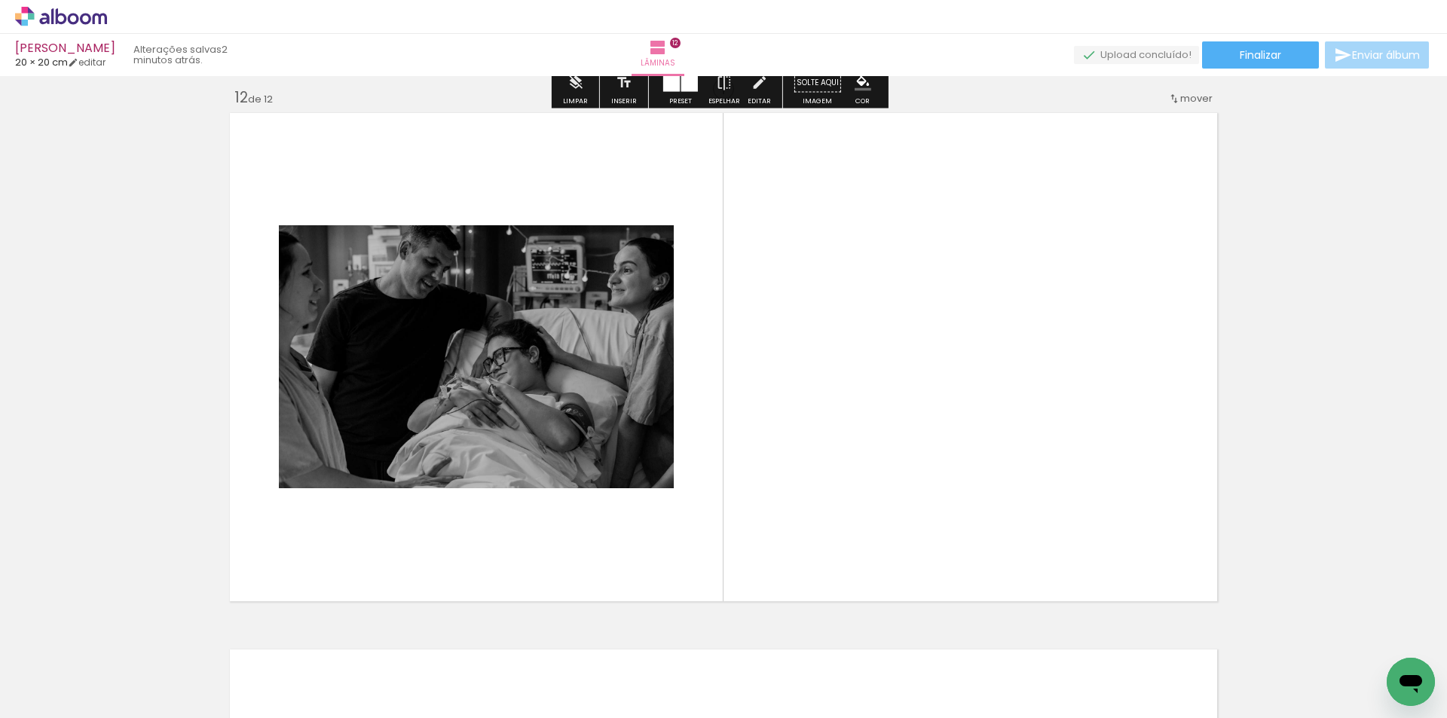
scroll to position [5922, 0]
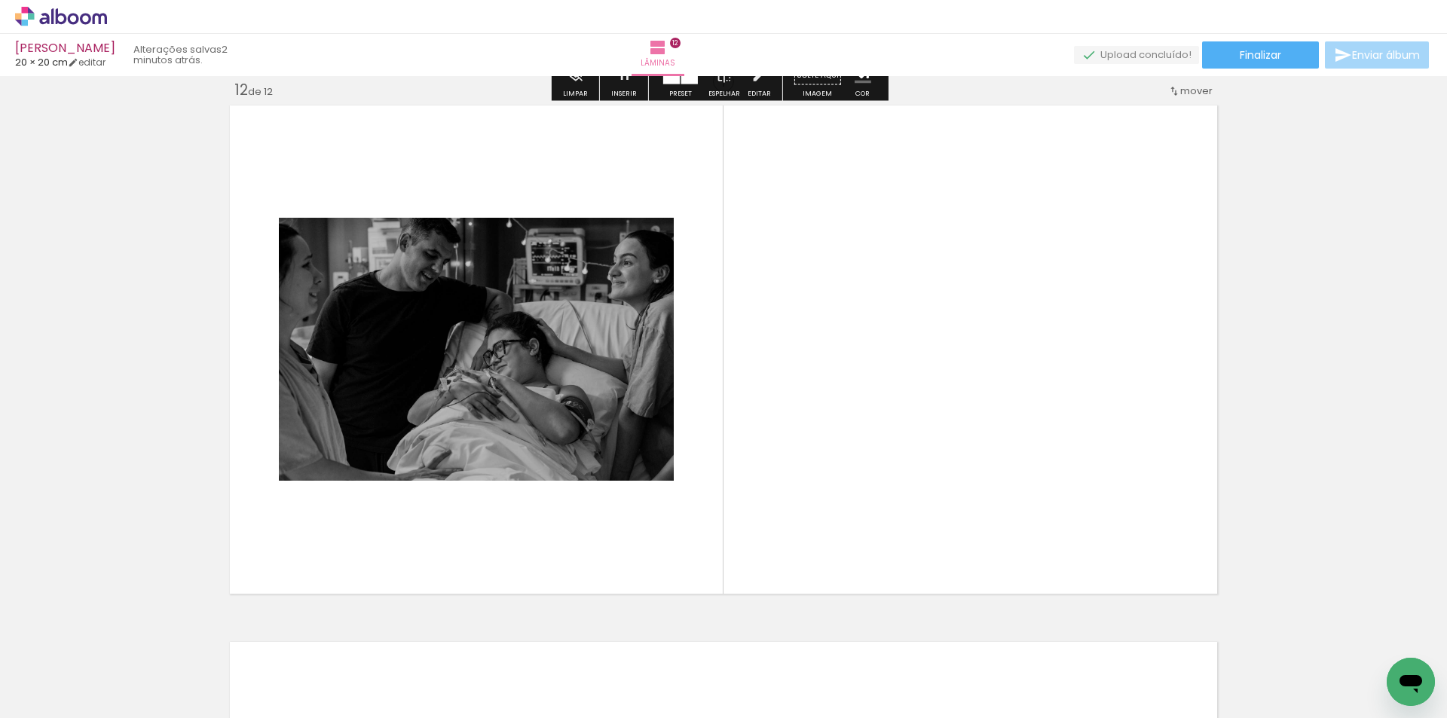
drag, startPoint x: 1155, startPoint y: 678, endPoint x: 899, endPoint y: 543, distance: 289.6
click at [1094, 552] on quentale-workspace at bounding box center [723, 359] width 1447 height 718
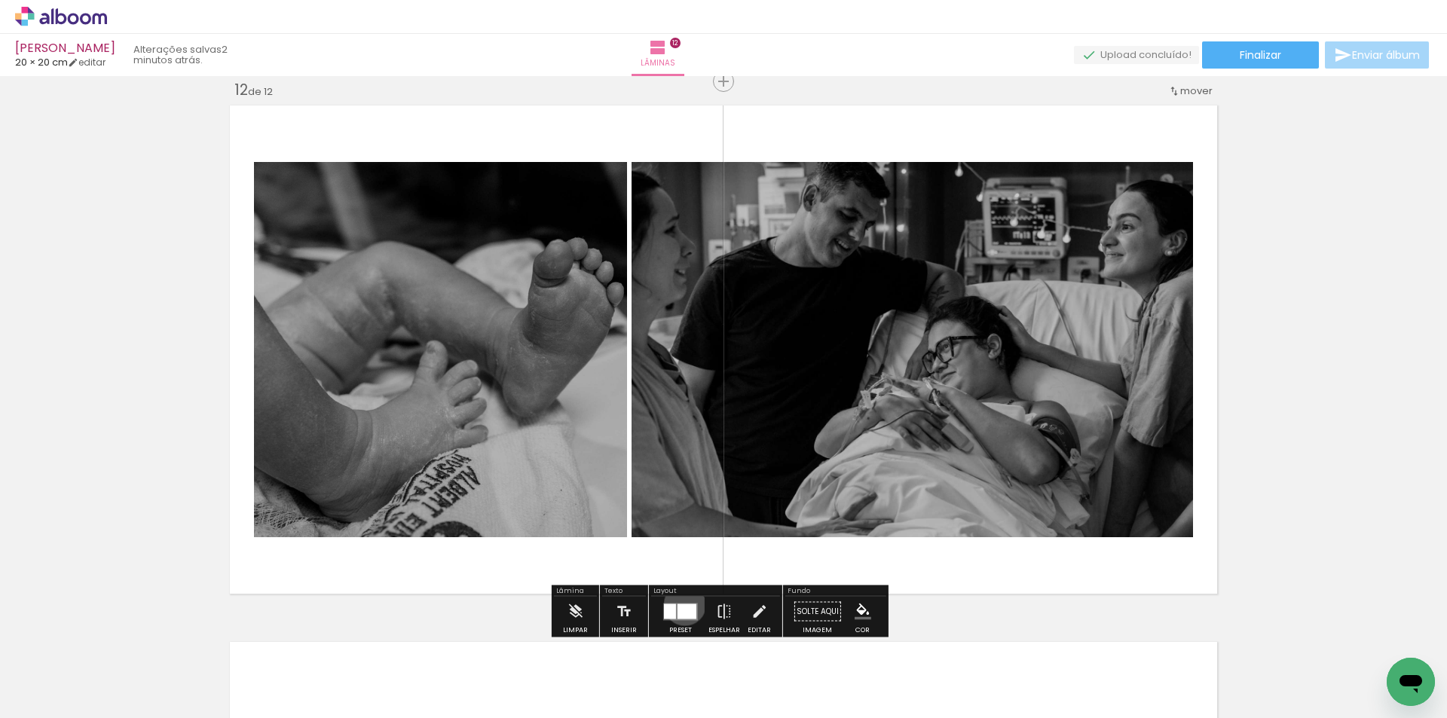
click at [681, 604] on div at bounding box center [687, 611] width 19 height 15
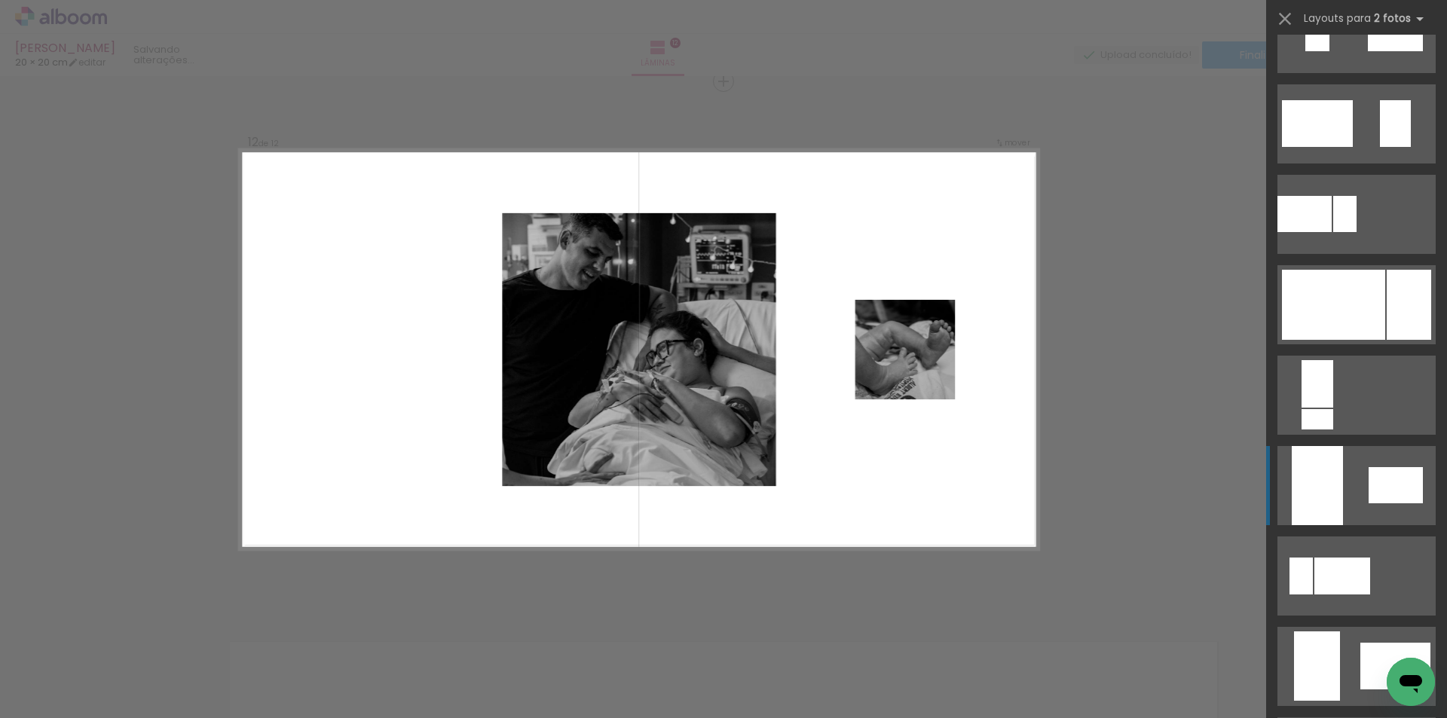
scroll to position [1206, 0]
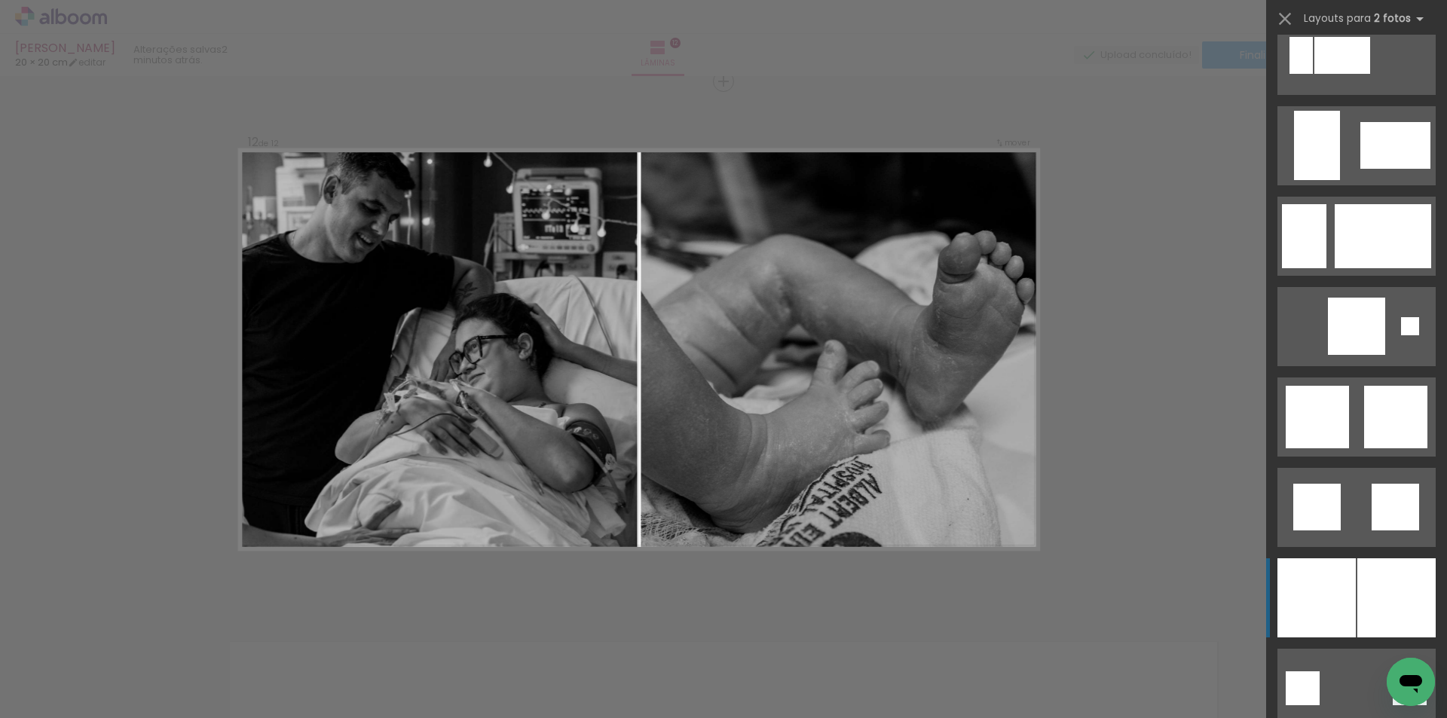
click at [1344, 602] on div at bounding box center [1316, 597] width 78 height 79
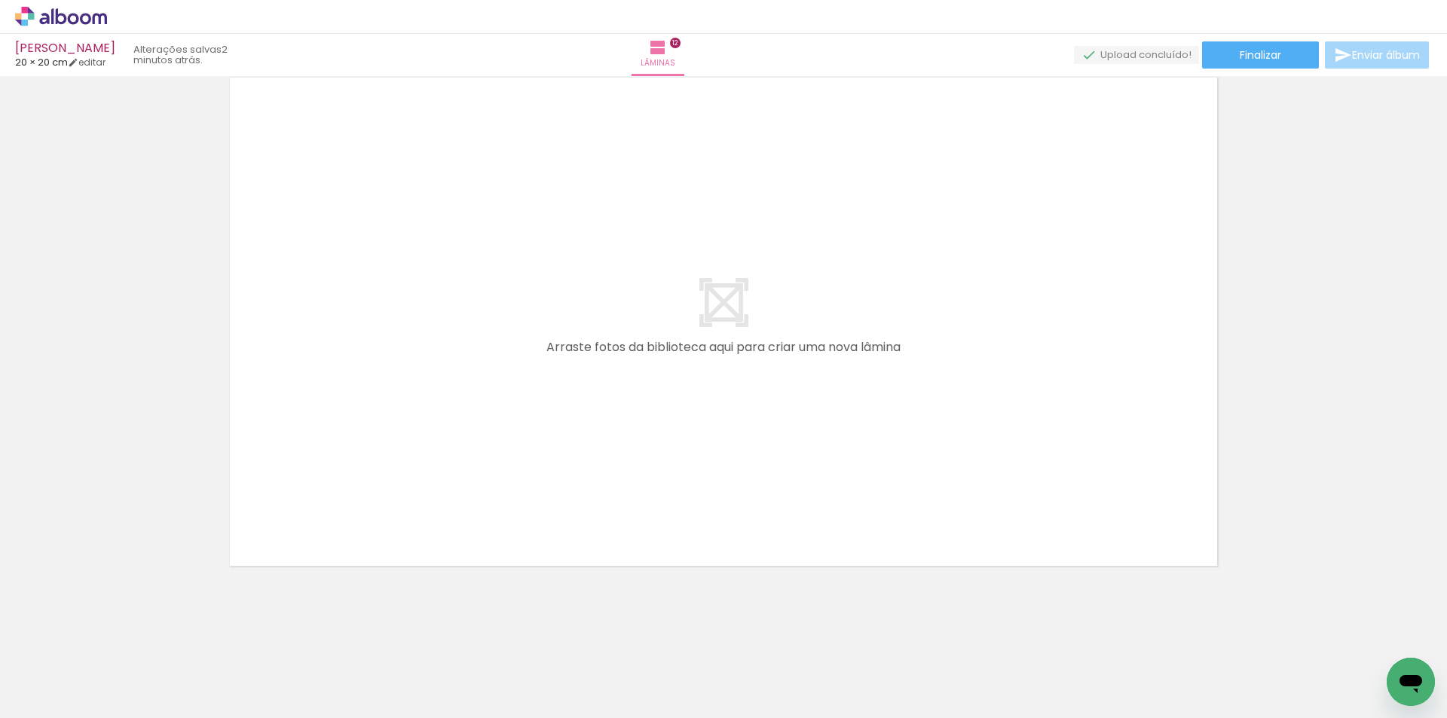
drag, startPoint x: 1271, startPoint y: 661, endPoint x: 1357, endPoint y: 689, distance: 90.3
click at [1121, 482] on quentale-workspace at bounding box center [723, 359] width 1447 height 718
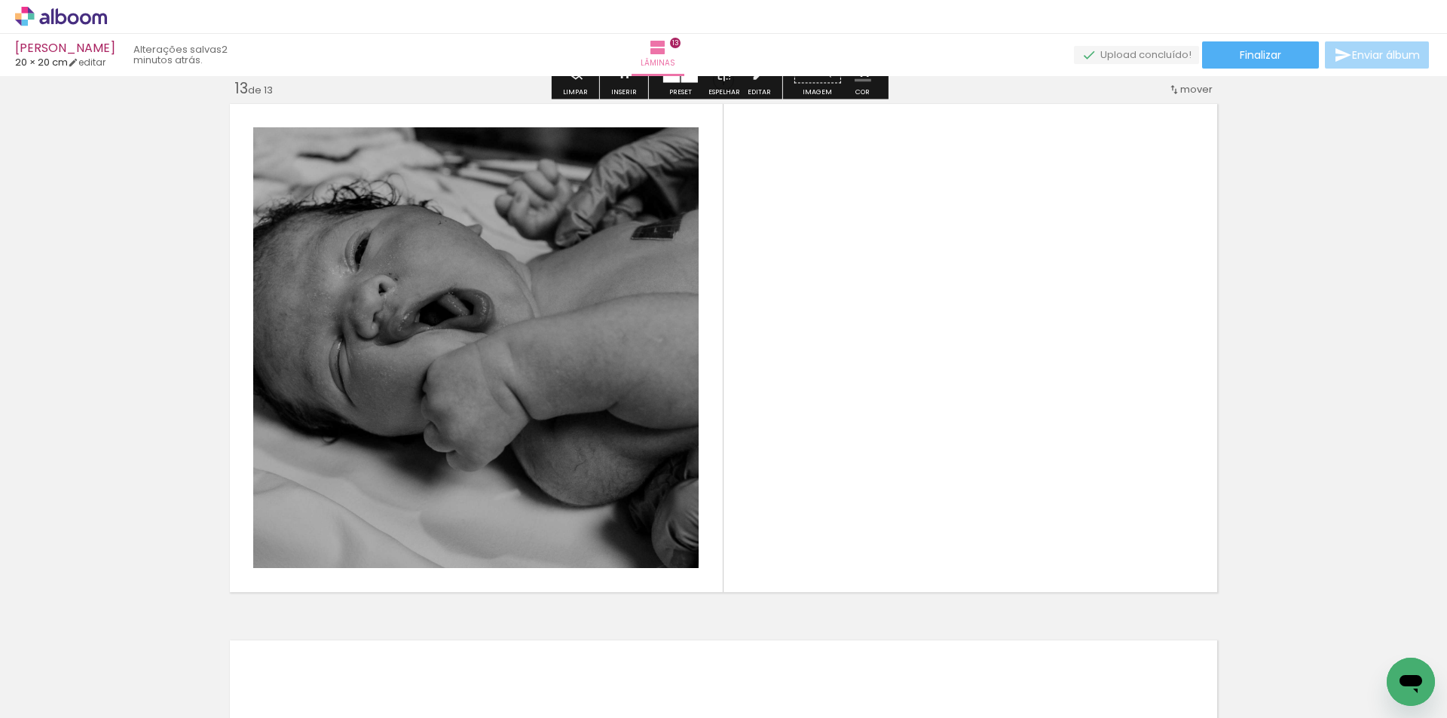
scroll to position [6459, 0]
drag, startPoint x: 1343, startPoint y: 665, endPoint x: 1225, endPoint y: 509, distance: 195.2
click at [1242, 523] on quentale-workspace at bounding box center [723, 359] width 1447 height 718
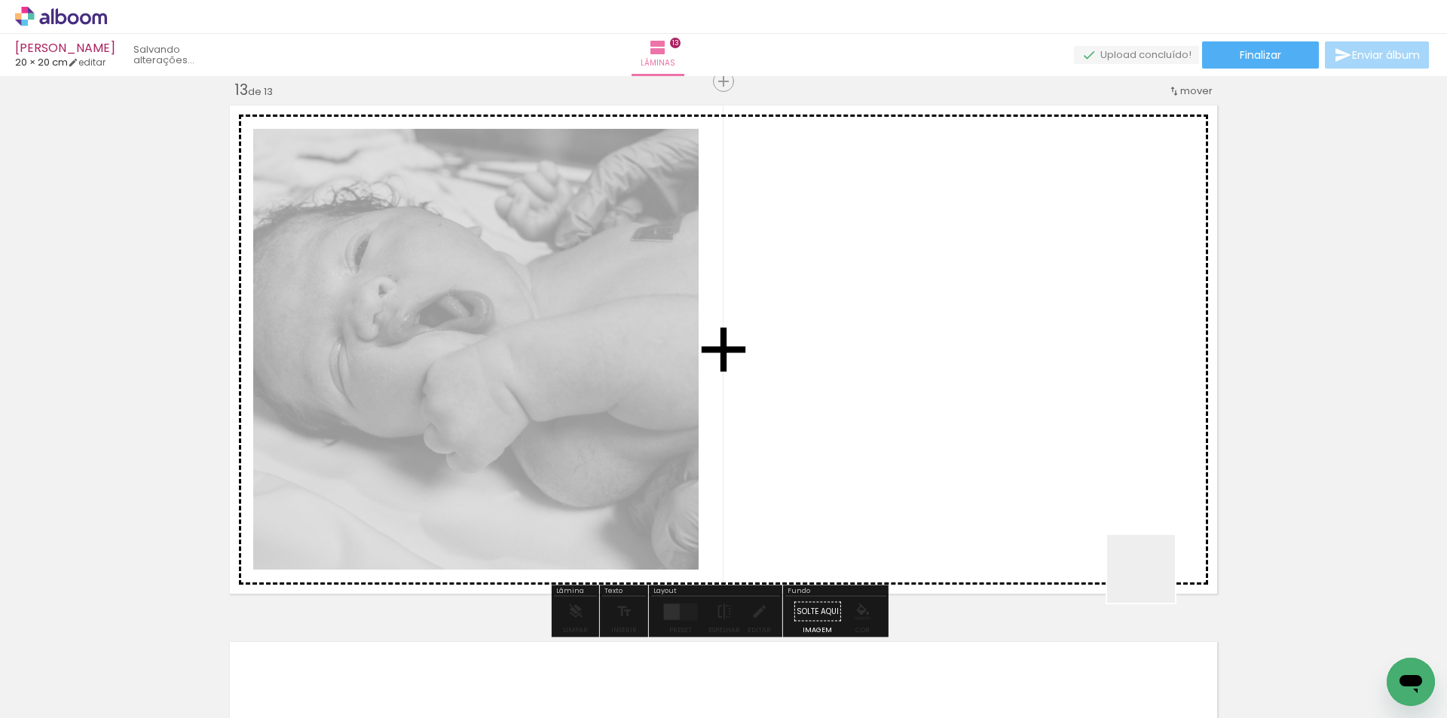
drag, startPoint x: 1365, startPoint y: 677, endPoint x: 684, endPoint y: 540, distance: 694.8
click at [856, 459] on quentale-workspace at bounding box center [723, 359] width 1447 height 718
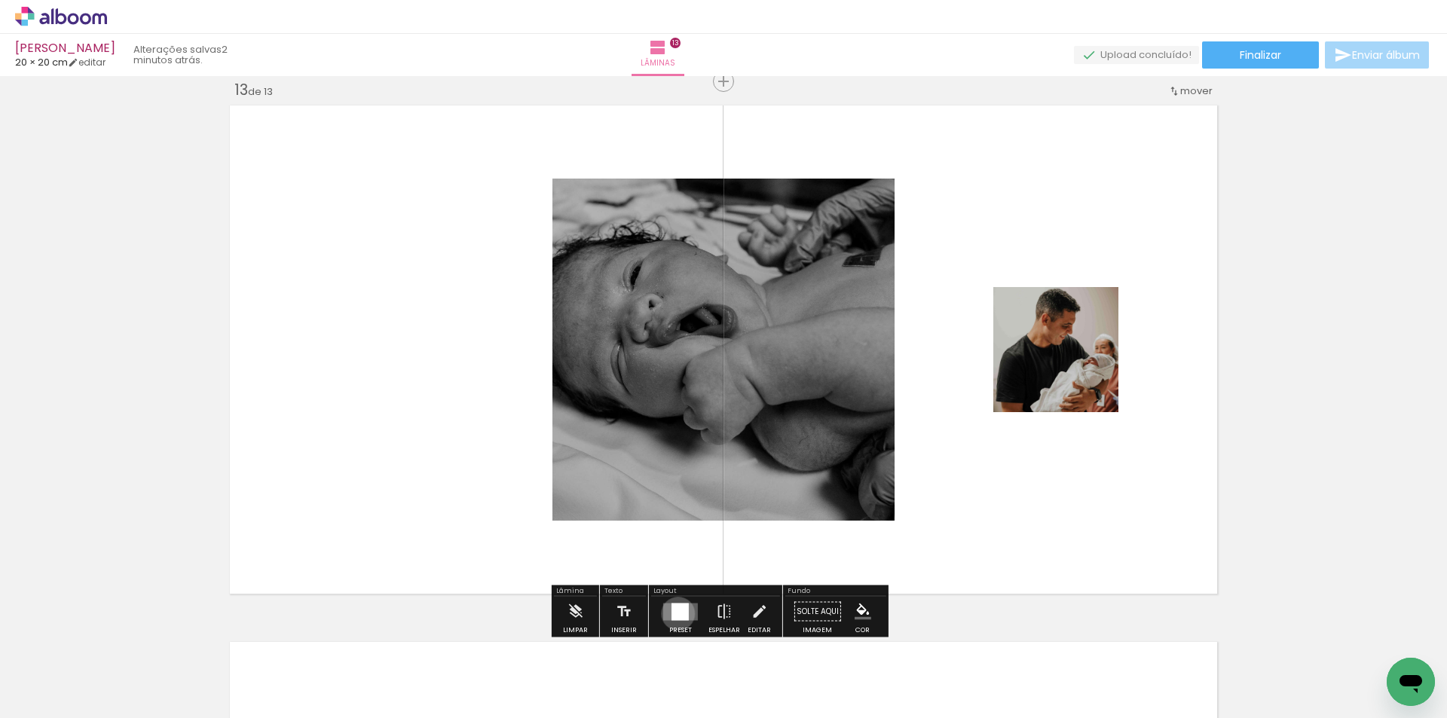
click at [675, 613] on div at bounding box center [680, 611] width 17 height 17
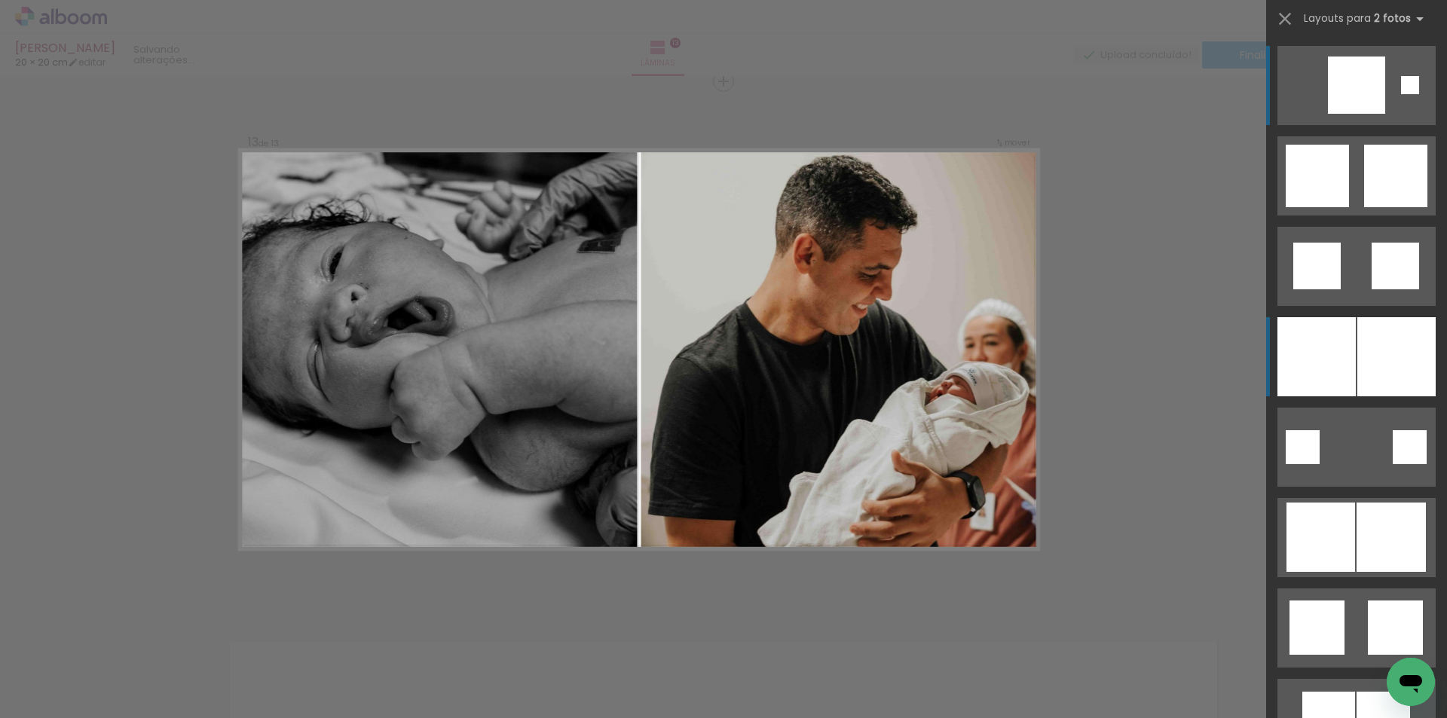
click at [1315, 374] on div at bounding box center [1316, 356] width 78 height 79
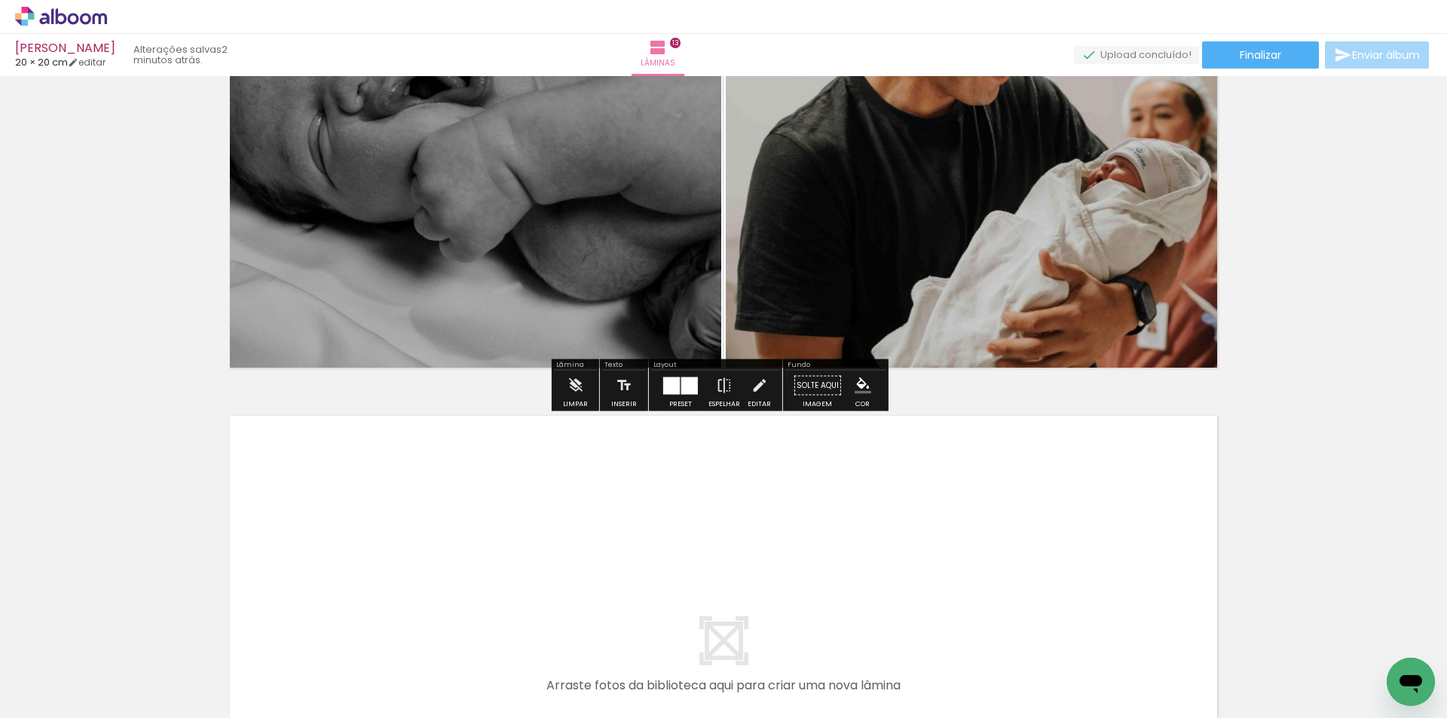
scroll to position [0, 1213]
drag, startPoint x: 1124, startPoint y: 677, endPoint x: 1198, endPoint y: 644, distance: 81.7
click at [1078, 593] on quentale-workspace at bounding box center [723, 359] width 1447 height 718
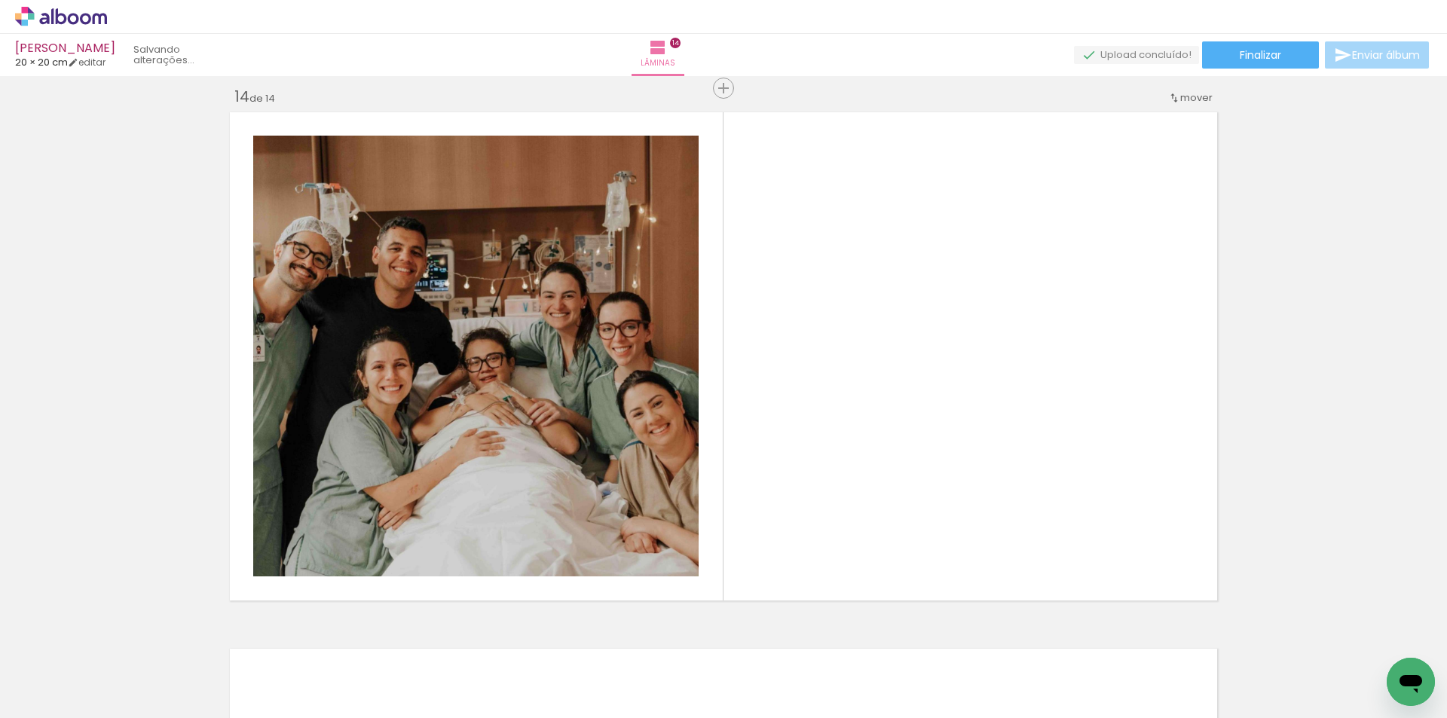
scroll to position [6996, 0]
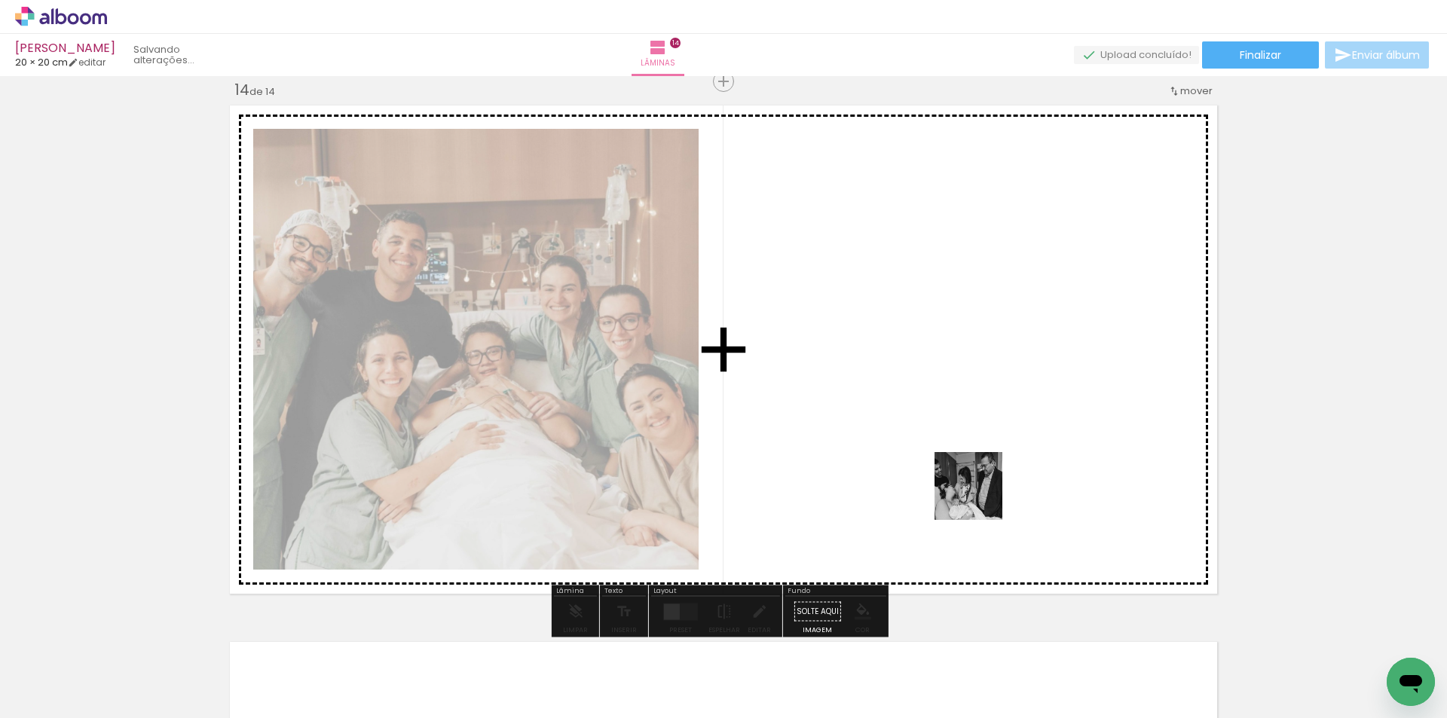
drag, startPoint x: 1205, startPoint y: 648, endPoint x: 733, endPoint y: 576, distance: 477.3
click at [944, 480] on quentale-workspace at bounding box center [723, 359] width 1447 height 718
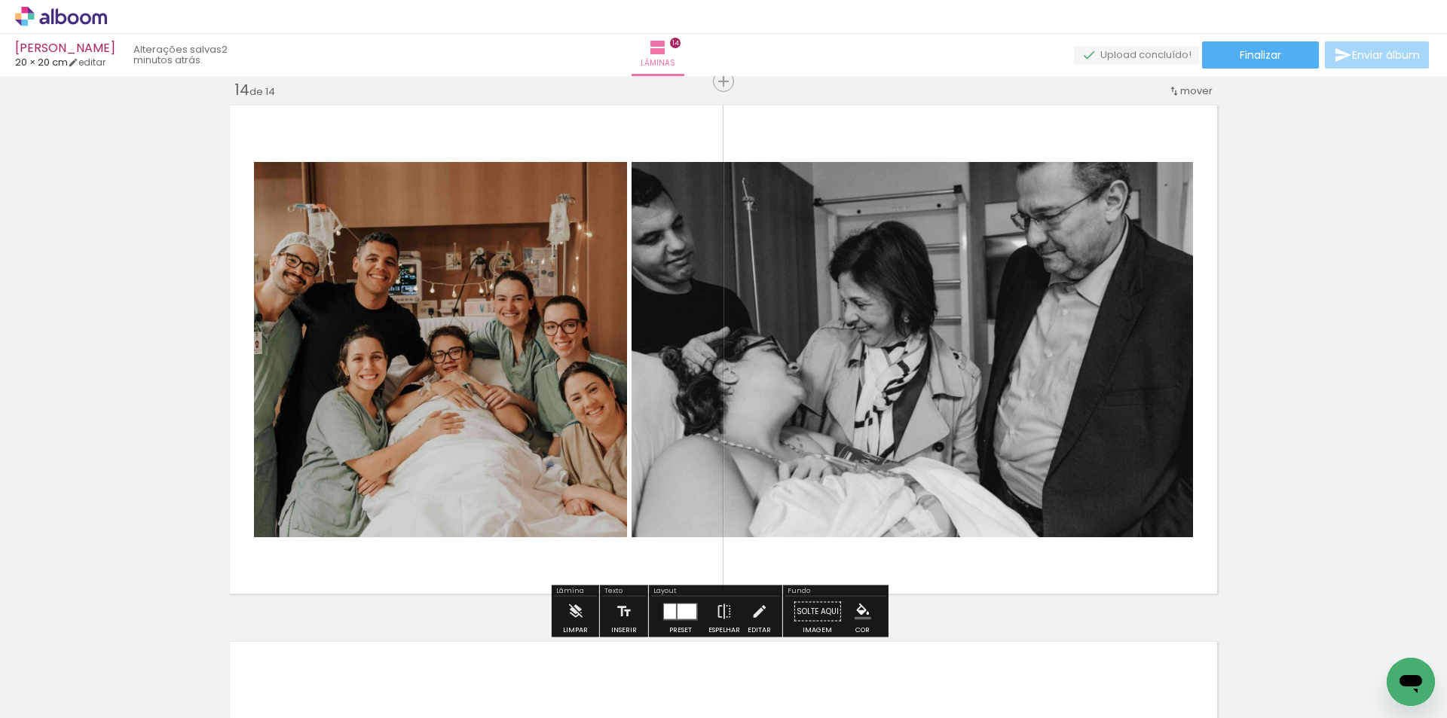
click at [660, 602] on div at bounding box center [680, 612] width 41 height 30
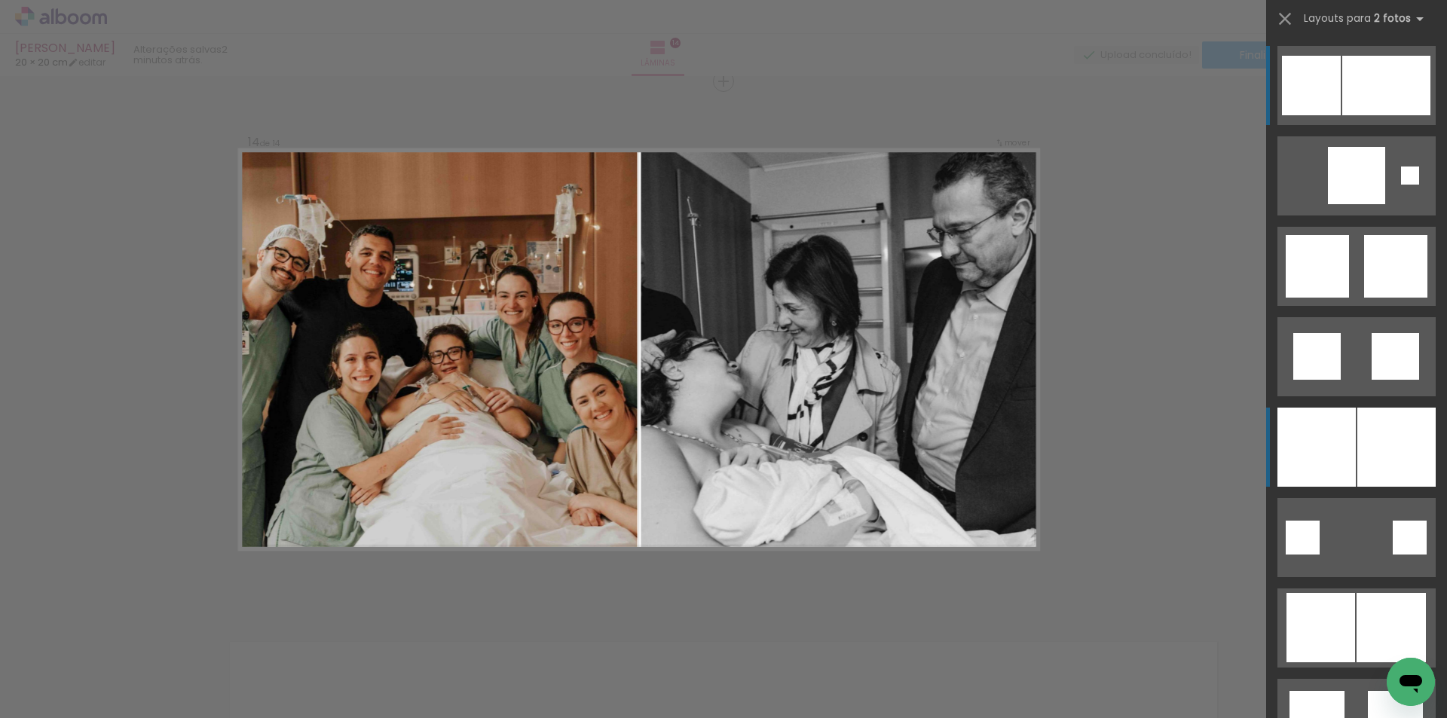
click at [1372, 451] on div at bounding box center [1396, 447] width 78 height 79
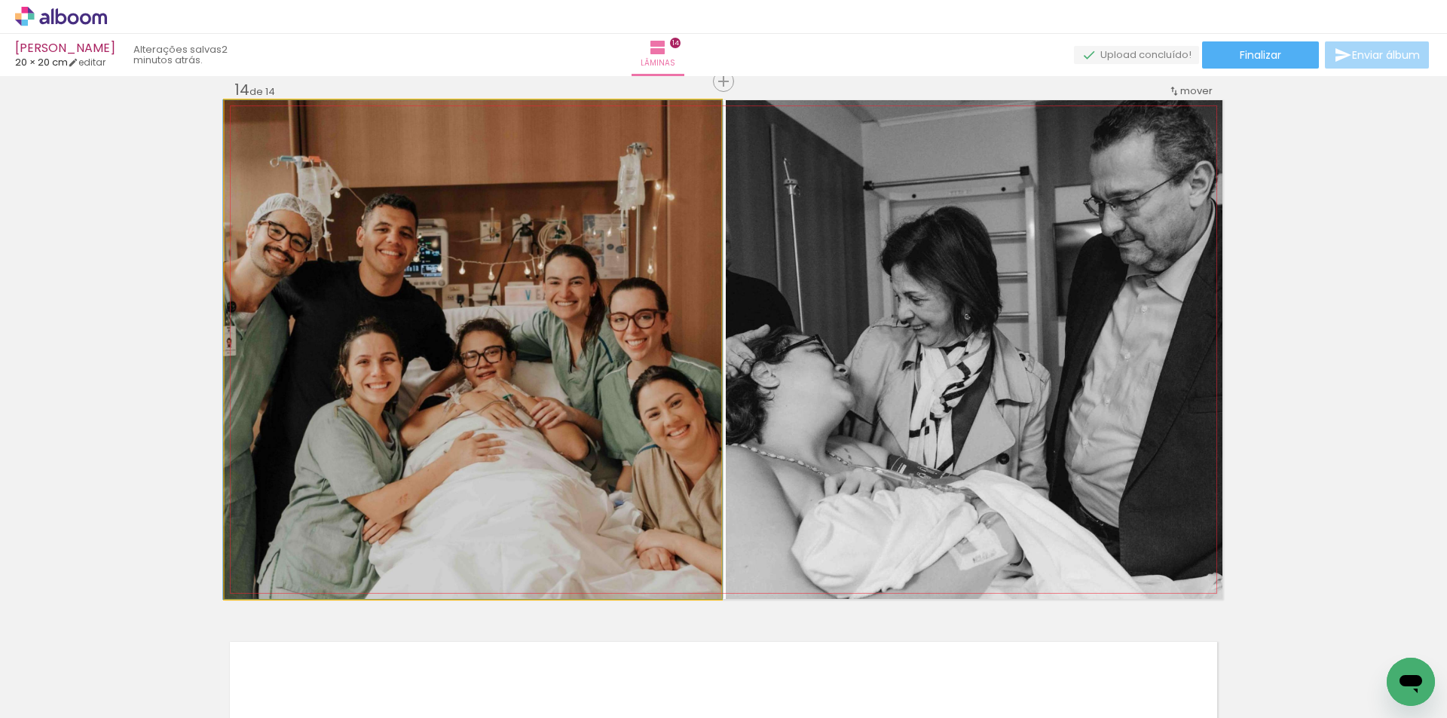
click at [609, 456] on quentale-photo at bounding box center [473, 349] width 497 height 499
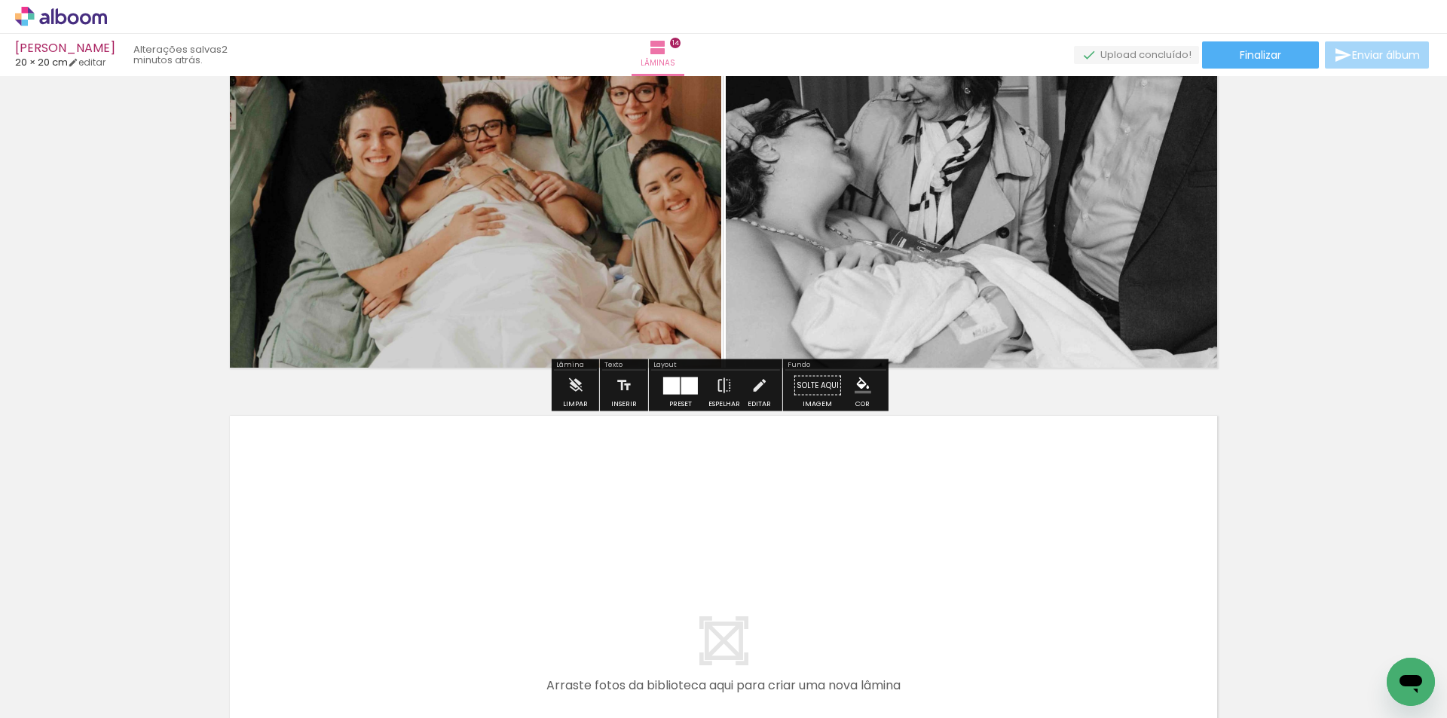
drag, startPoint x: 1321, startPoint y: 649, endPoint x: 1268, endPoint y: 601, distance: 71.5
click at [980, 540] on quentale-workspace at bounding box center [723, 359] width 1447 height 718
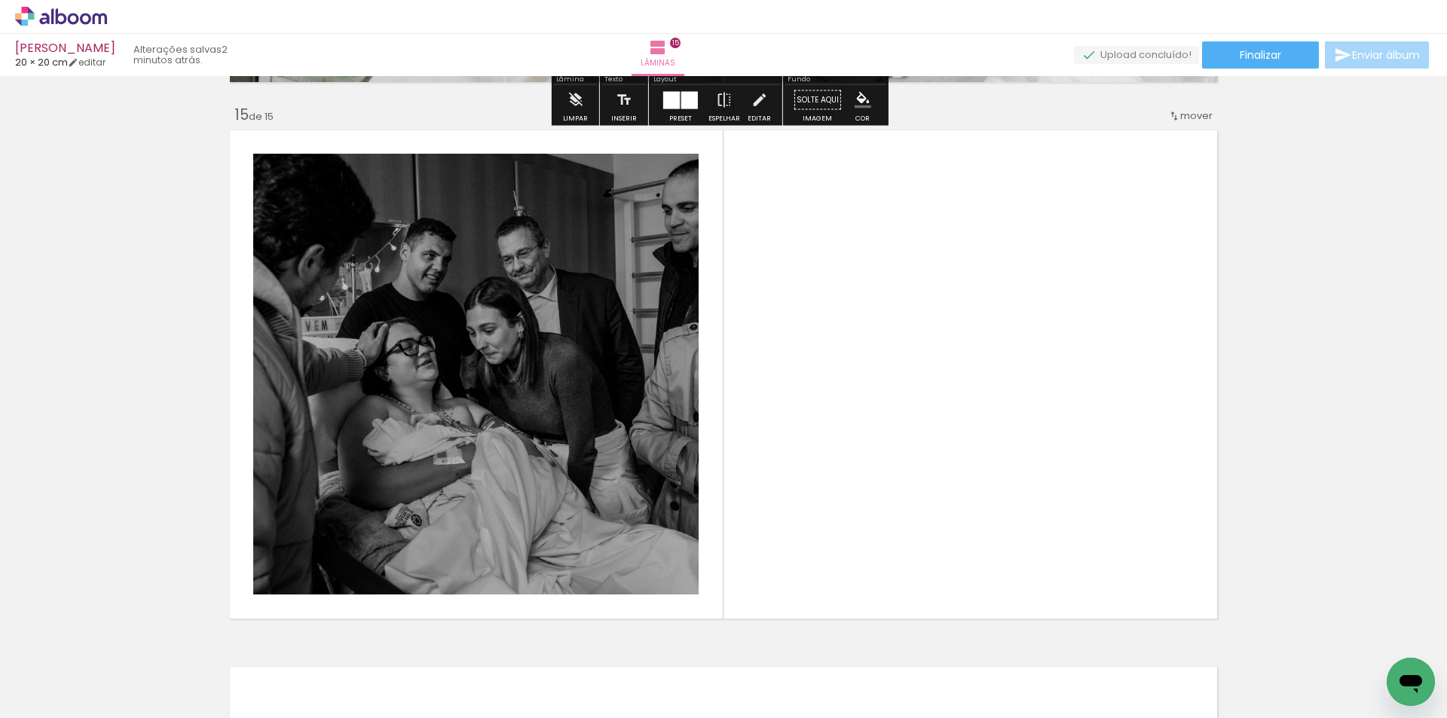
scroll to position [7532, 0]
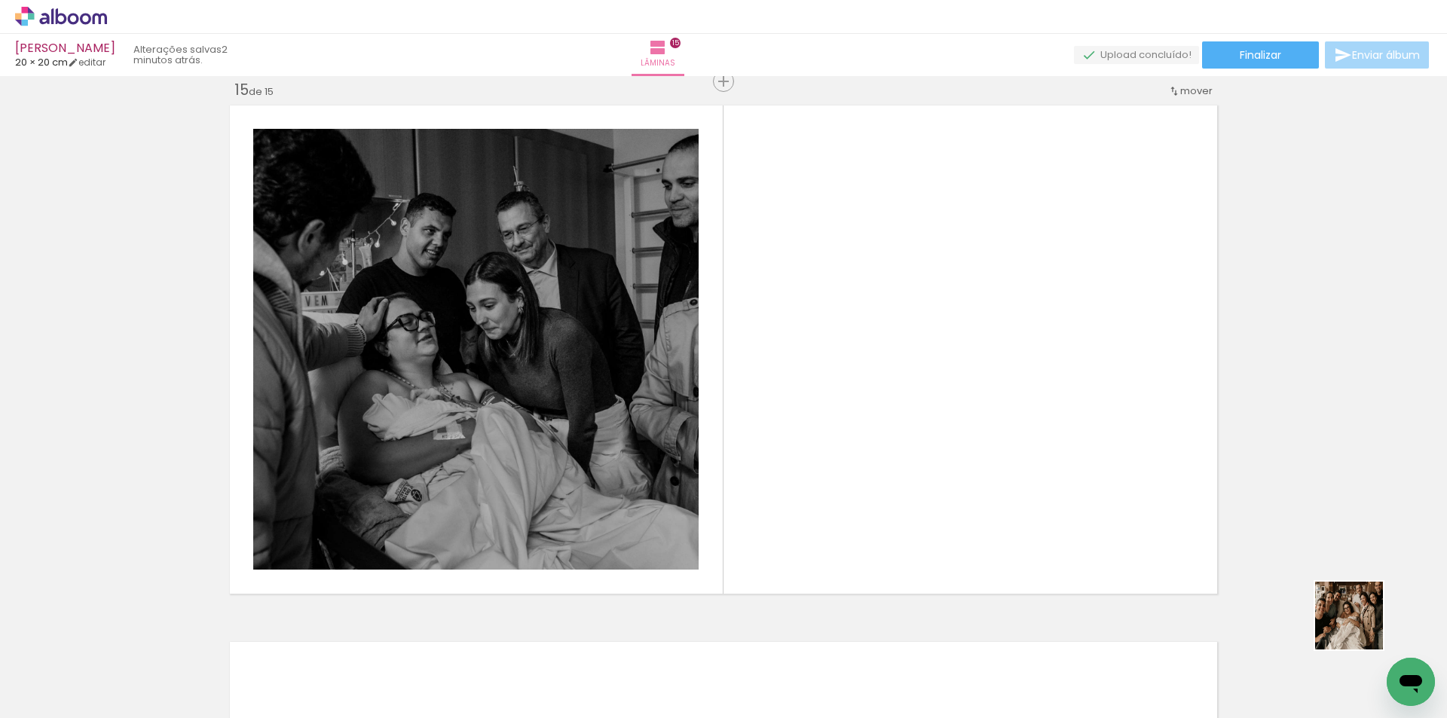
drag, startPoint x: 1376, startPoint y: 641, endPoint x: 823, endPoint y: 437, distance: 589.7
click at [823, 437] on quentale-workspace at bounding box center [723, 359] width 1447 height 718
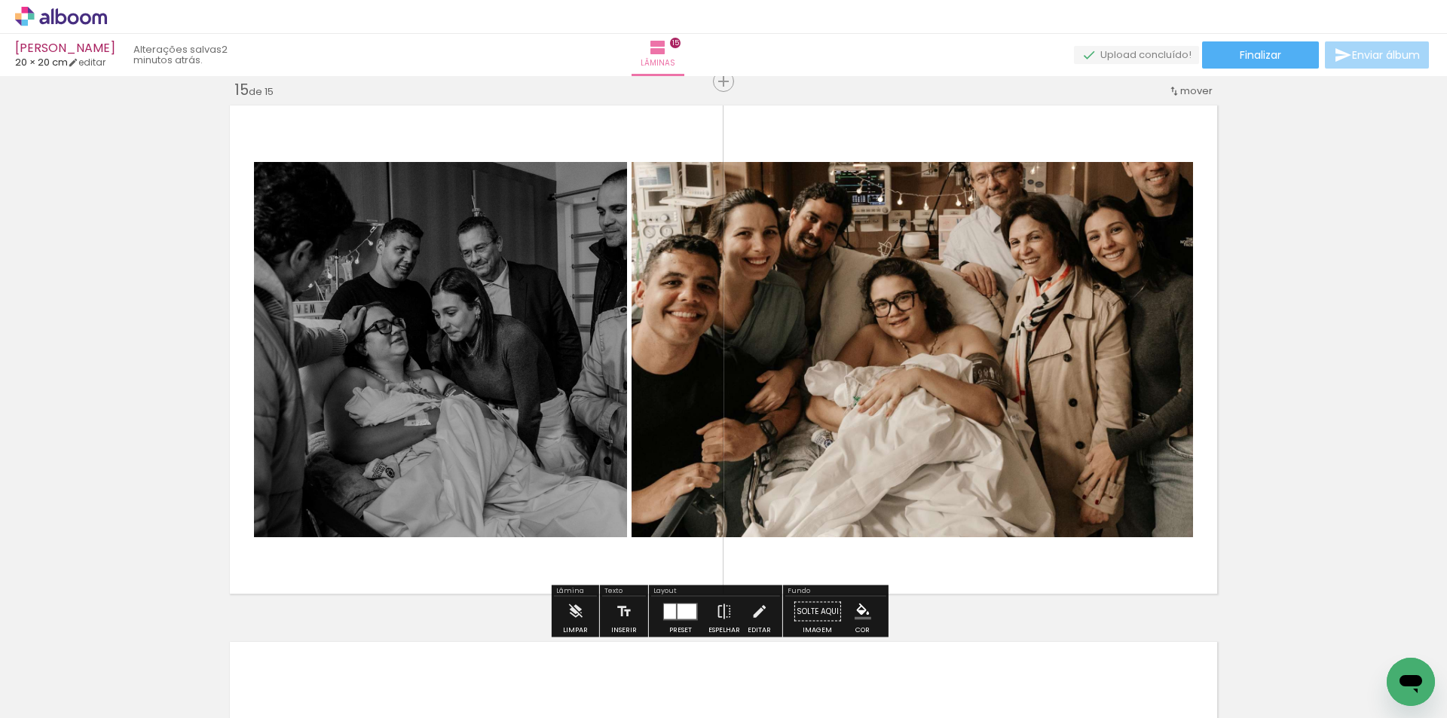
click at [684, 605] on div at bounding box center [687, 611] width 19 height 15
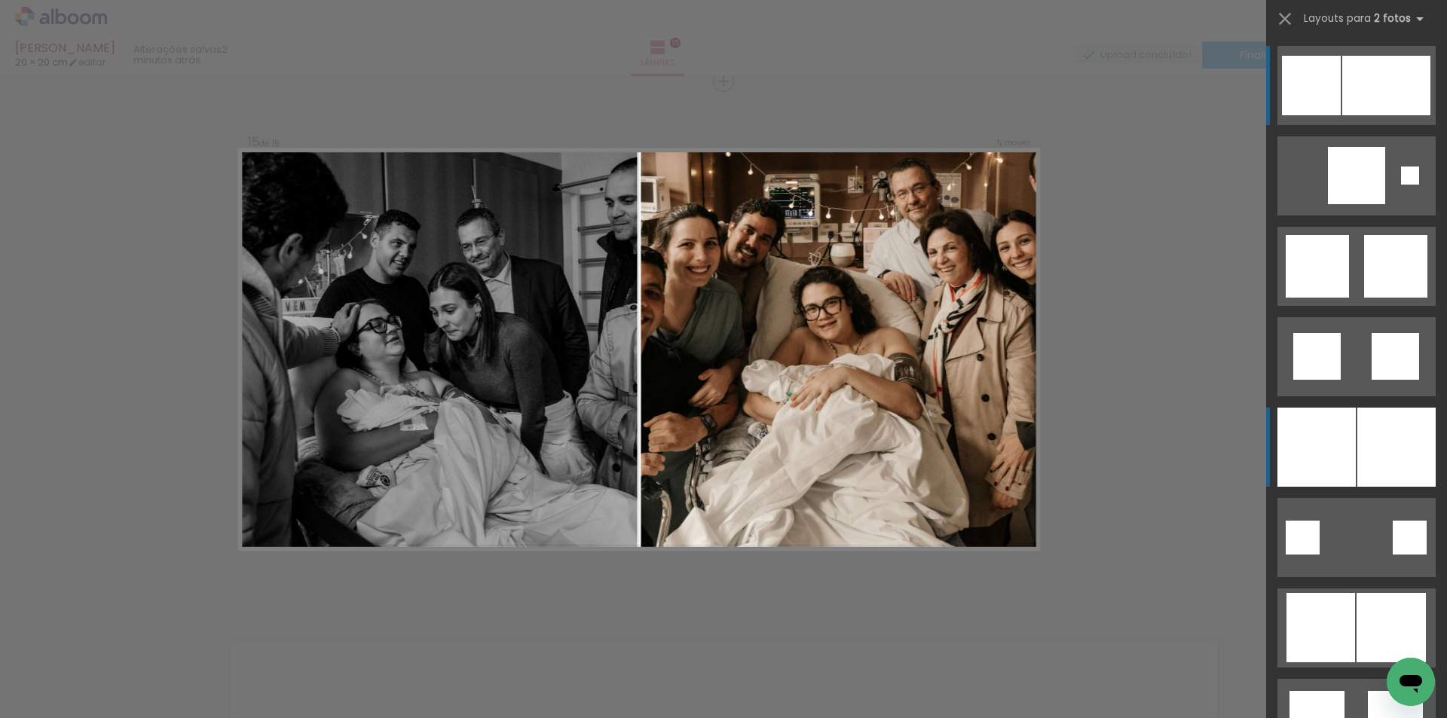
click at [1320, 442] on div at bounding box center [1316, 447] width 78 height 79
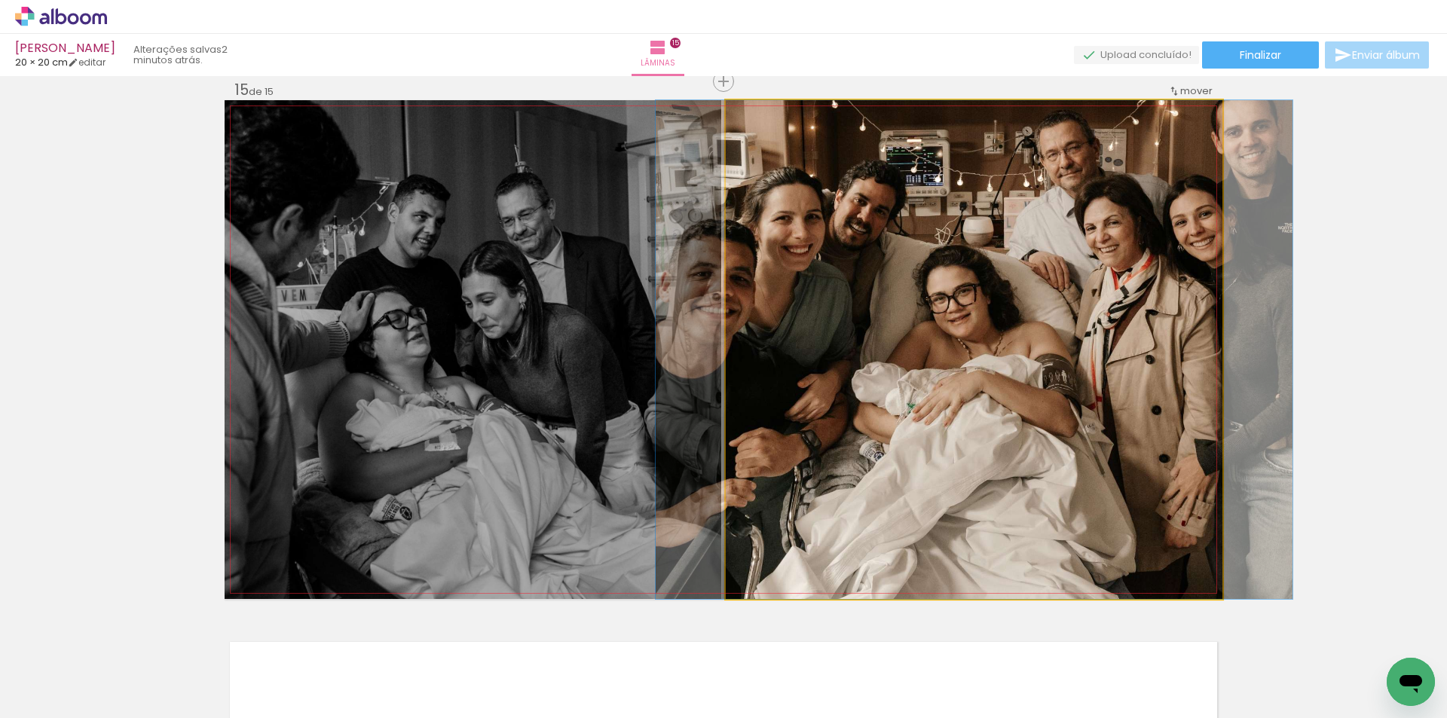
click at [1006, 411] on quentale-photo at bounding box center [974, 349] width 497 height 499
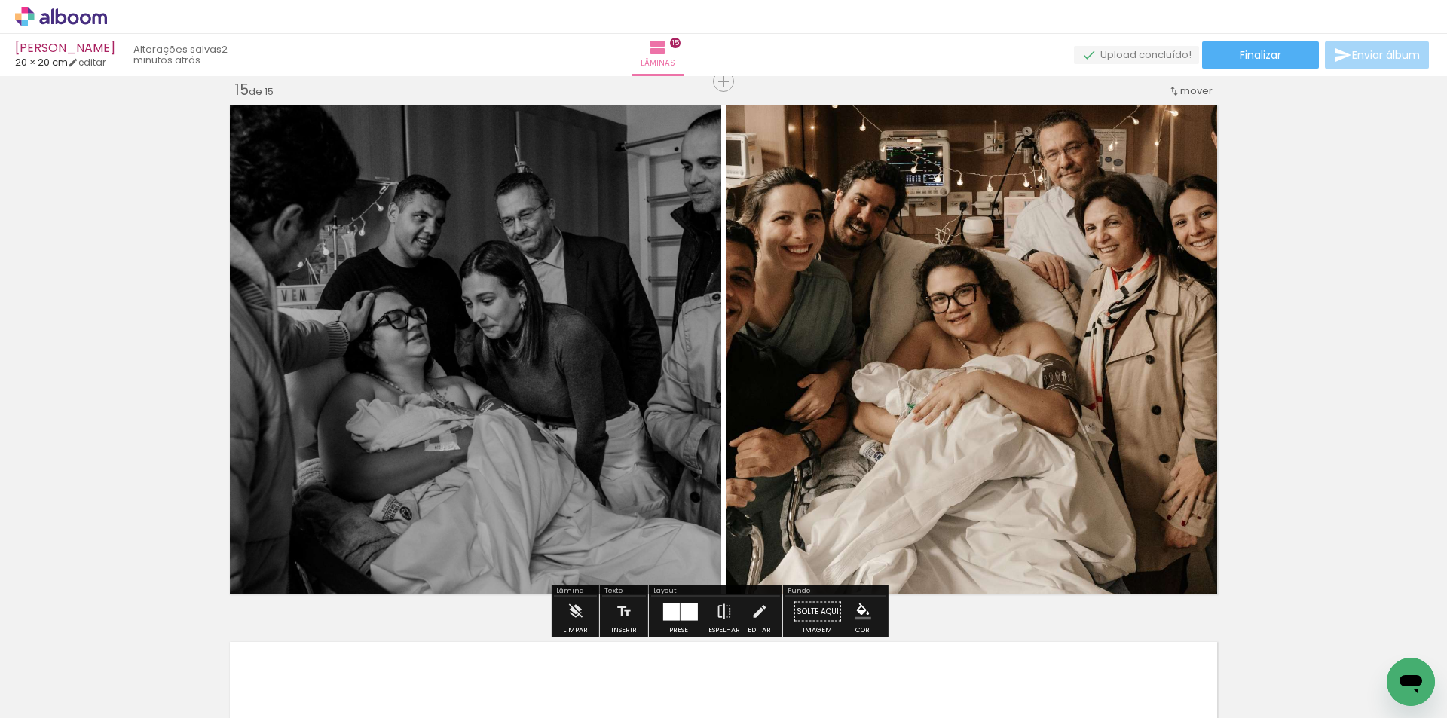
click at [953, 142] on quentale-photo at bounding box center [974, 349] width 497 height 499
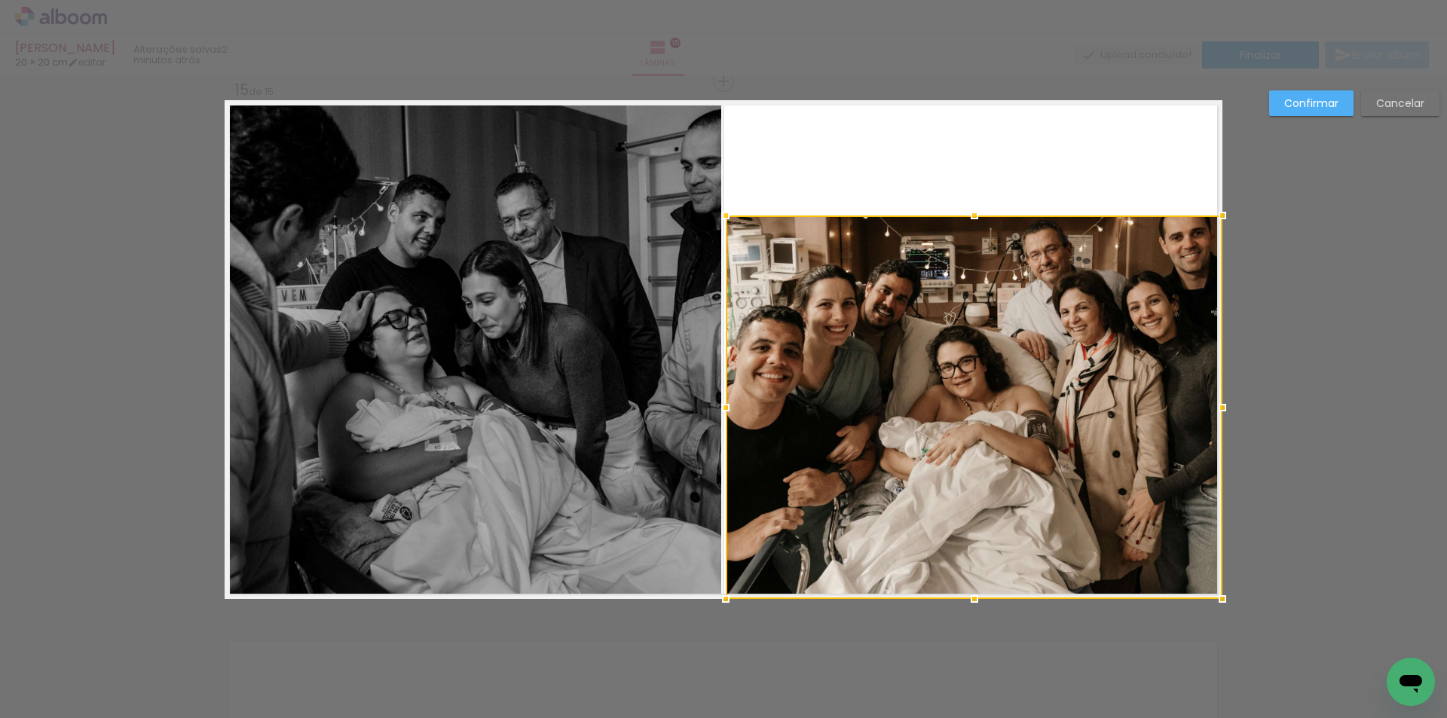
drag, startPoint x: 975, startPoint y: 106, endPoint x: 999, endPoint y: 210, distance: 107.5
click at [999, 210] on album-spread "15 de 15" at bounding box center [724, 349] width 998 height 499
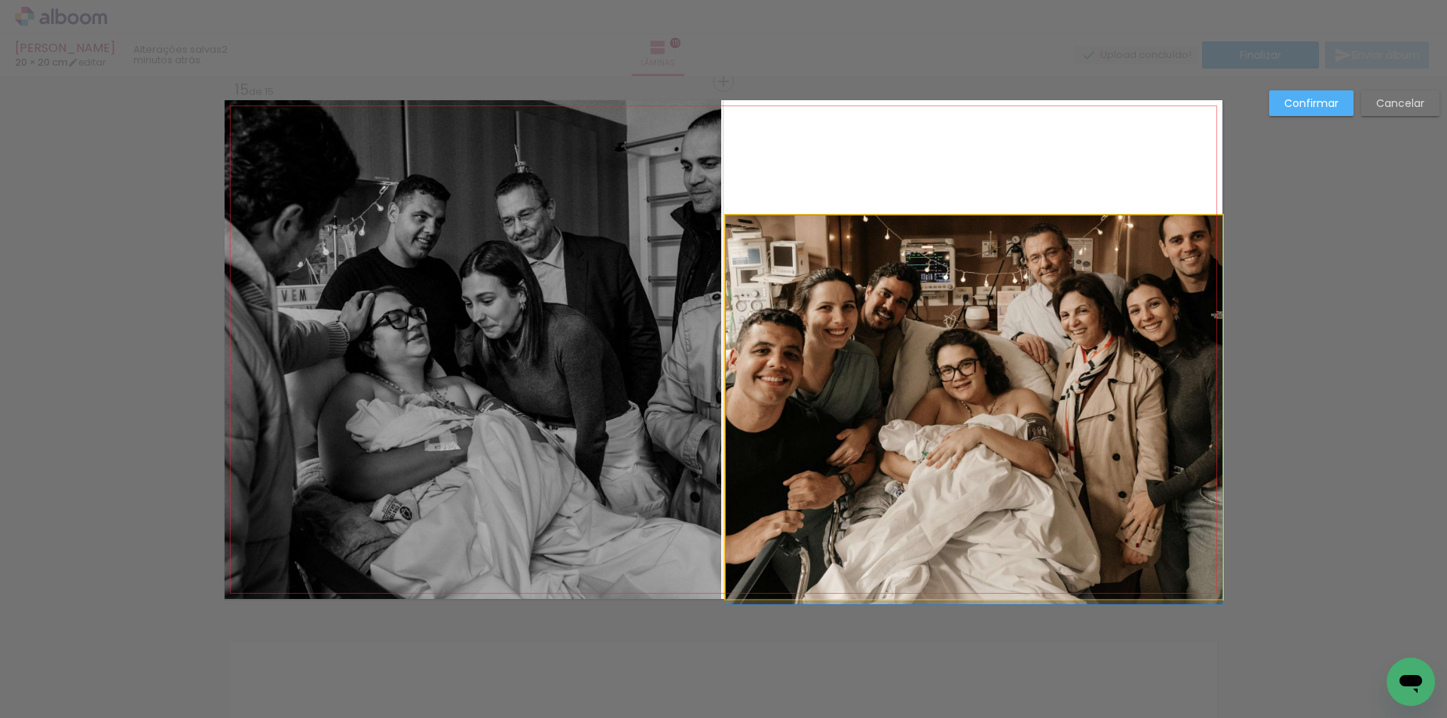
drag, startPoint x: 978, startPoint y: 267, endPoint x: 978, endPoint y: 300, distance: 33.2
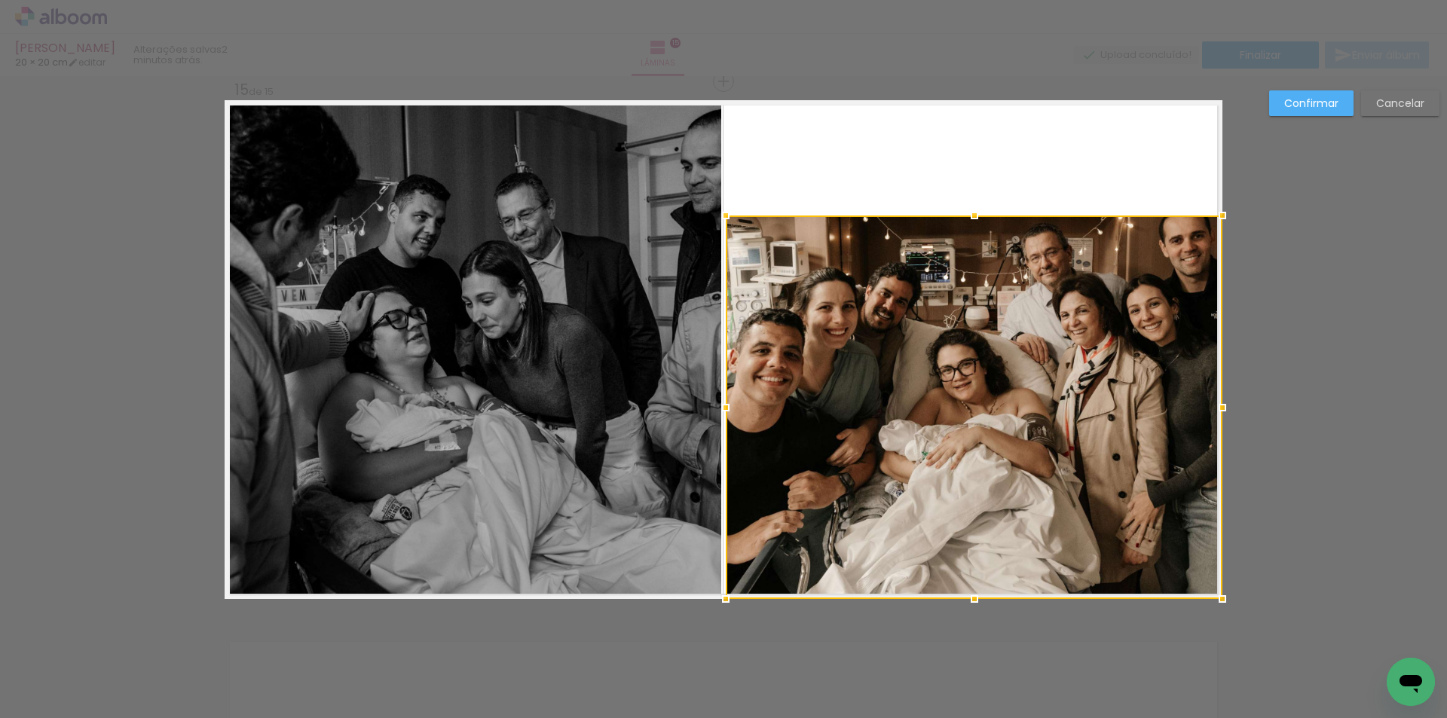
click at [979, 317] on div at bounding box center [974, 408] width 497 height 384
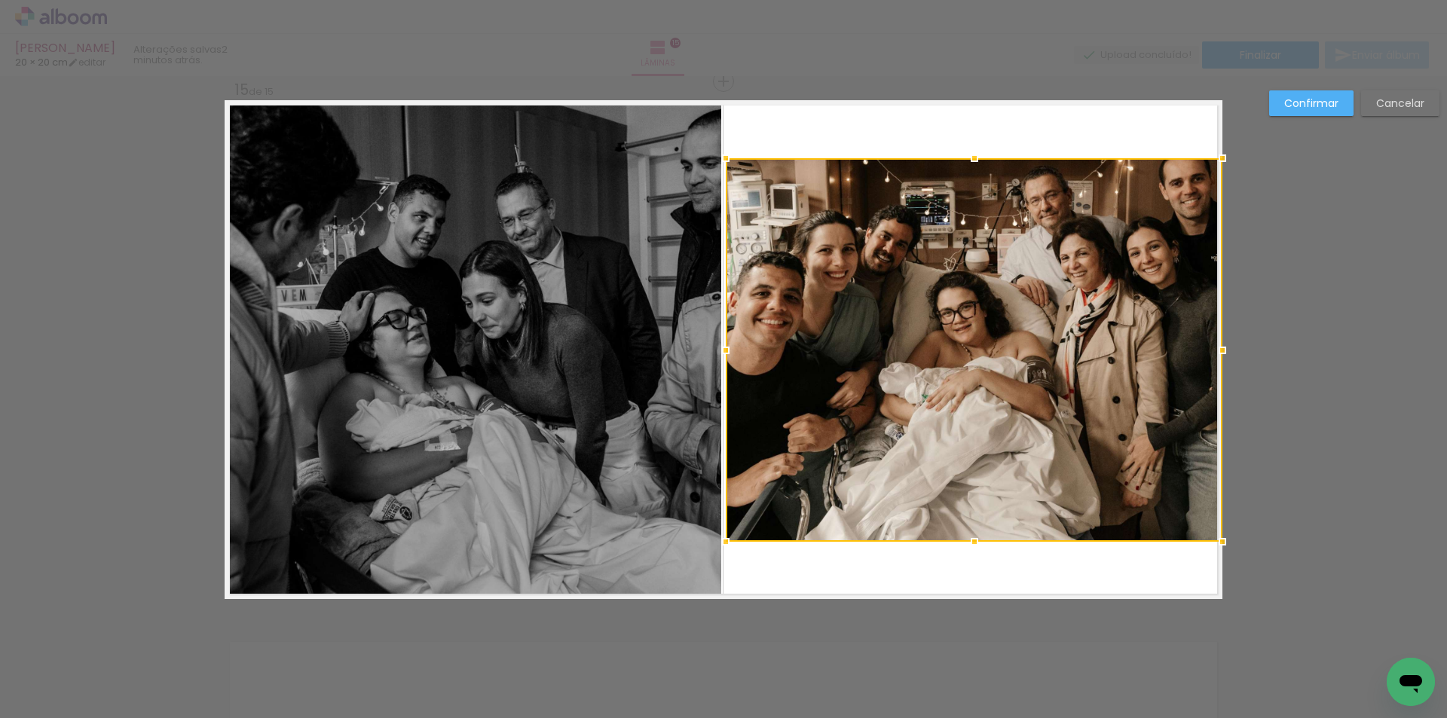
drag, startPoint x: 979, startPoint y: 317, endPoint x: 1207, endPoint y: 270, distance: 232.4
click at [1207, 270] on div at bounding box center [974, 350] width 497 height 384
click at [0, 0] on slot "Confirmar" at bounding box center [0, 0] width 0 height 0
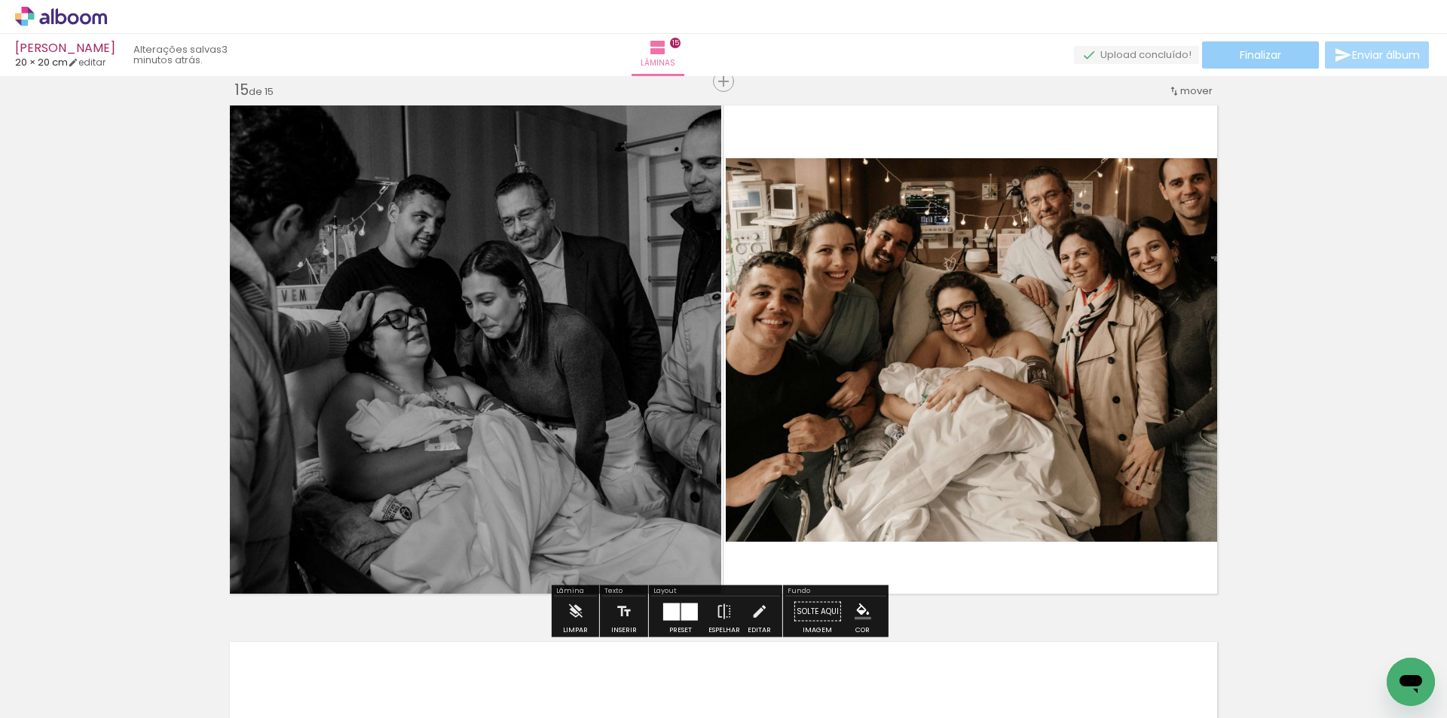
click at [1262, 63] on paper-button "Finalizar" at bounding box center [1260, 54] width 117 height 27
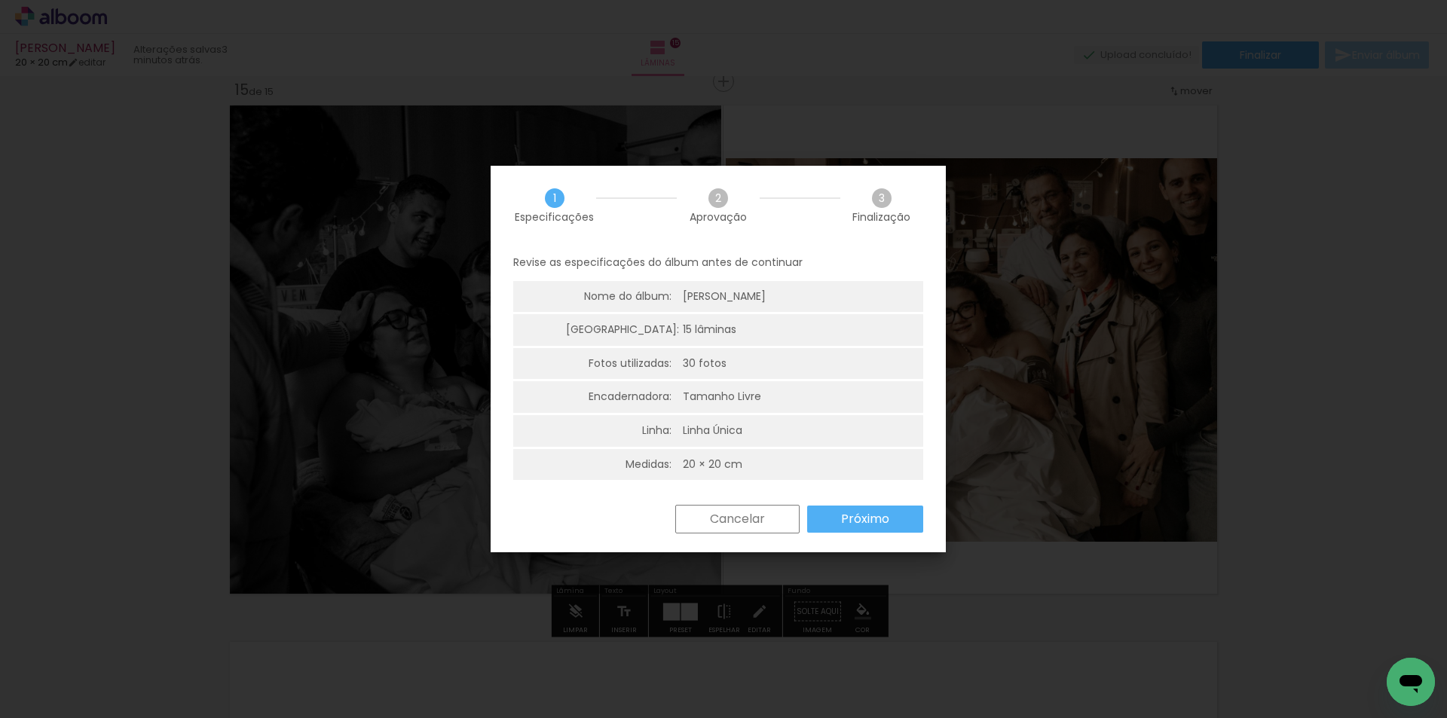
click at [870, 532] on paper-button "Próximo" at bounding box center [865, 519] width 116 height 27
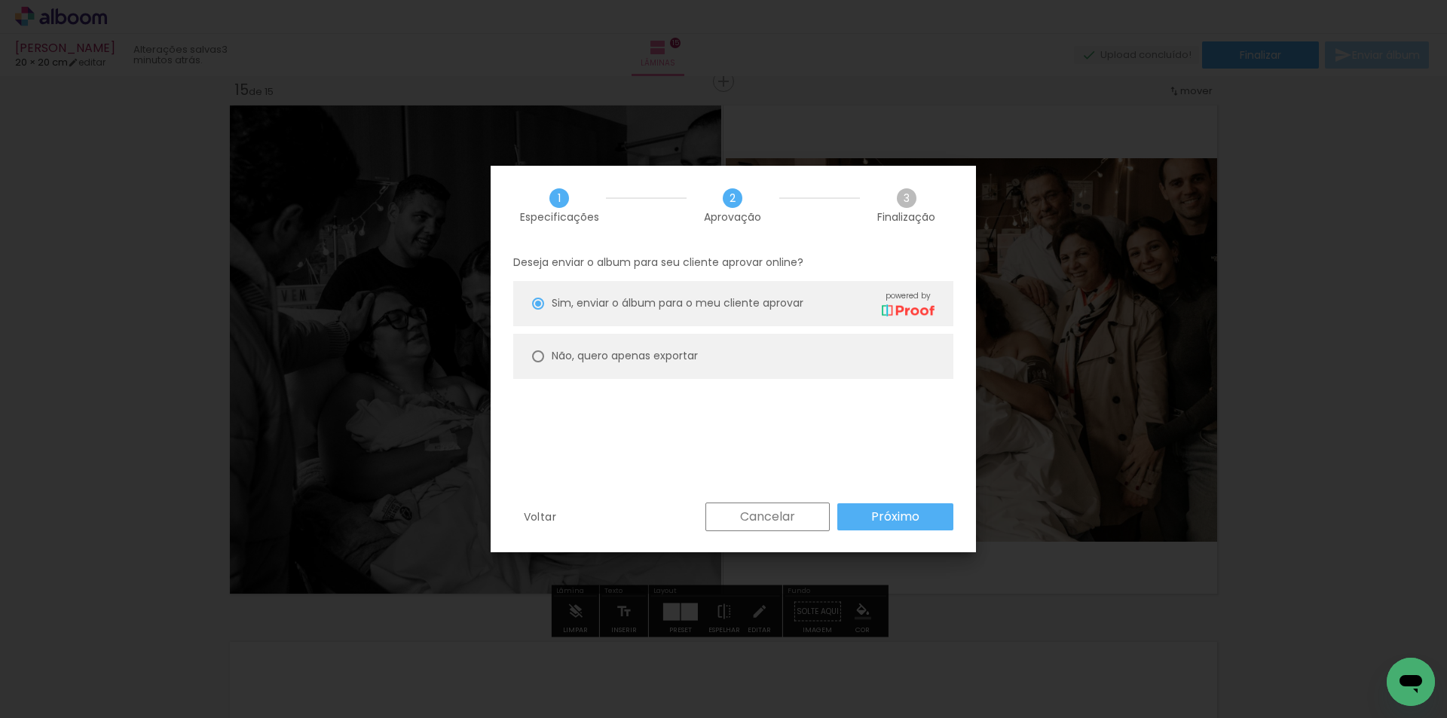
click at [610, 347] on paper-radio-button "Não, quero apenas exportar" at bounding box center [733, 356] width 440 height 45
type paper-radio-button "on"
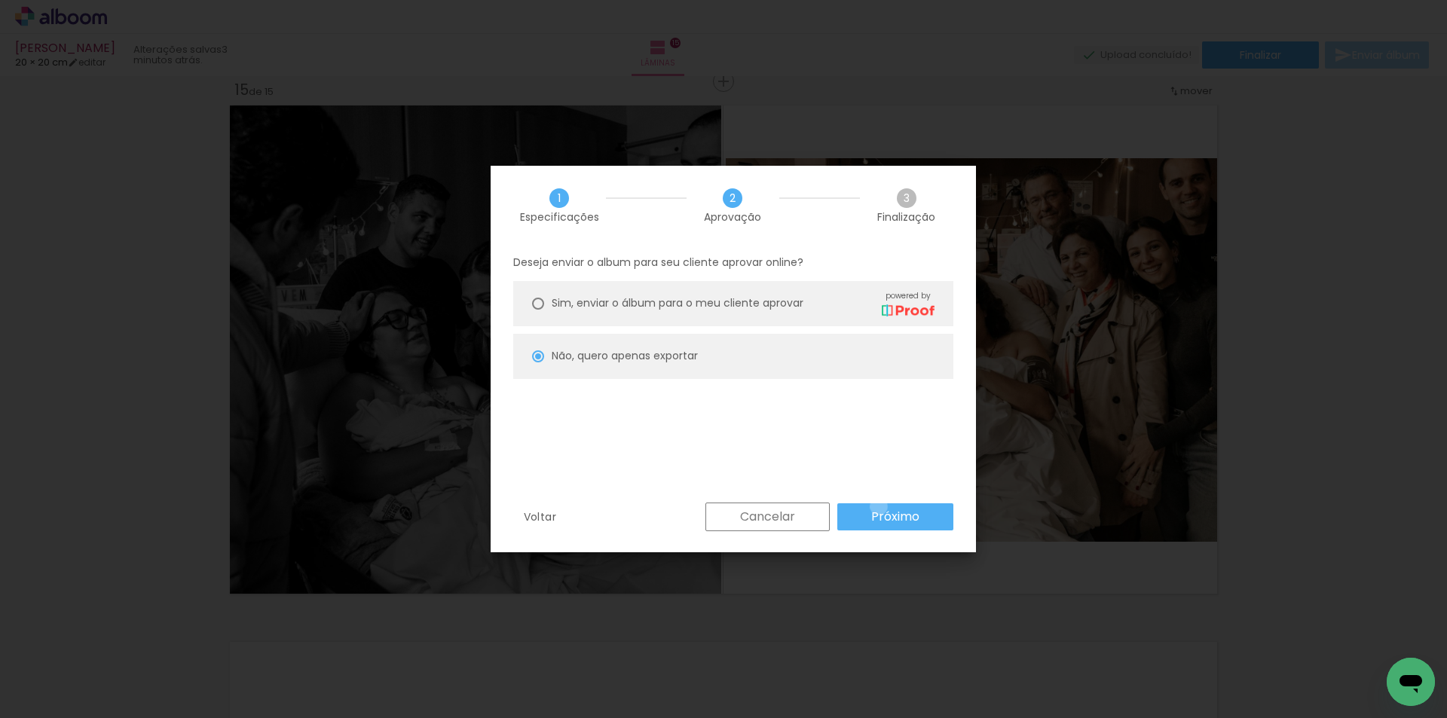
click at [879, 506] on paper-button "Próximo" at bounding box center [895, 516] width 116 height 27
type input "Alta, 300 DPI"
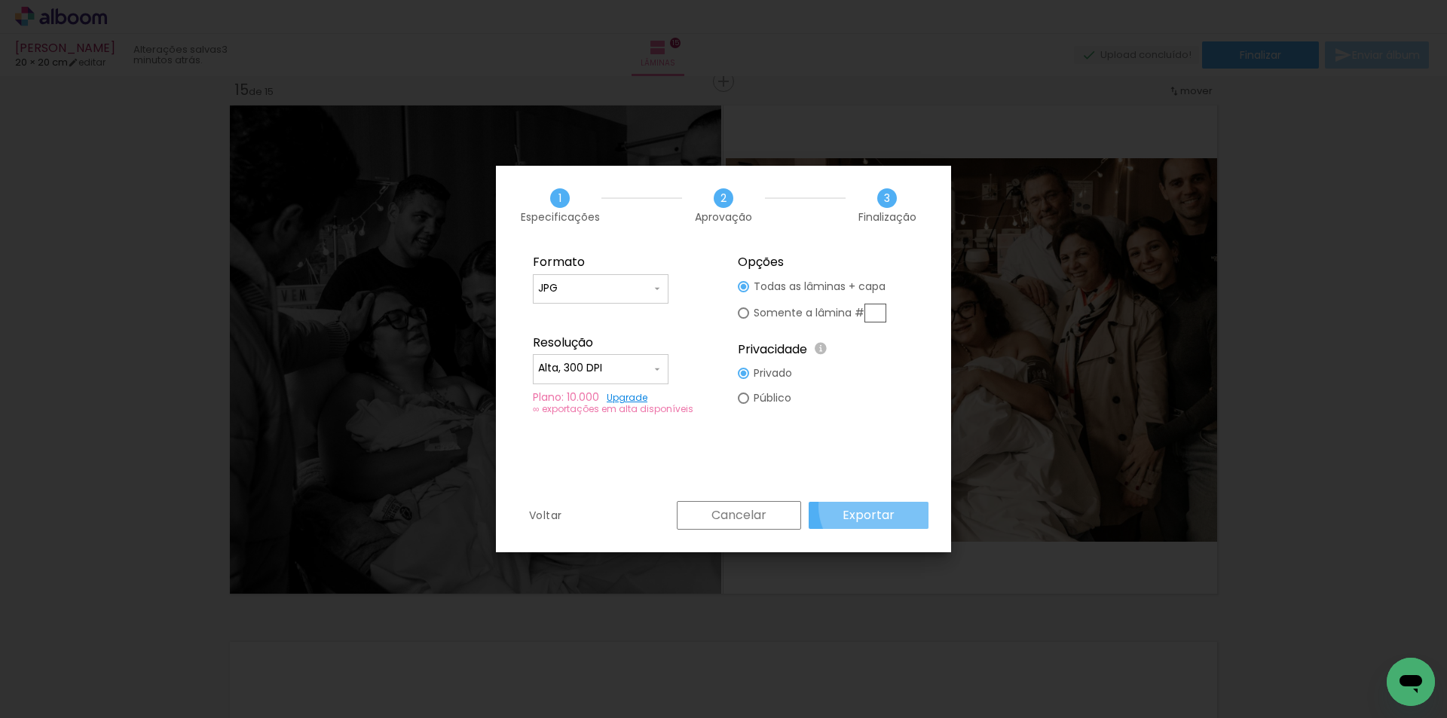
click at [0, 0] on slot "Exportar" at bounding box center [0, 0] width 0 height 0
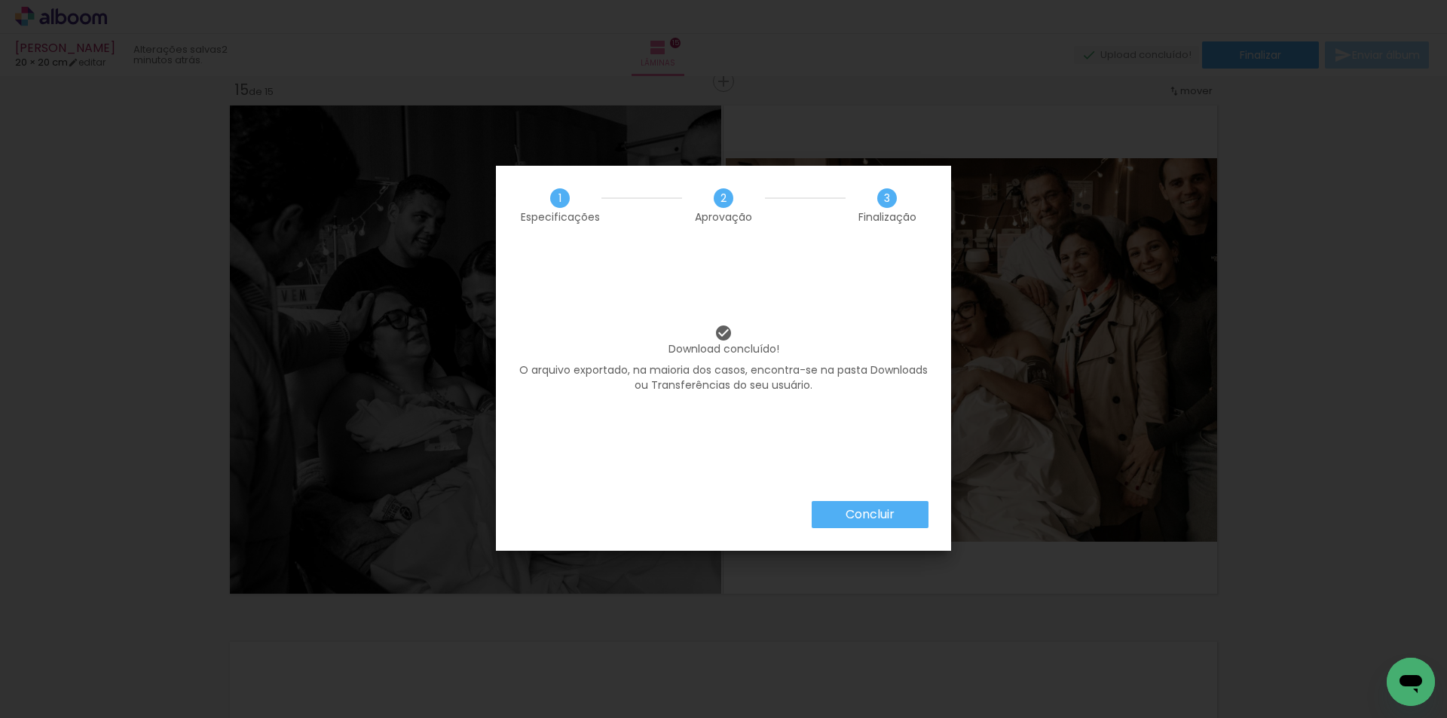
scroll to position [0, 1213]
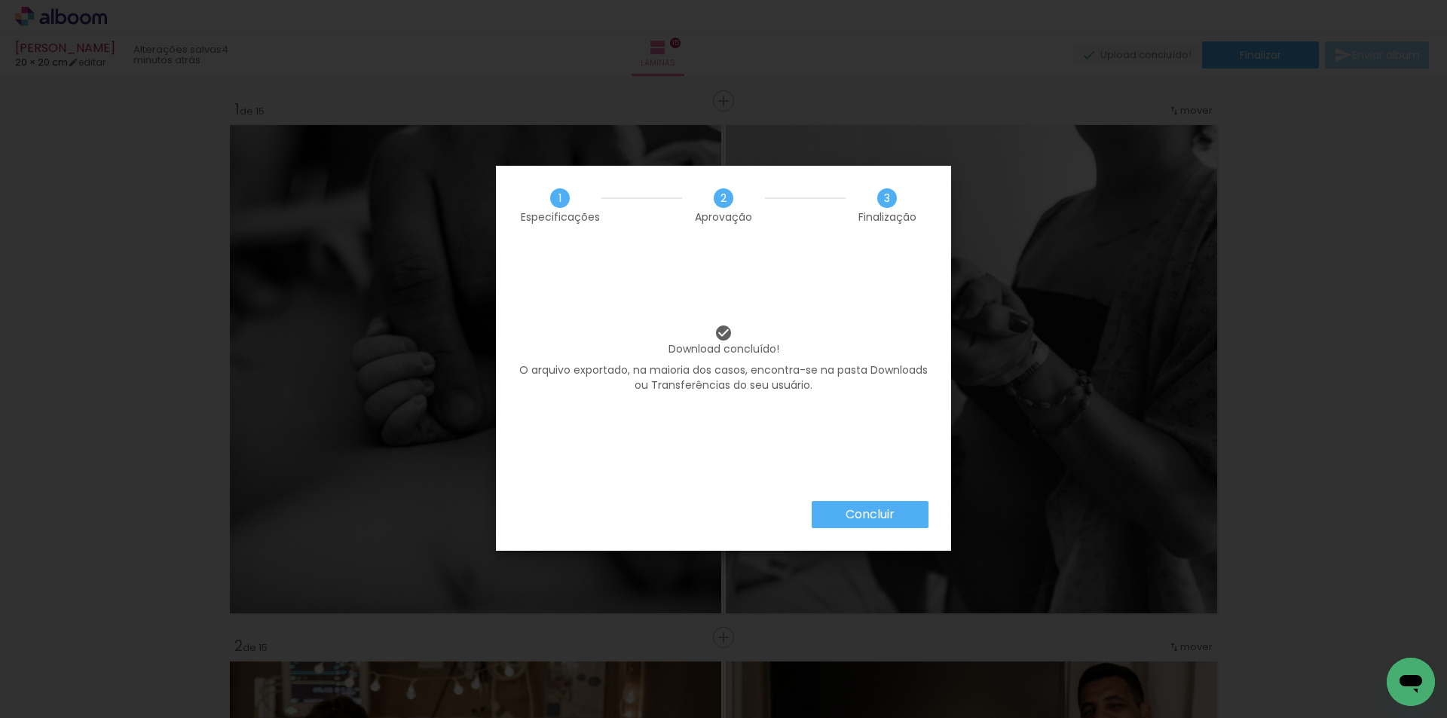
scroll to position [0, 1213]
